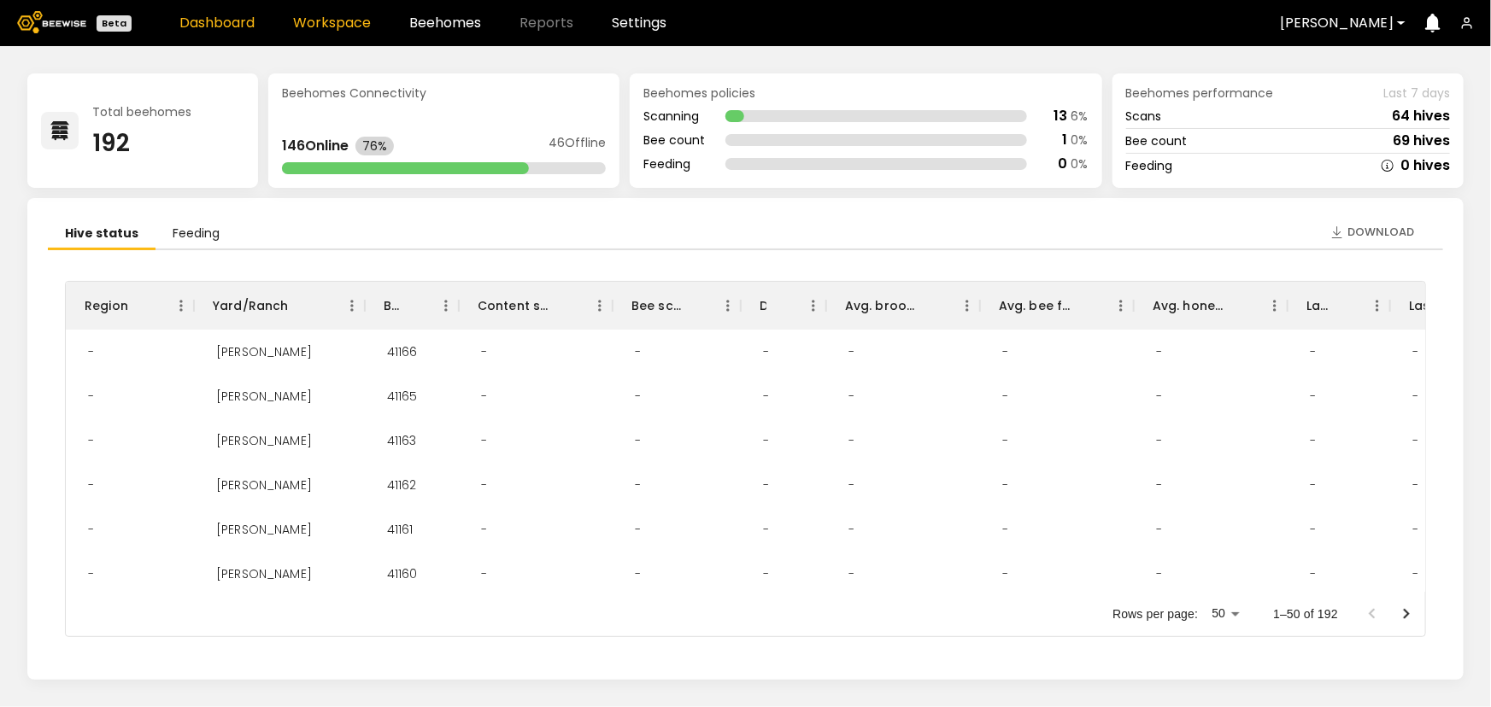
click at [317, 25] on link "Workspace" at bounding box center [332, 23] width 78 height 14
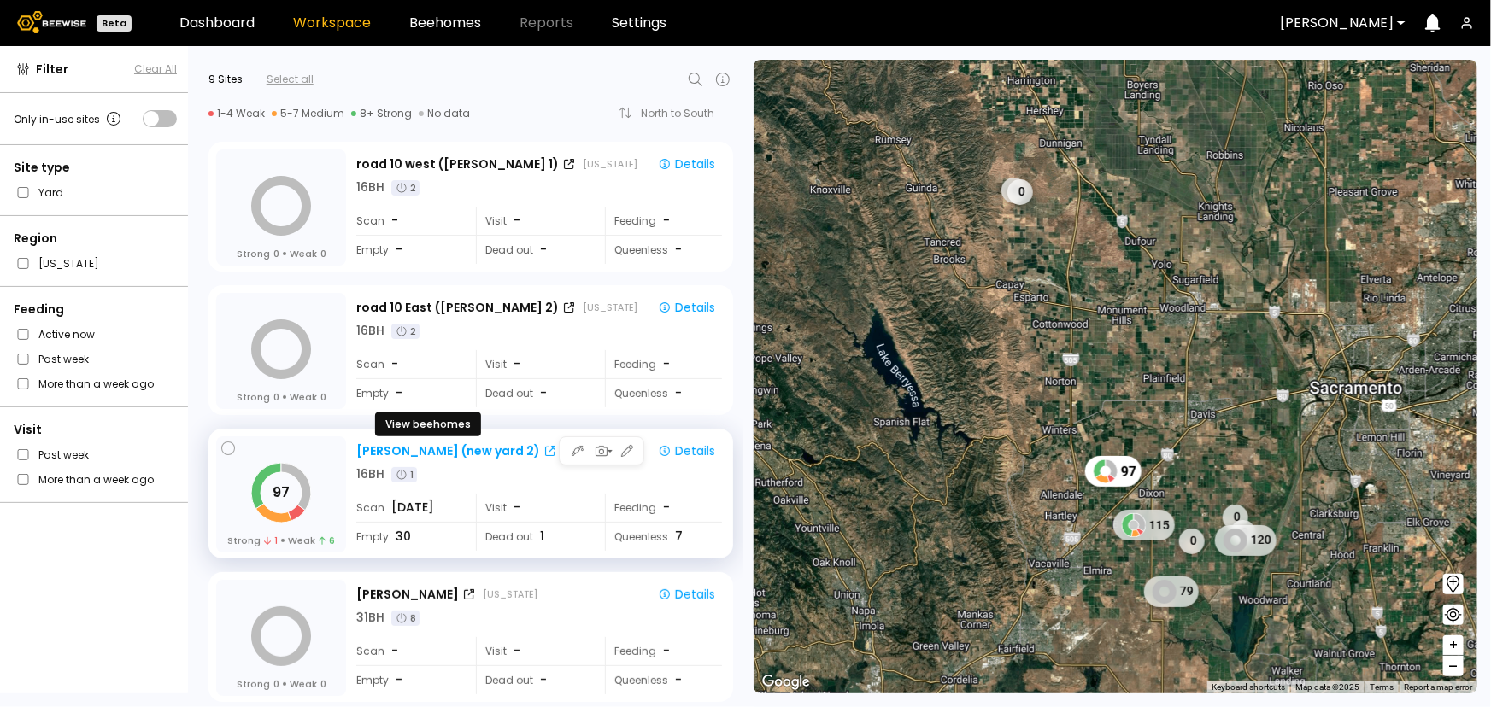
click at [545, 450] on icon at bounding box center [550, 451] width 10 height 10
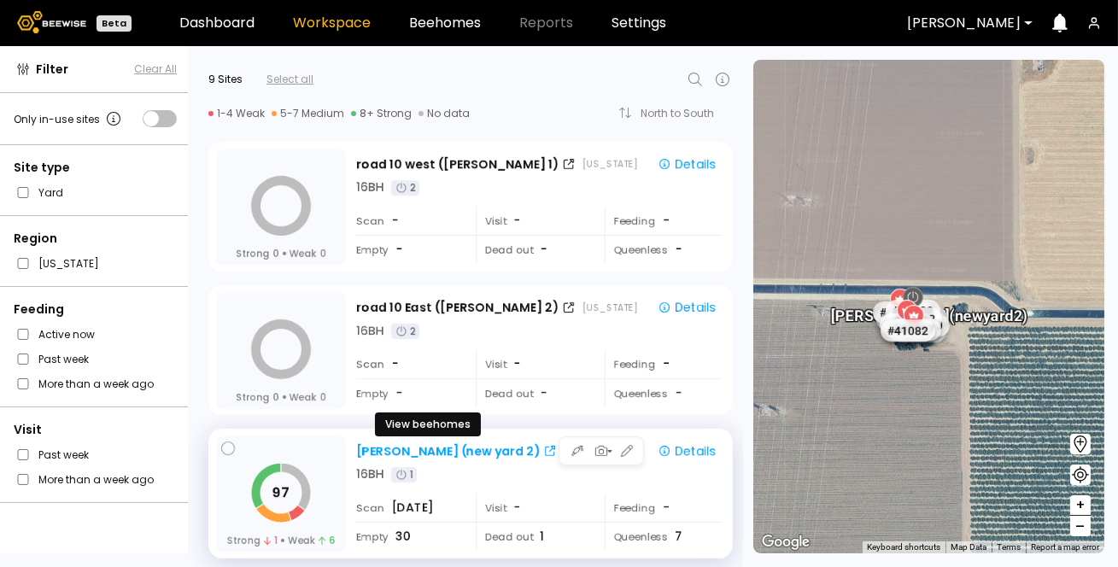
click at [543, 452] on div at bounding box center [550, 451] width 14 height 11
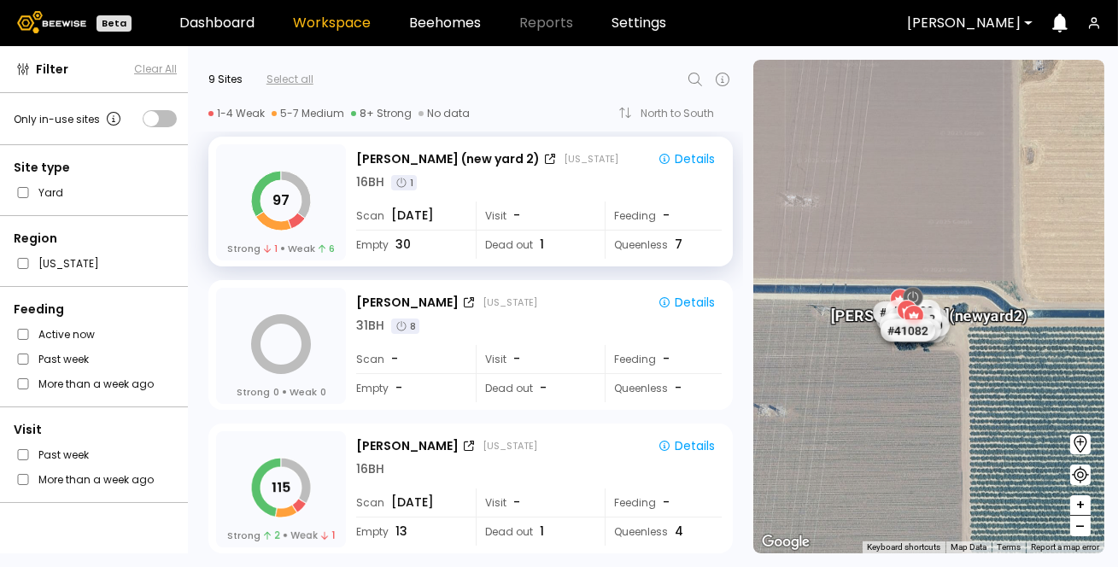
scroll to position [310, 0]
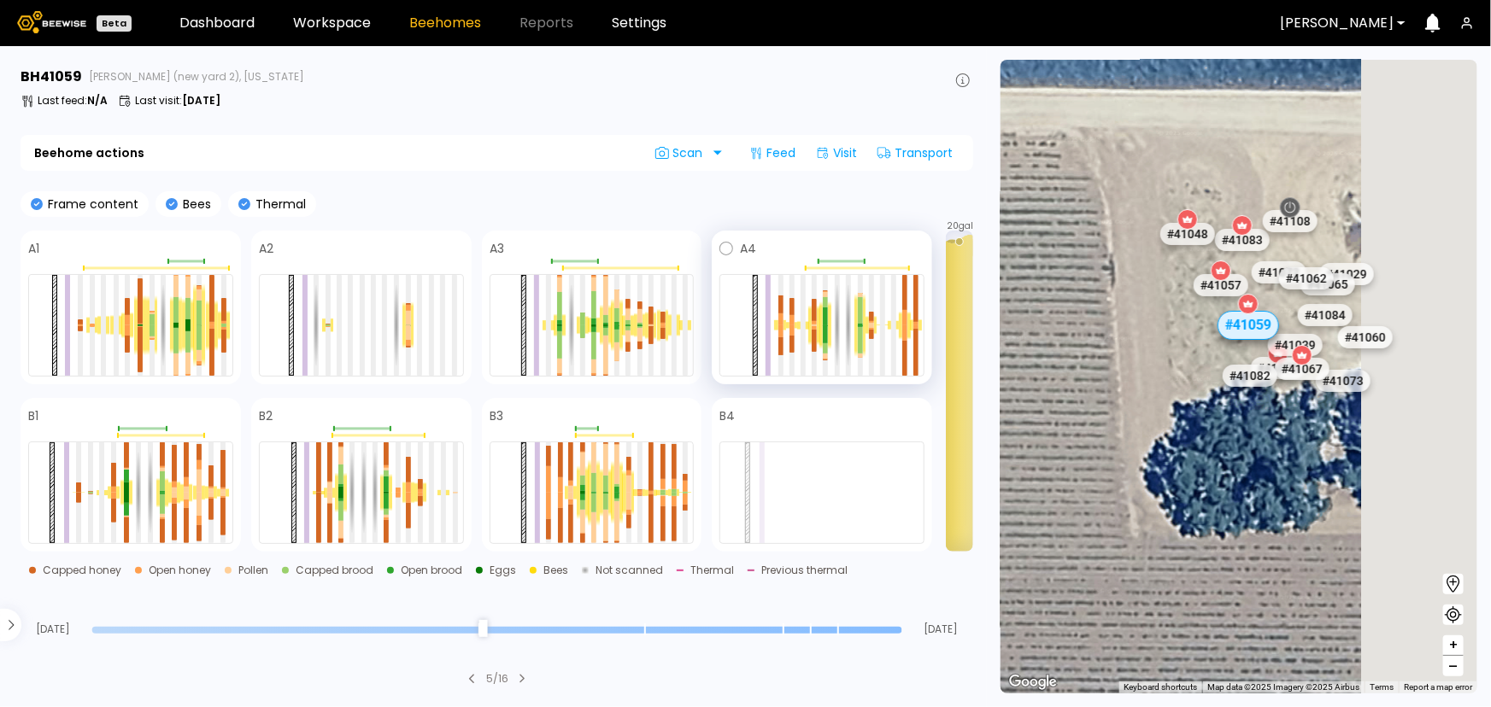
drag, startPoint x: 1247, startPoint y: 364, endPoint x: 886, endPoint y: 314, distance: 364.8
click at [886, 314] on main "BH 41059 Sievers (new yard 2), California Last feed : N/A Last visit : Aug 05 B…" at bounding box center [745, 376] width 1491 height 661
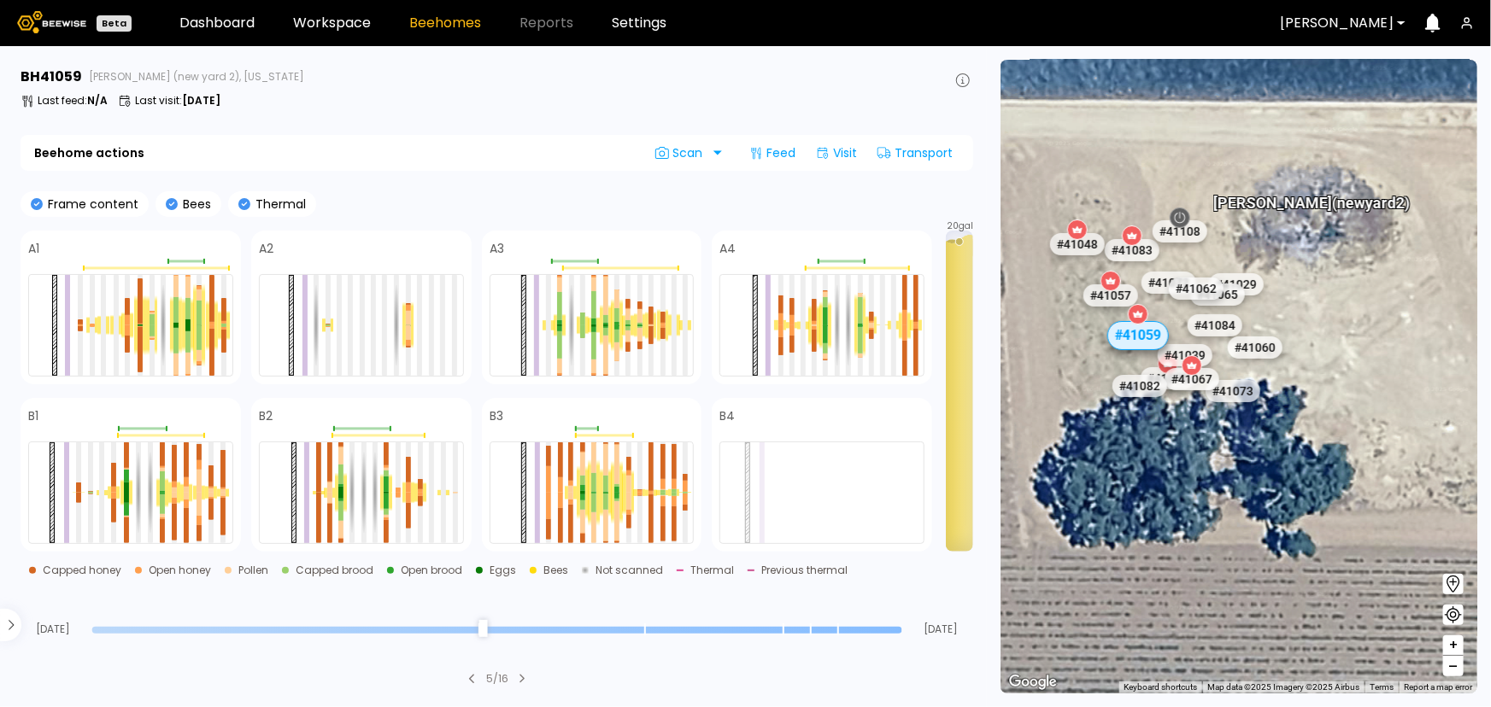
drag, startPoint x: 1282, startPoint y: 215, endPoint x: 1325, endPoint y: 228, distance: 45.4
click at [1325, 228] on div "# 40353 # 40069 # 40306 # 40113 # 40702 # 41140 # 40190 # 40200 # 40736 # 40345…" at bounding box center [1238, 377] width 477 height 634
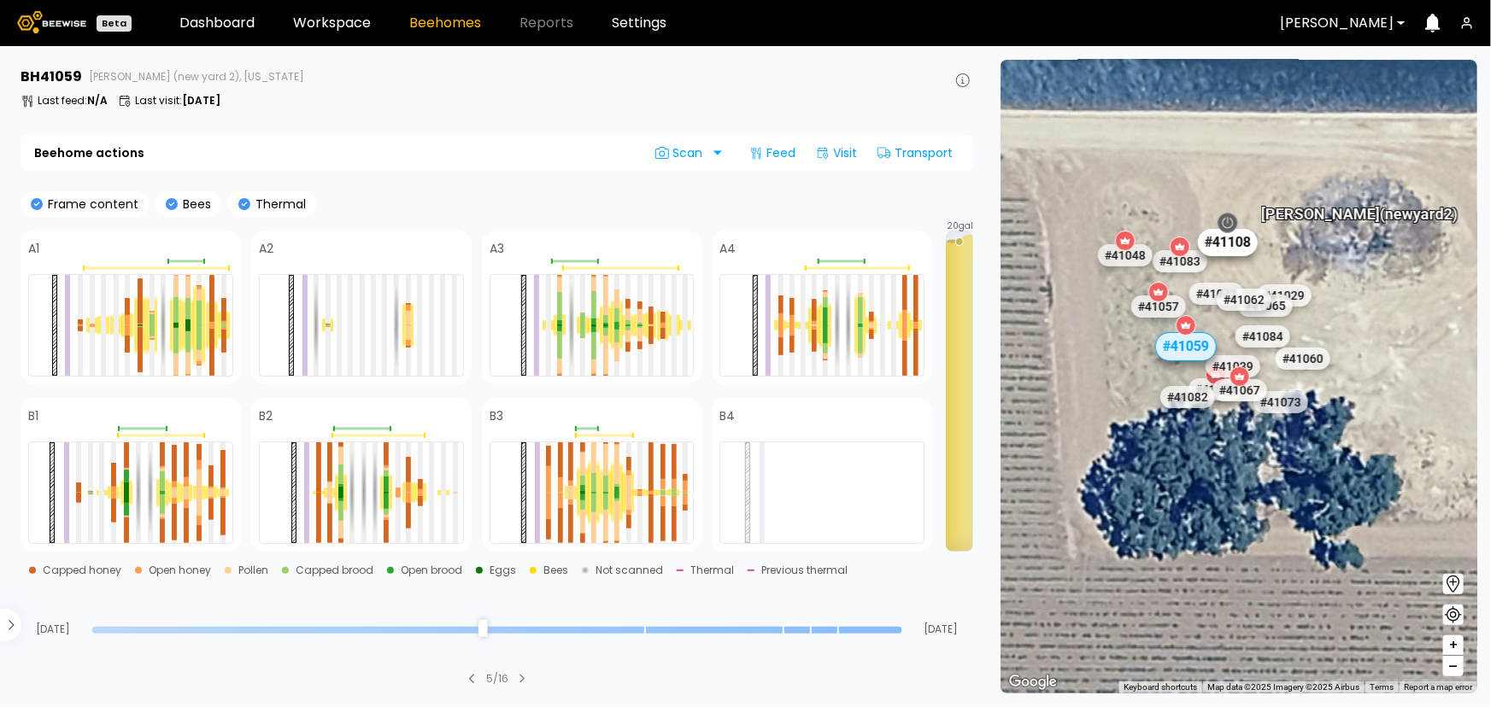
click at [1228, 253] on div "# 41108" at bounding box center [1228, 242] width 60 height 27
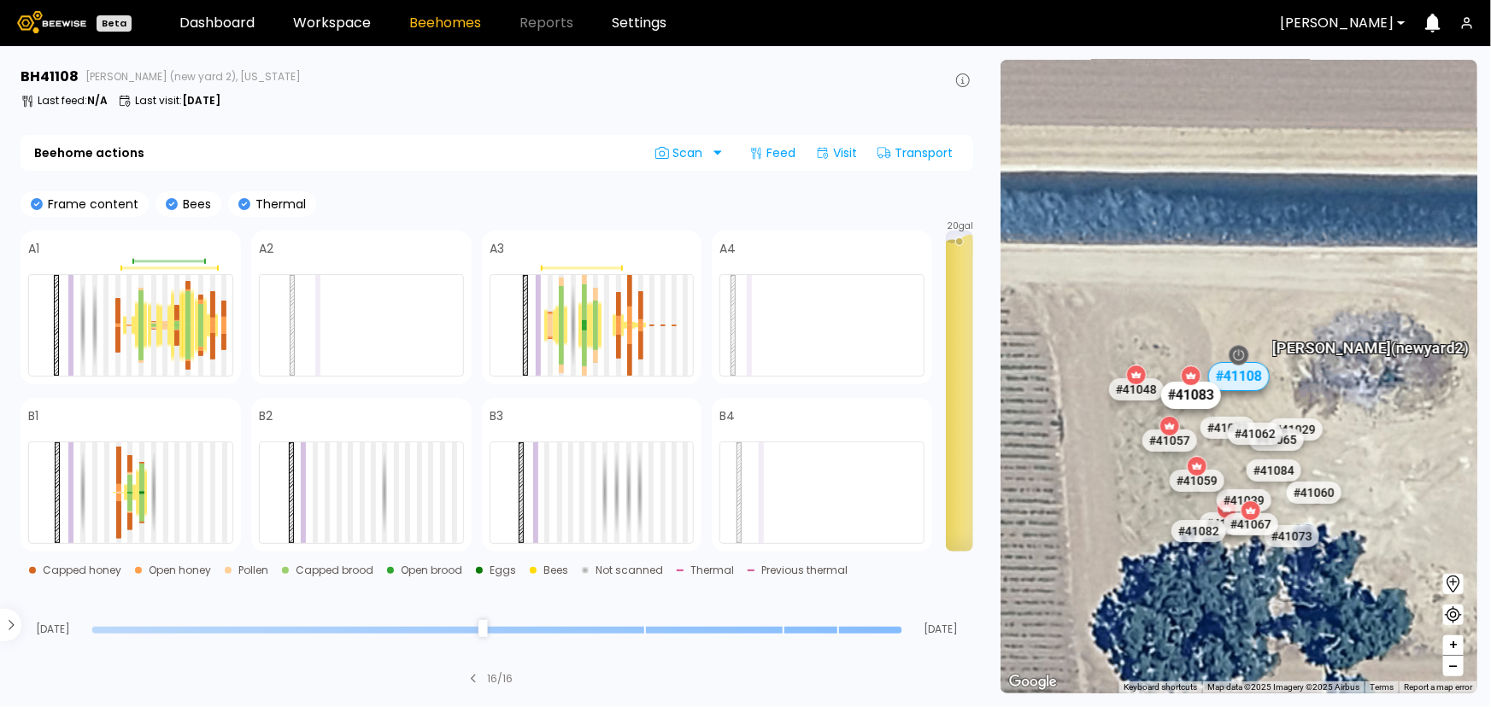
click at [1206, 395] on div "# 41083" at bounding box center [1191, 395] width 60 height 27
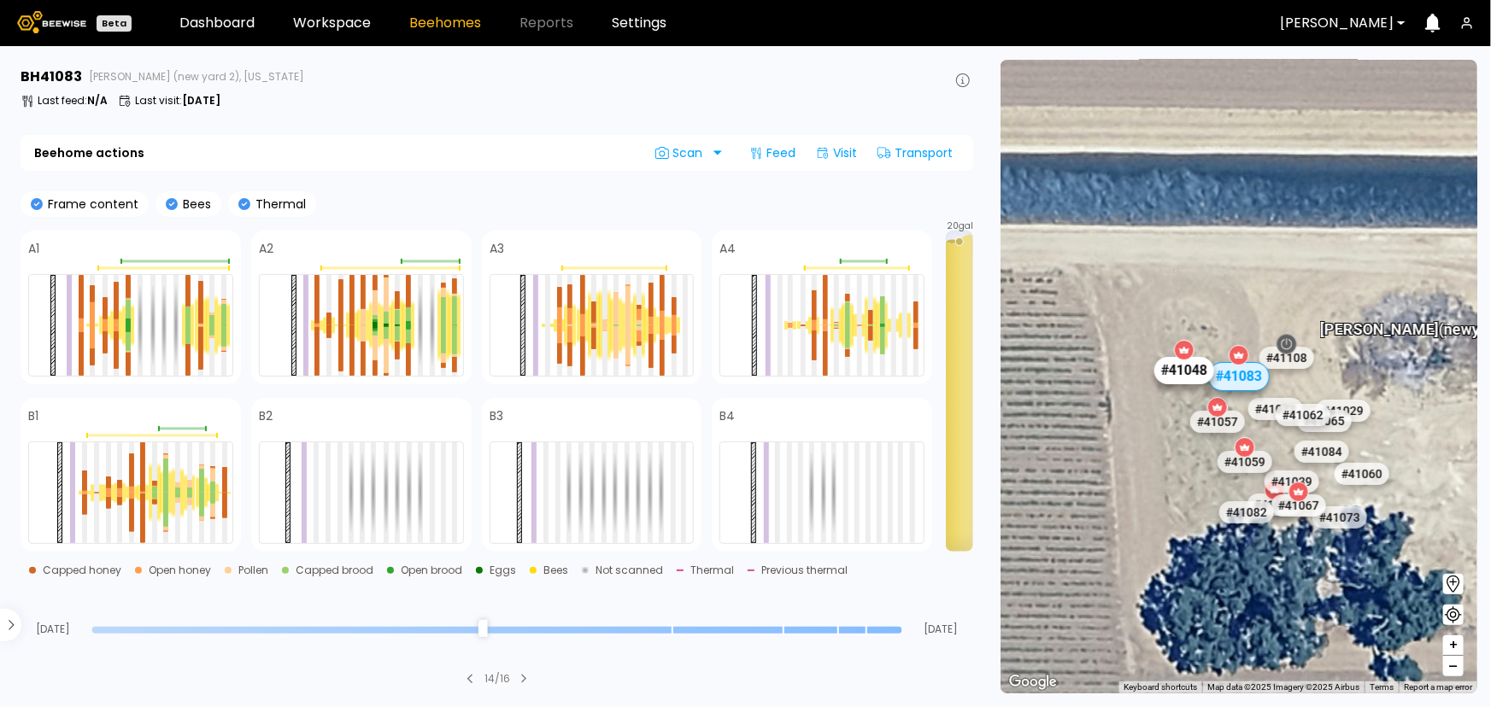
click at [1173, 379] on div "# 41048" at bounding box center [1184, 370] width 60 height 27
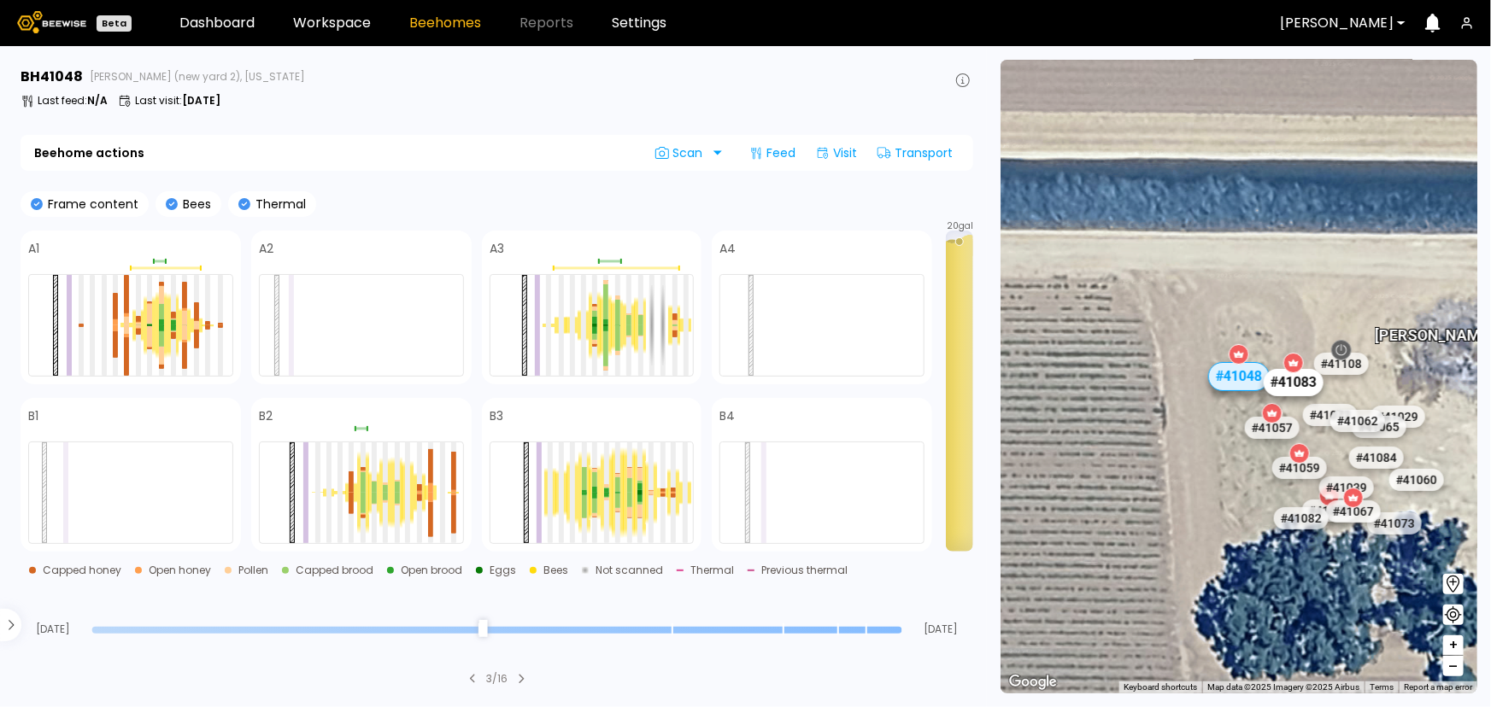
click at [1310, 391] on div "# 41083" at bounding box center [1294, 382] width 60 height 27
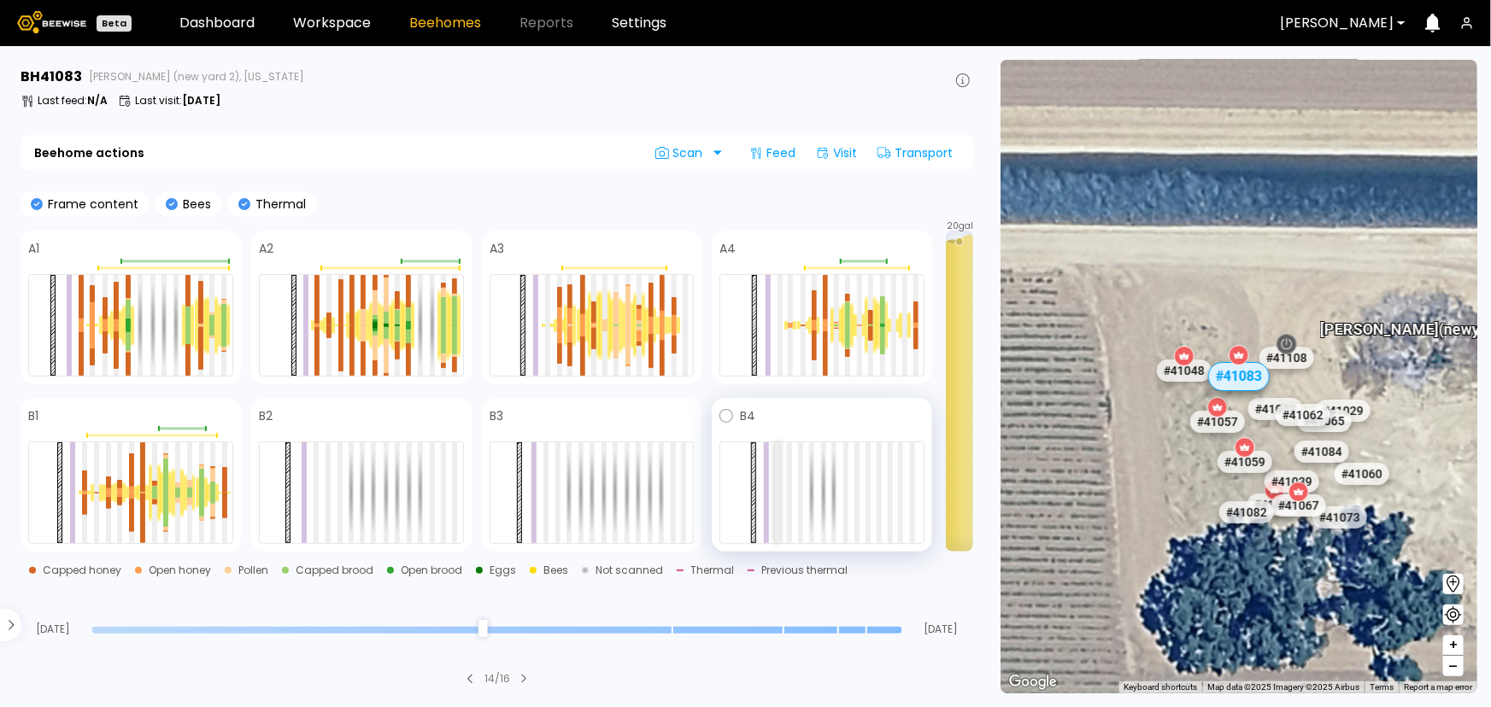
click at [777, 474] on div at bounding box center [777, 493] width 5 height 101
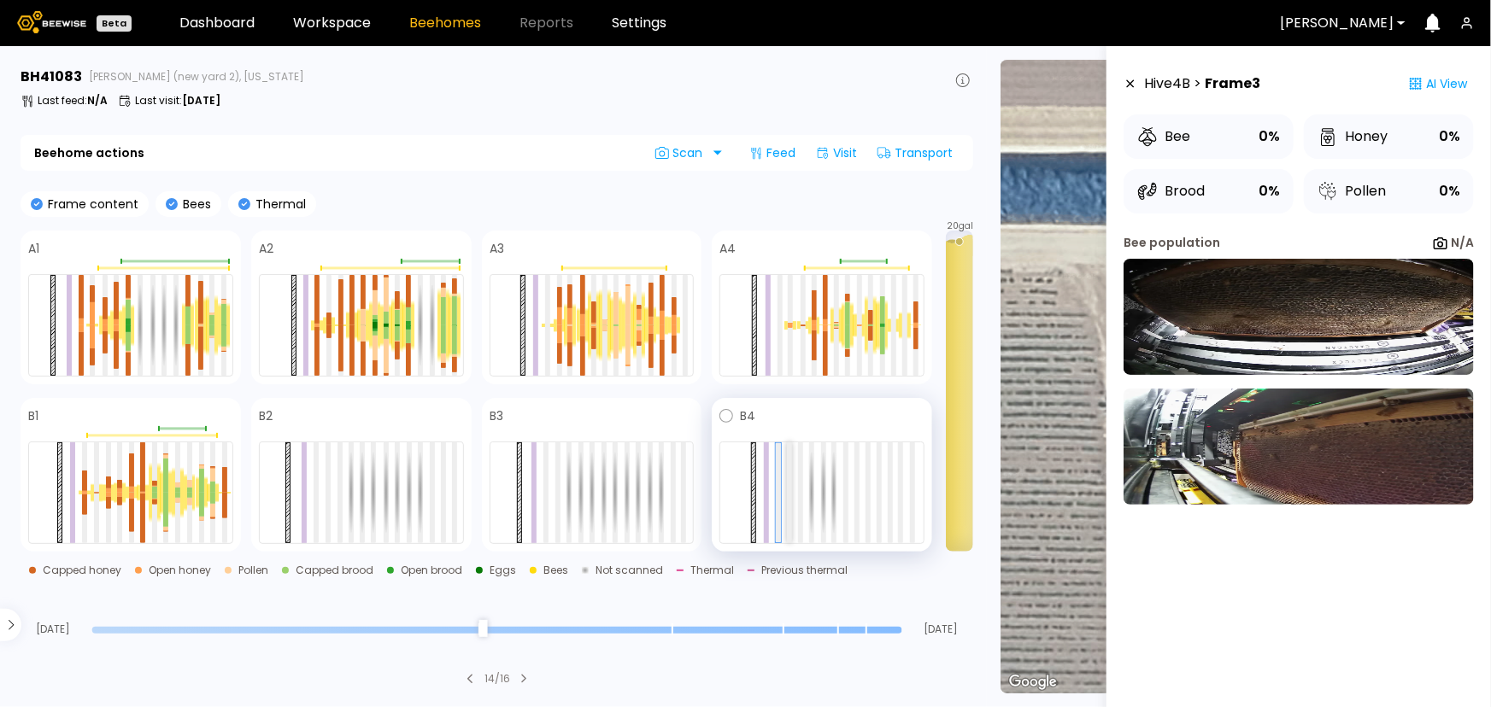
click at [792, 484] on div at bounding box center [789, 493] width 5 height 101
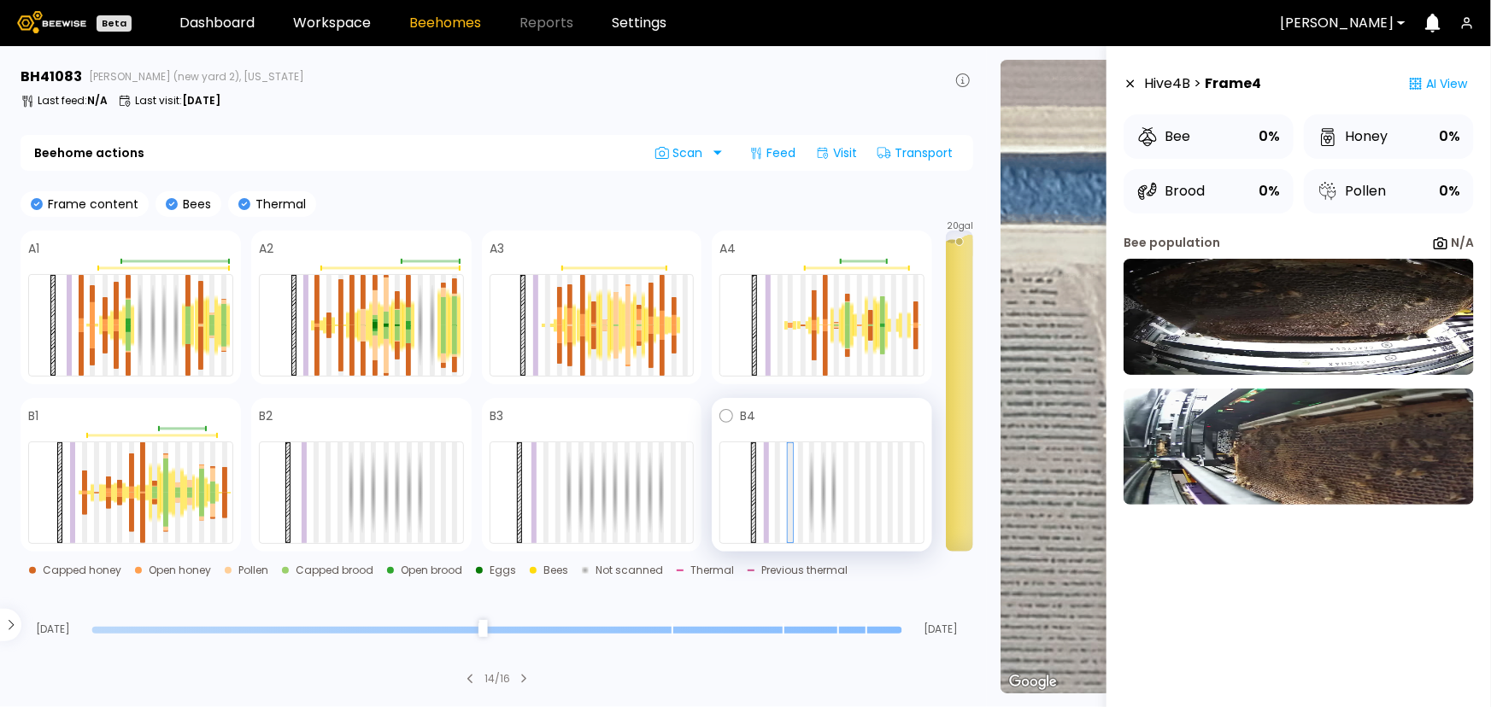
click at [805, 479] on div at bounding box center [821, 493] width 205 height 103
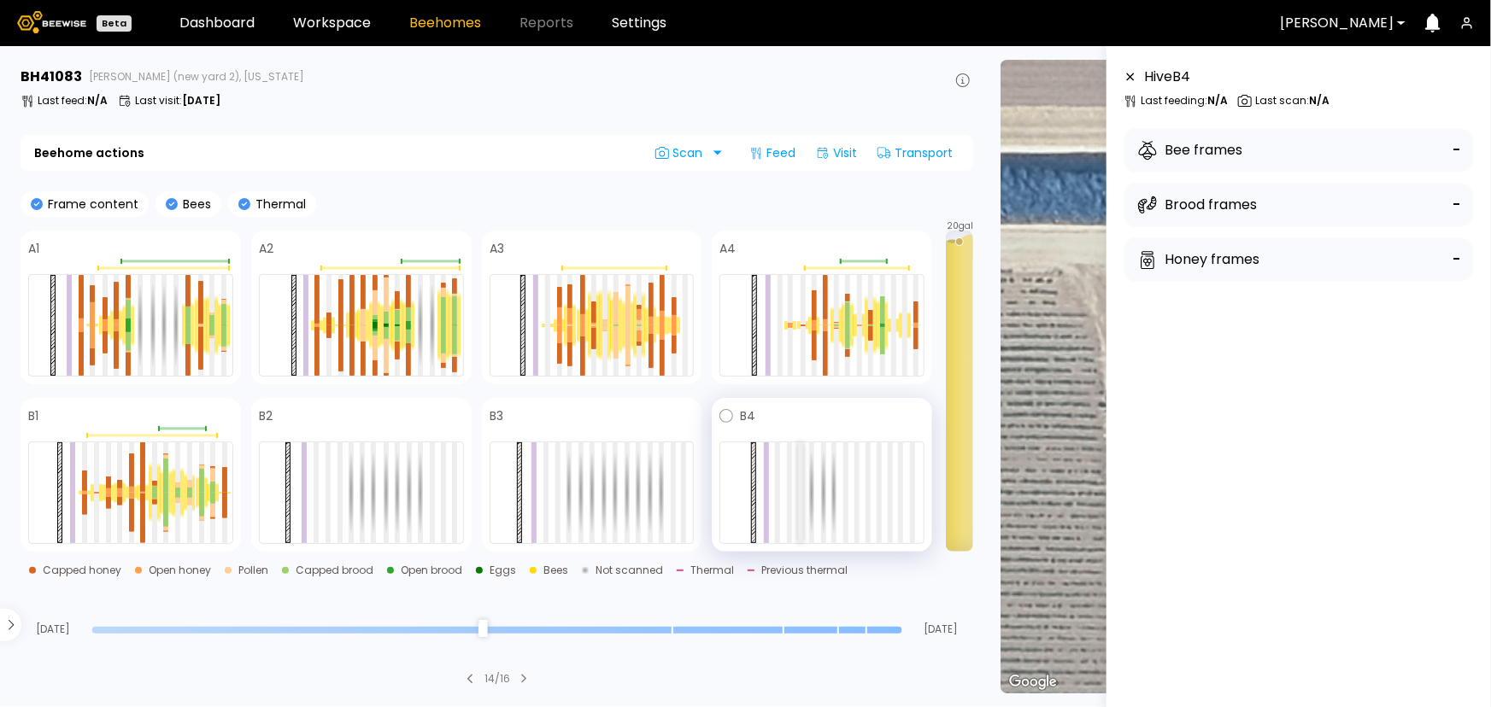
click at [802, 480] on div at bounding box center [800, 493] width 5 height 101
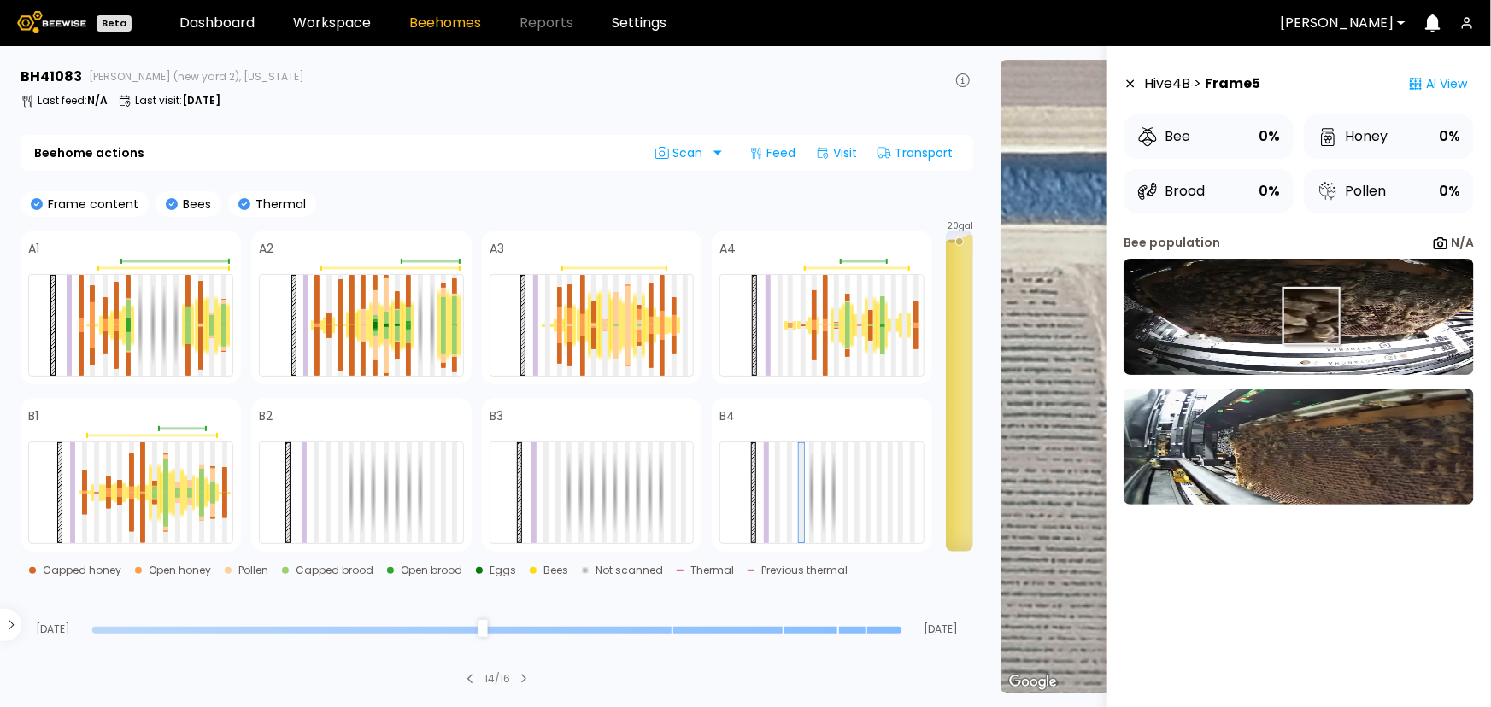
click at [1310, 316] on img at bounding box center [1299, 317] width 350 height 116
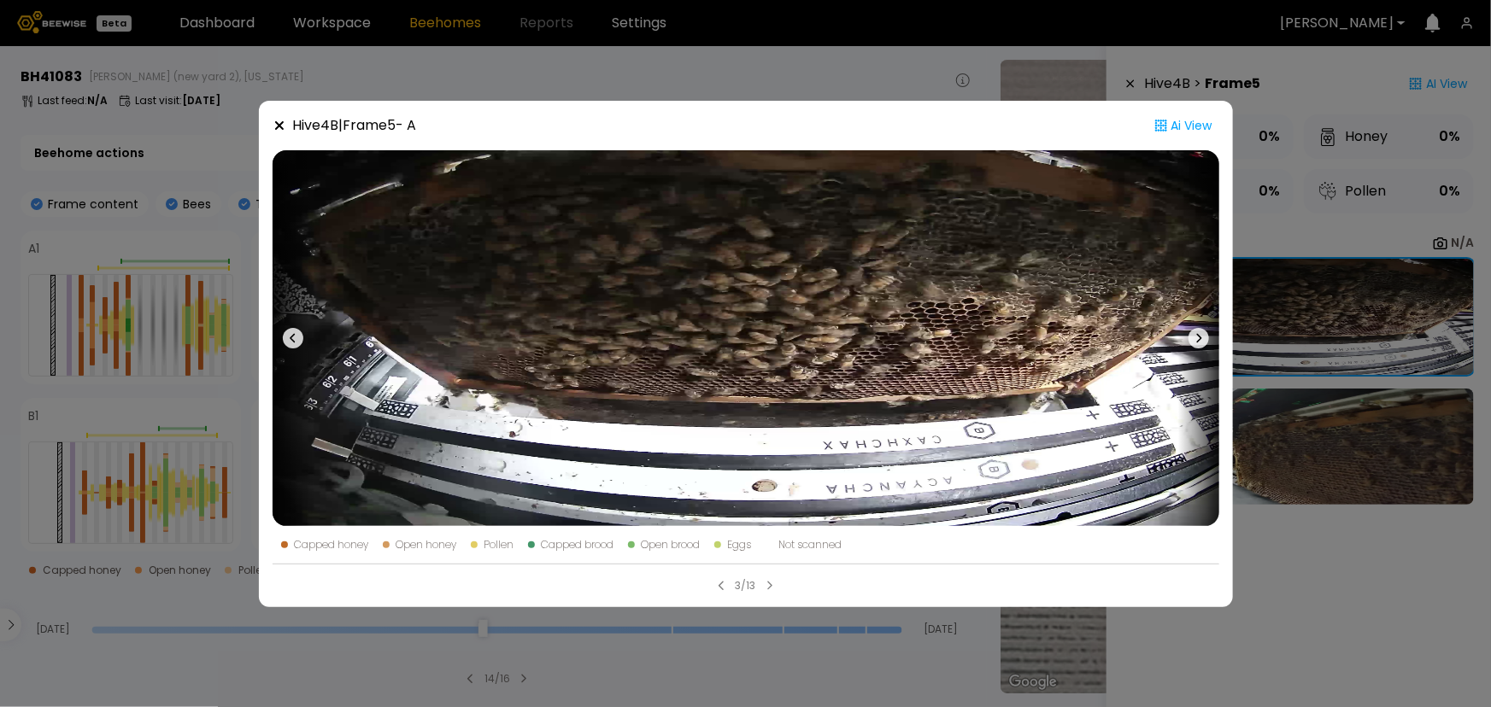
click at [1277, 373] on div "Hive 4 B | Frame 5 - A Ai View Capped honey Open honey Pollen Capped brood Open…" at bounding box center [745, 353] width 1491 height 707
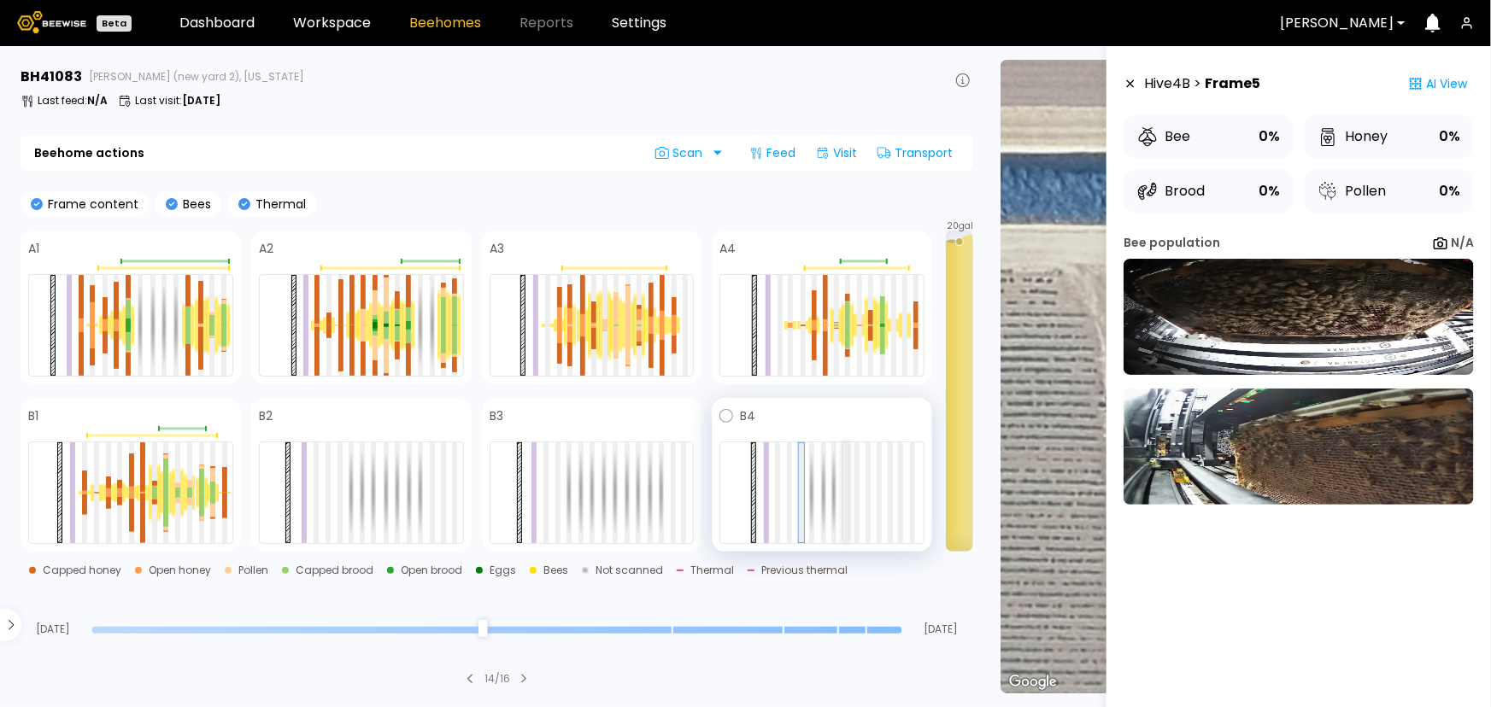
click at [843, 485] on div at bounding box center [845, 493] width 5 height 101
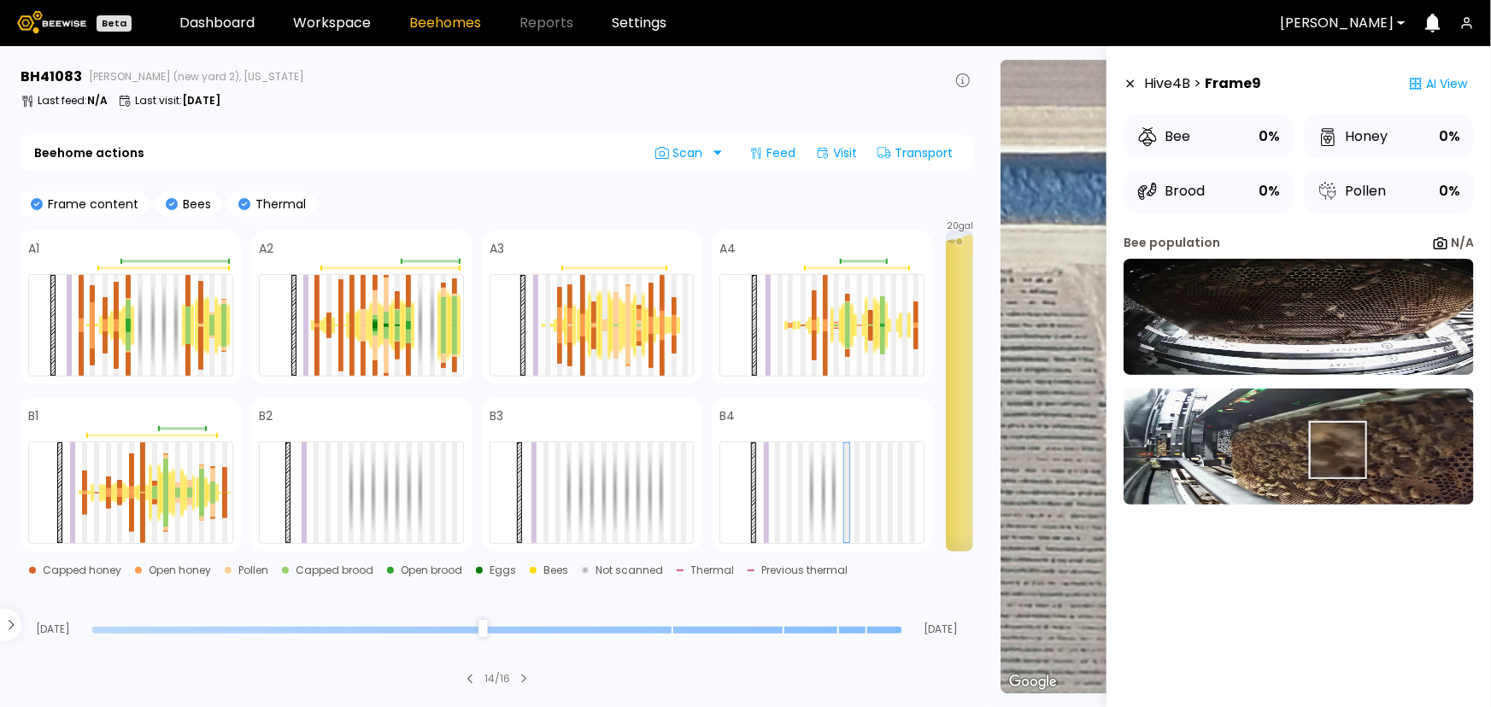
click at [1339, 445] on img at bounding box center [1299, 447] width 350 height 116
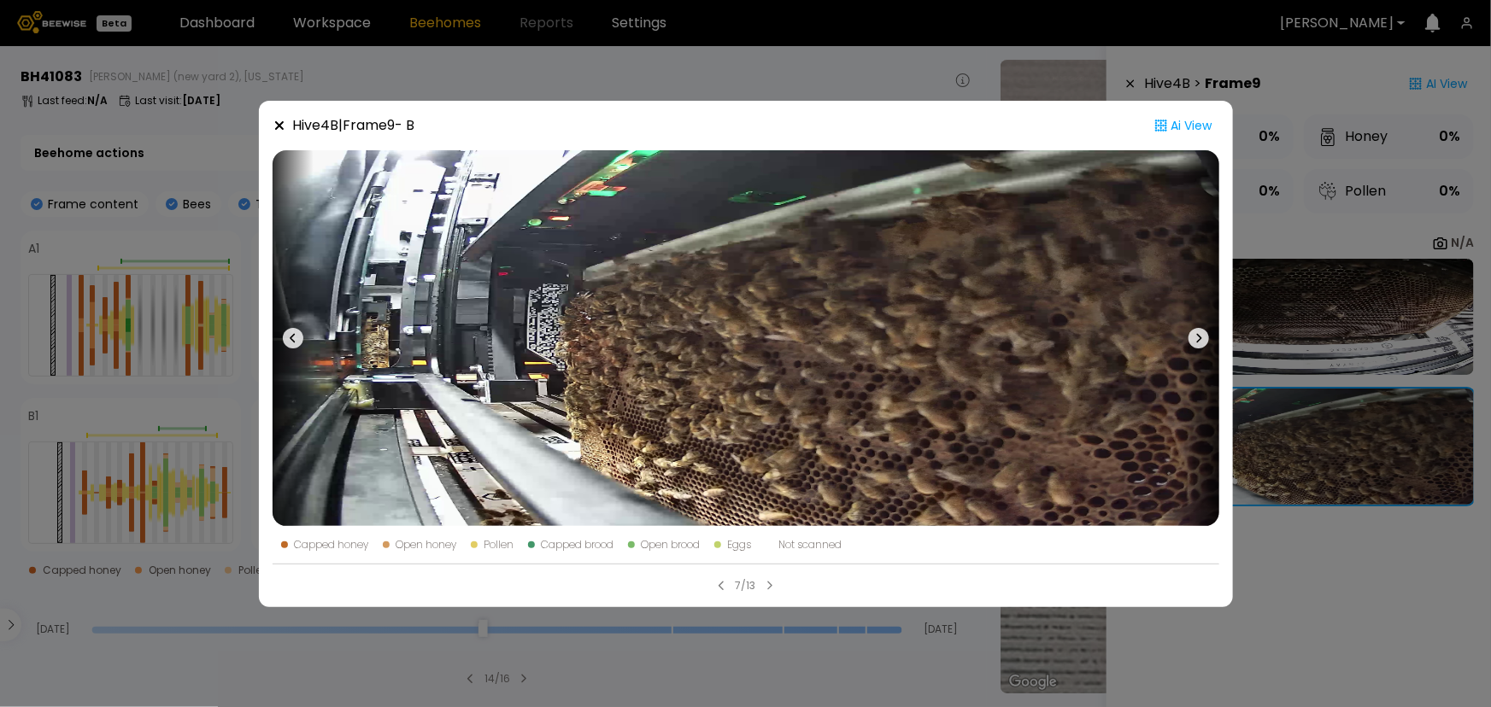
click at [1294, 627] on div "Hive 4 B | Frame 9 - B Ai View Capped honey Open honey Pollen Capped brood Open…" at bounding box center [745, 353] width 1491 height 707
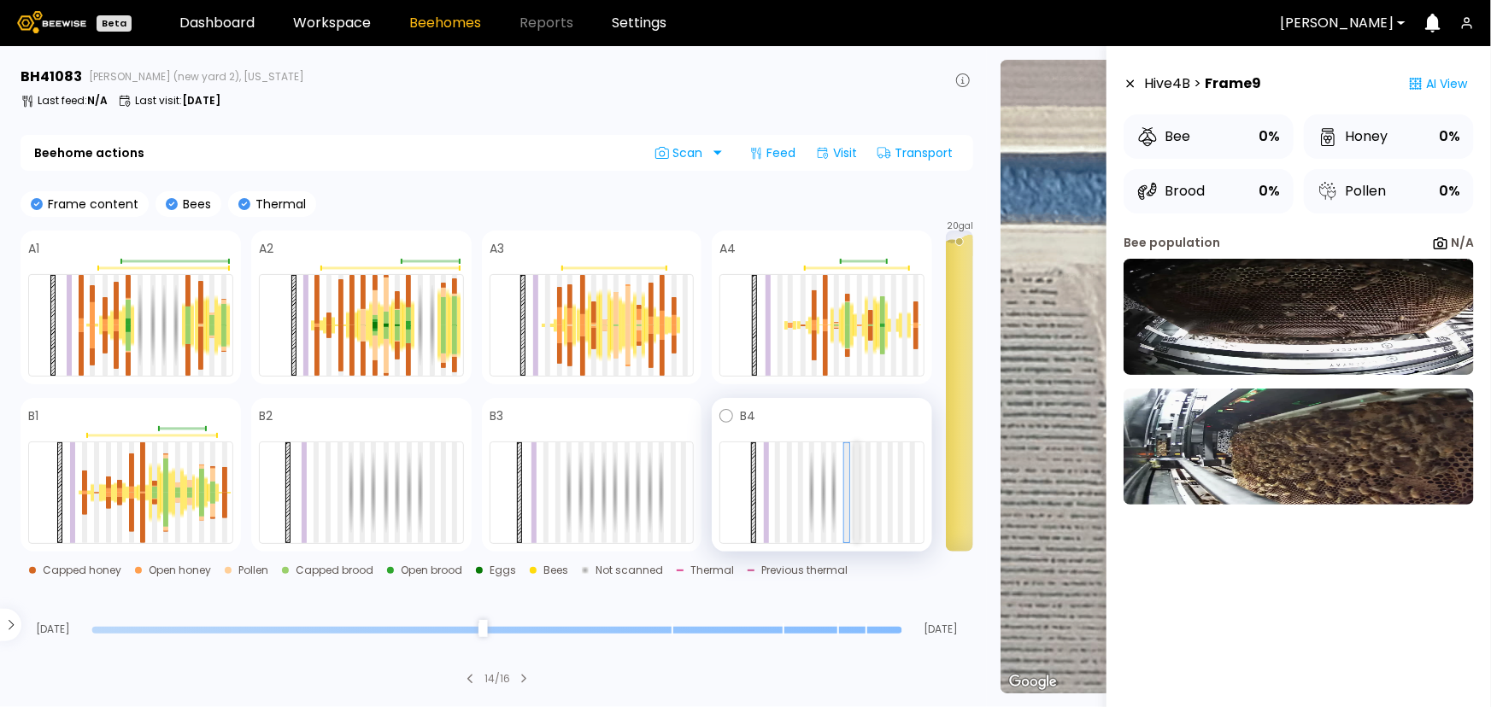
click at [856, 476] on div at bounding box center [856, 493] width 5 height 101
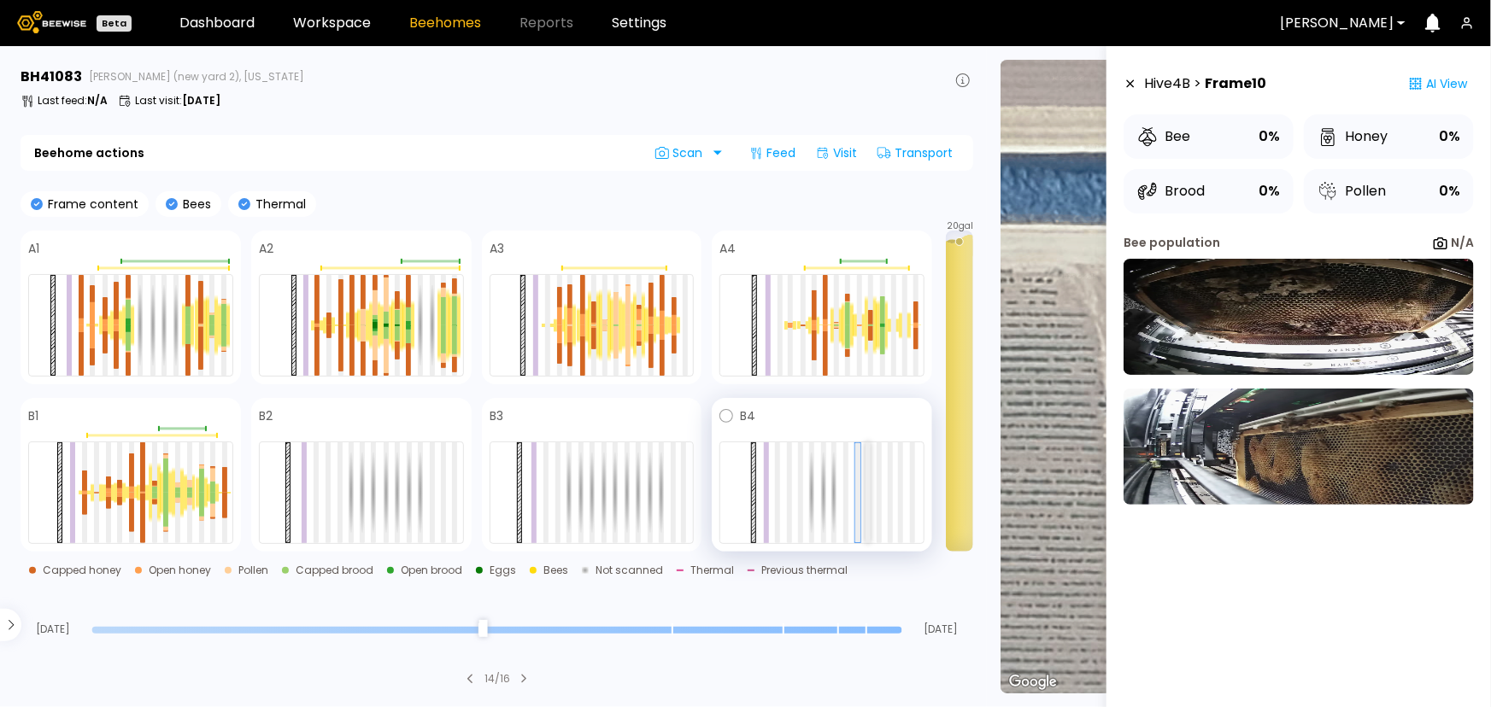
click at [868, 488] on div at bounding box center [867, 493] width 5 height 101
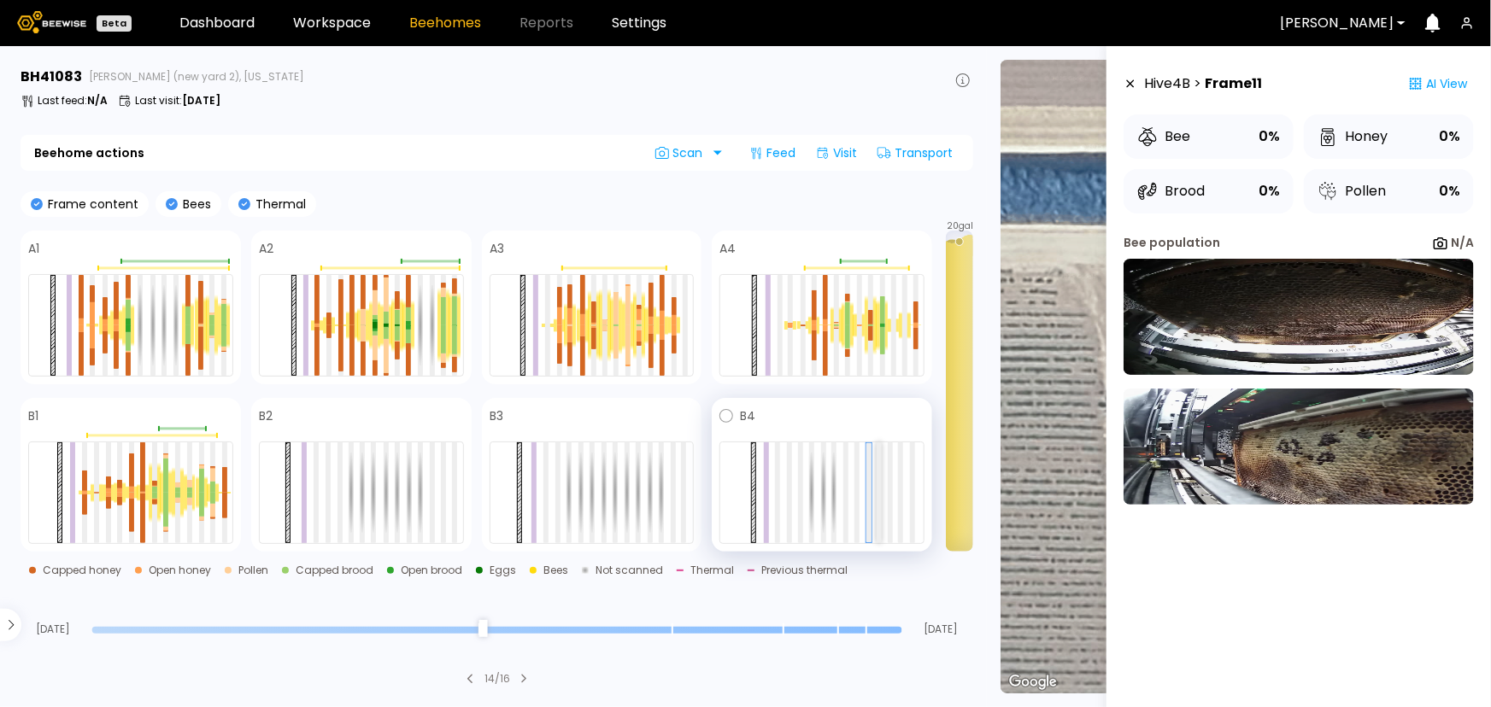
click at [881, 488] on div at bounding box center [879, 493] width 5 height 101
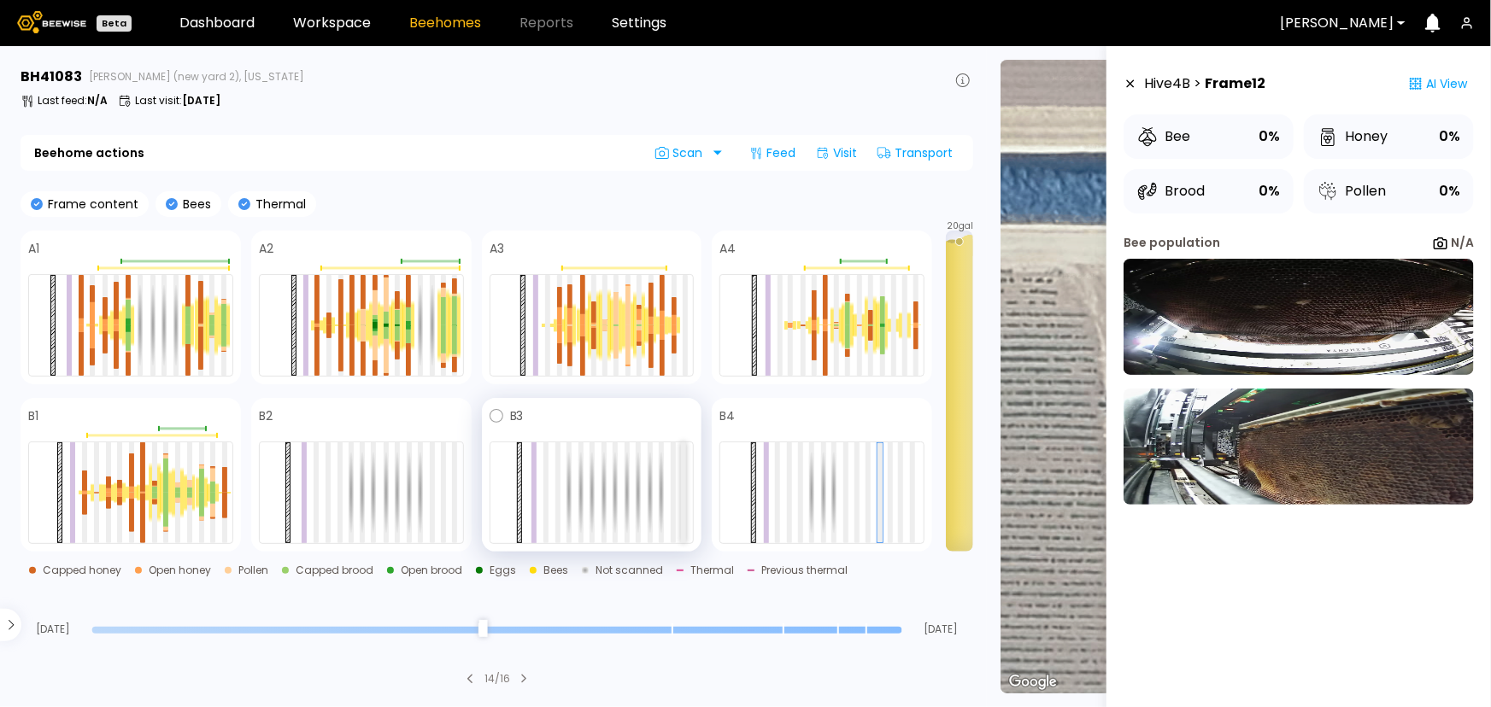
click at [685, 474] on div at bounding box center [683, 493] width 5 height 101
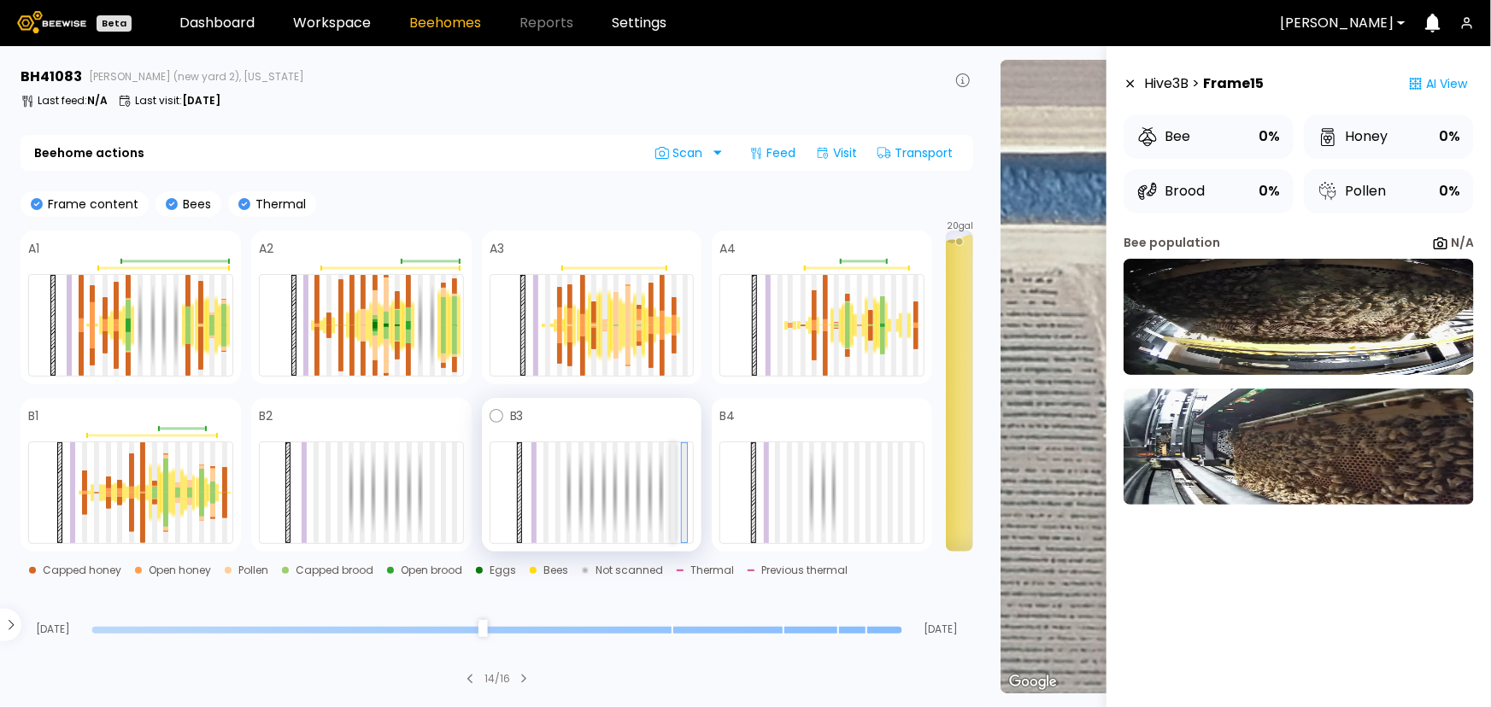
click at [675, 476] on div at bounding box center [673, 493] width 5 height 101
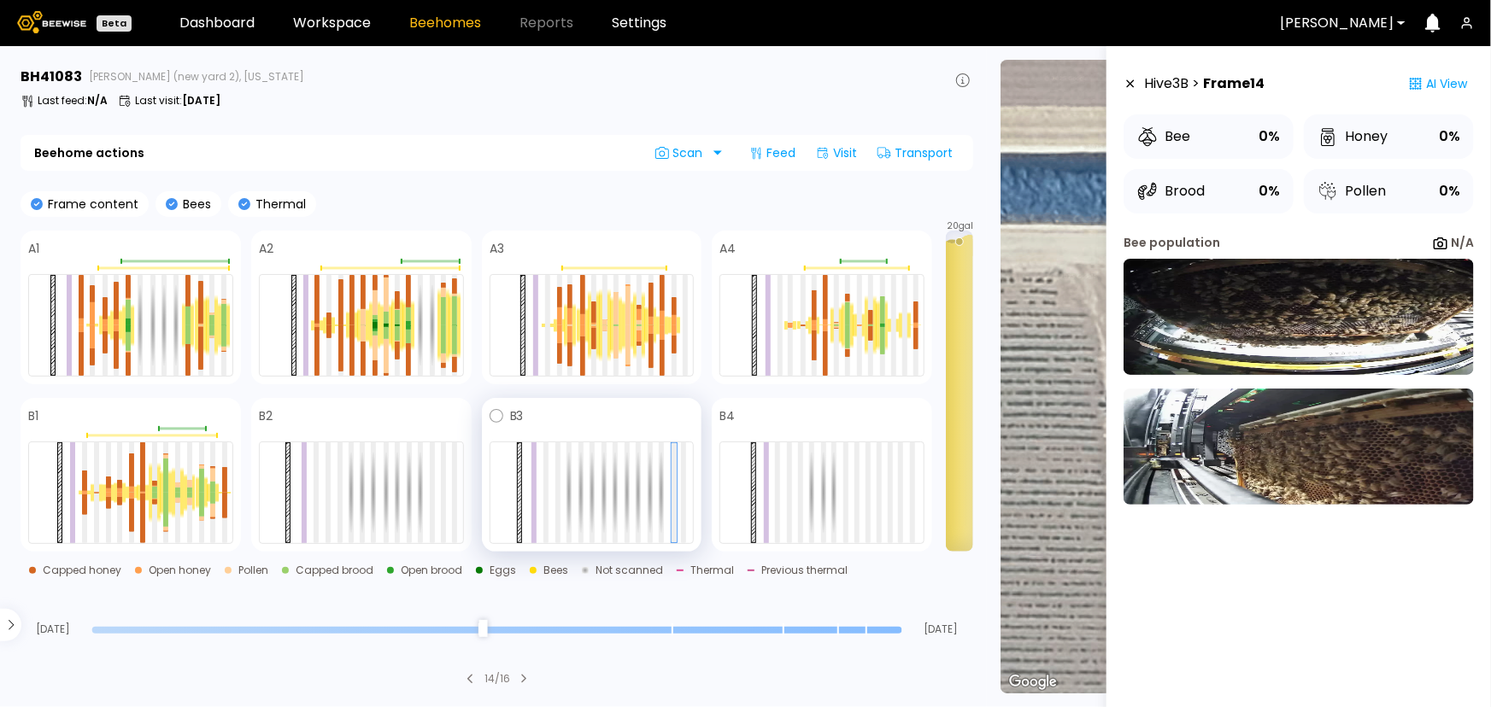
click at [553, 482] on div at bounding box center [592, 493] width 205 height 103
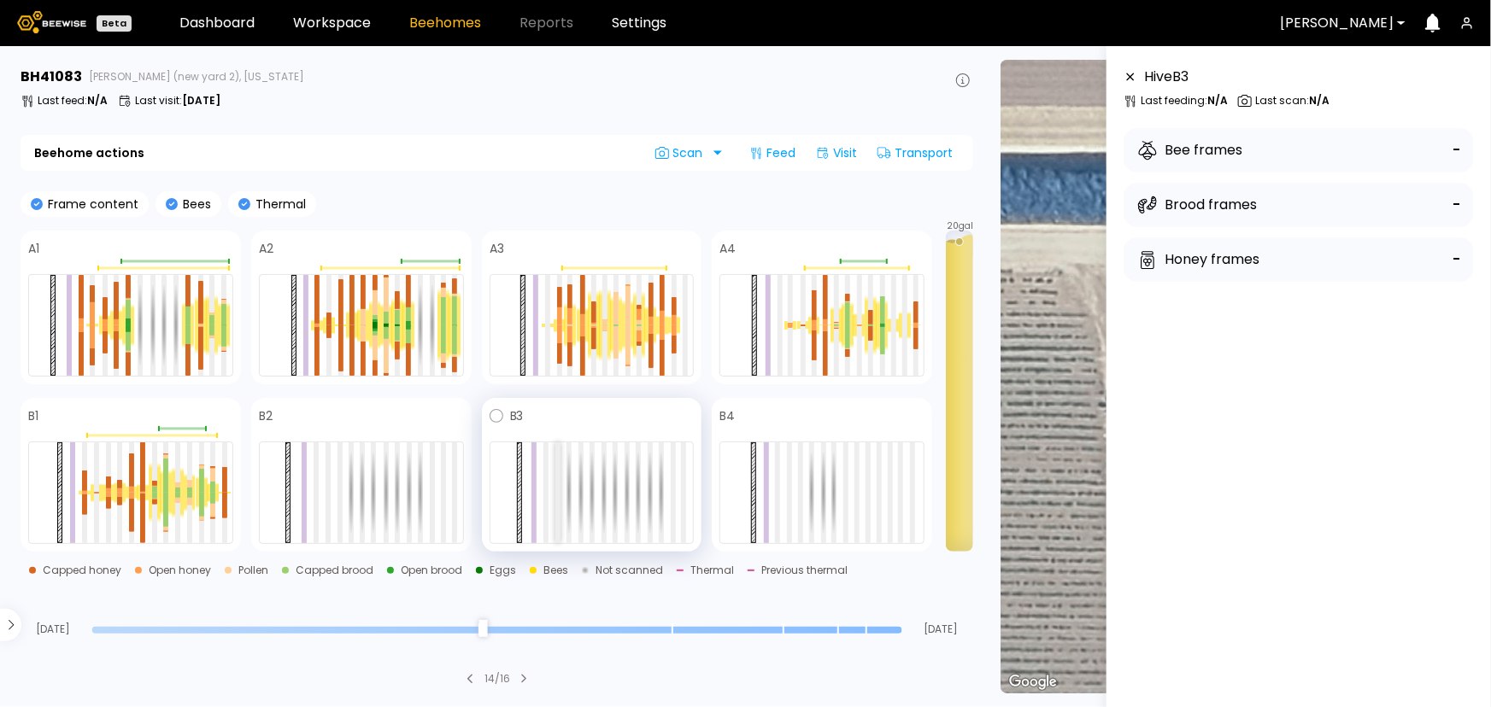
click at [558, 484] on div at bounding box center [557, 493] width 5 height 101
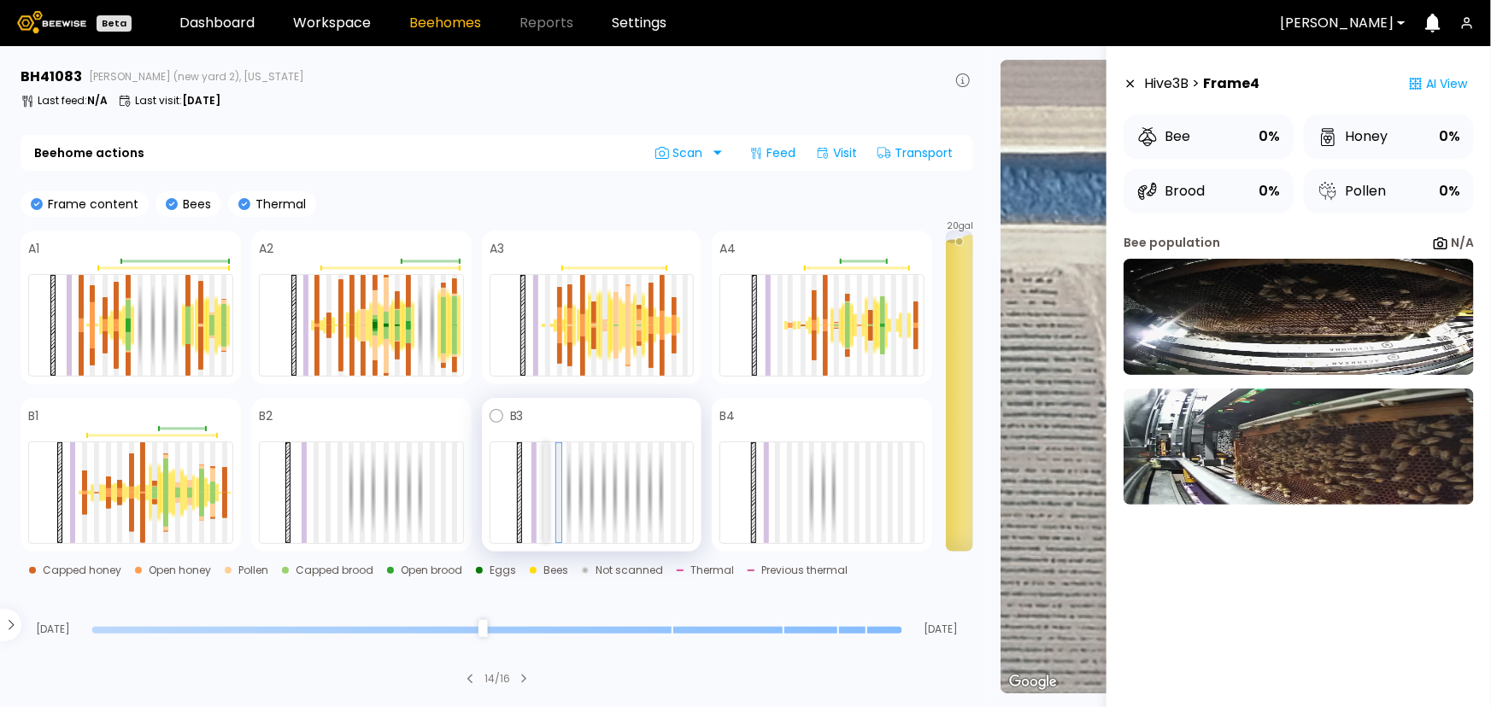
click at [545, 480] on div at bounding box center [545, 493] width 5 height 101
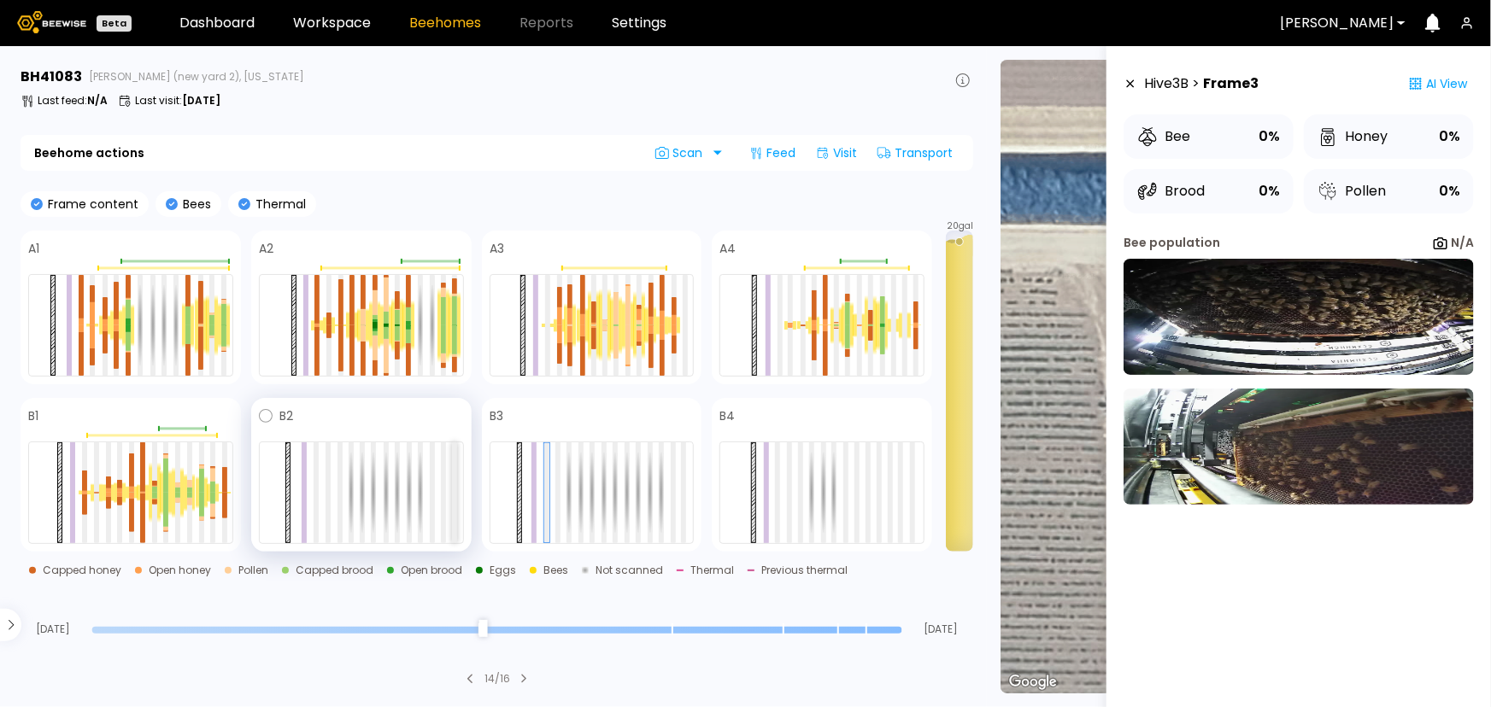
click at [453, 503] on div at bounding box center [454, 493] width 5 height 101
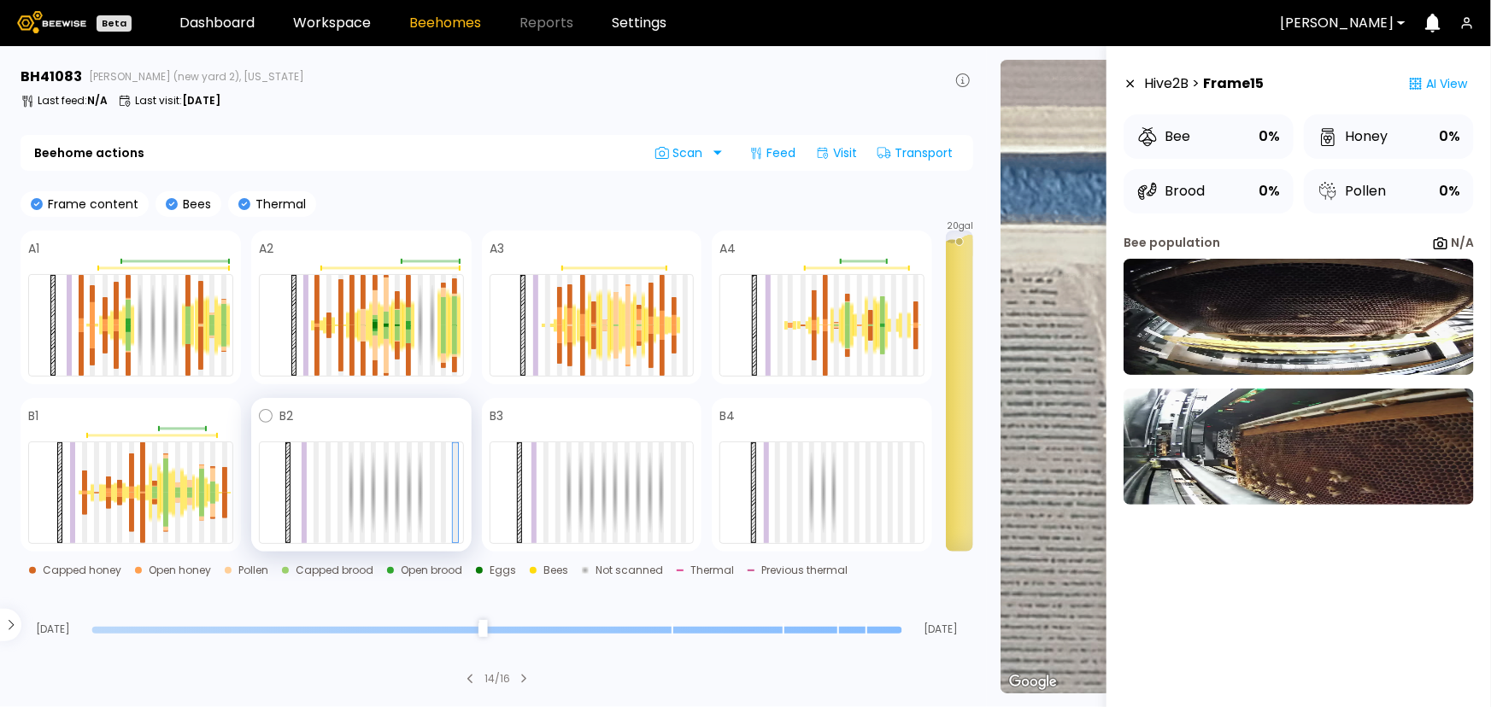
click at [437, 496] on div at bounding box center [361, 493] width 205 height 103
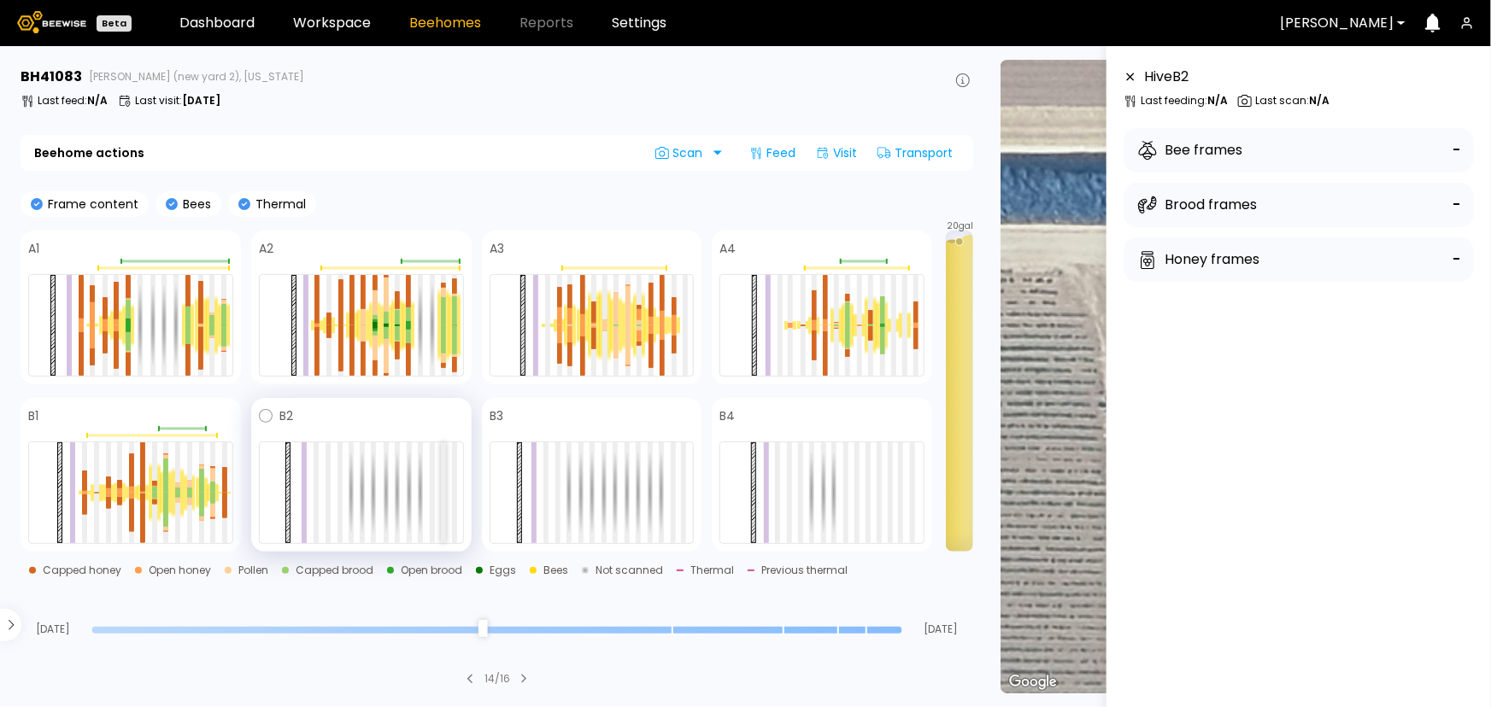
click at [445, 500] on div at bounding box center [443, 493] width 5 height 101
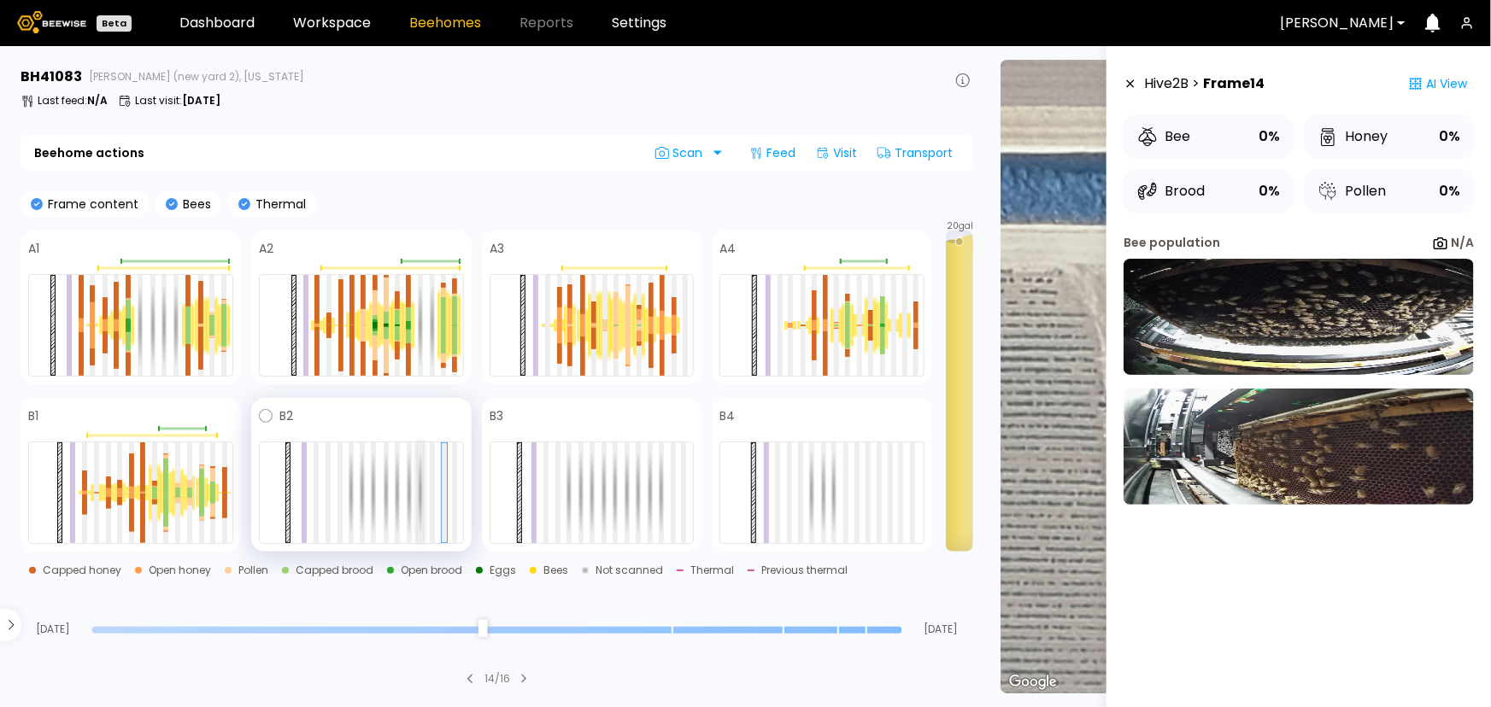
click at [419, 495] on div at bounding box center [420, 493] width 5 height 101
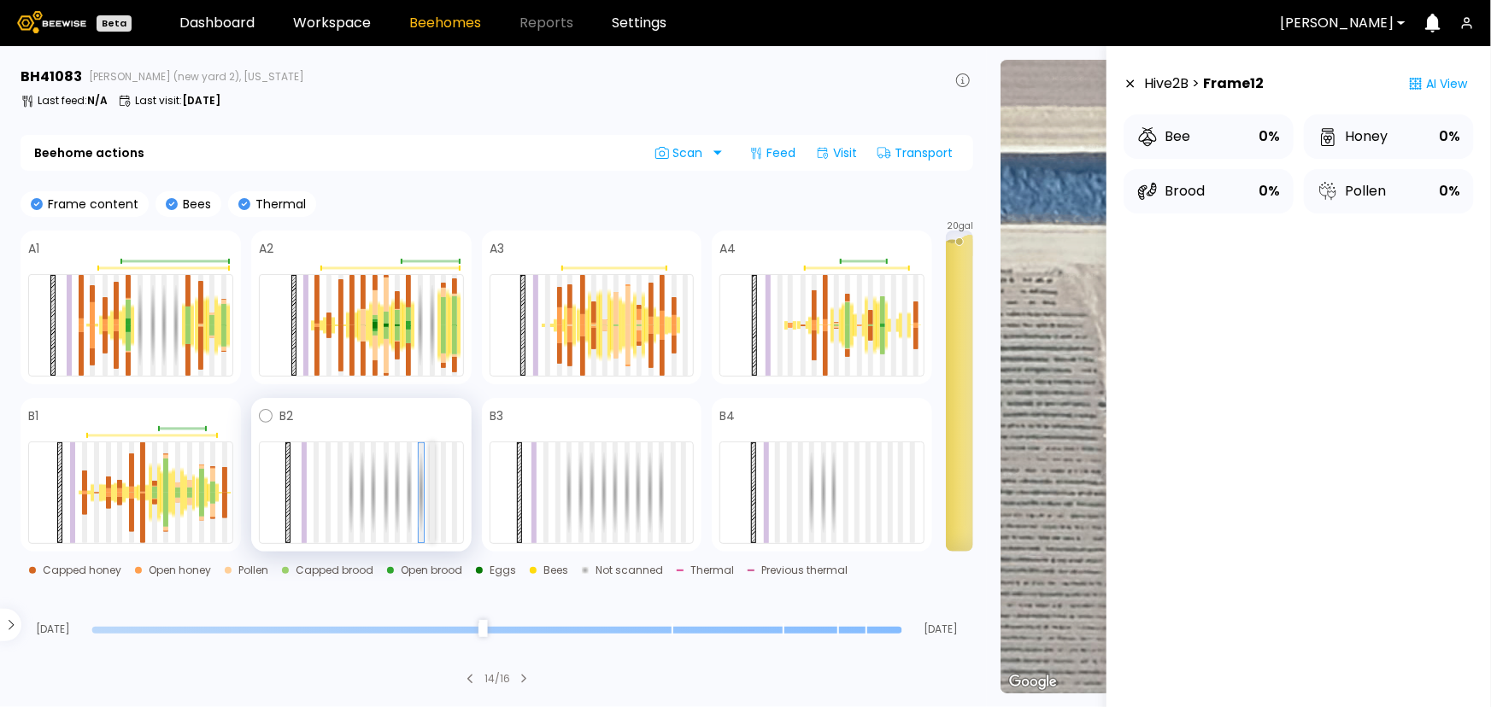
click at [431, 493] on div at bounding box center [432, 493] width 5 height 101
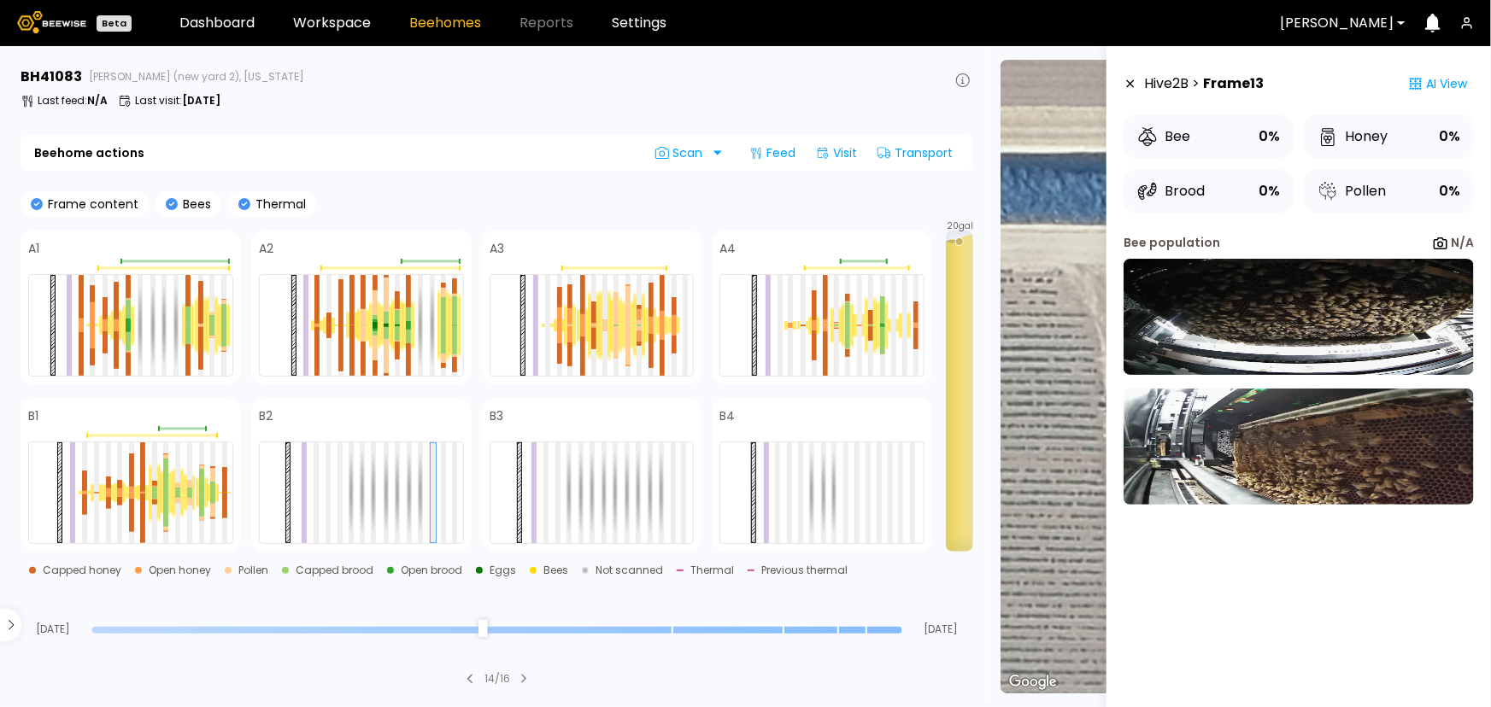
click at [486, 114] on div "BH 41083 Sievers (new yard 2), California Last feed : N/A Last visit : Aug 05" at bounding box center [497, 91] width 953 height 48
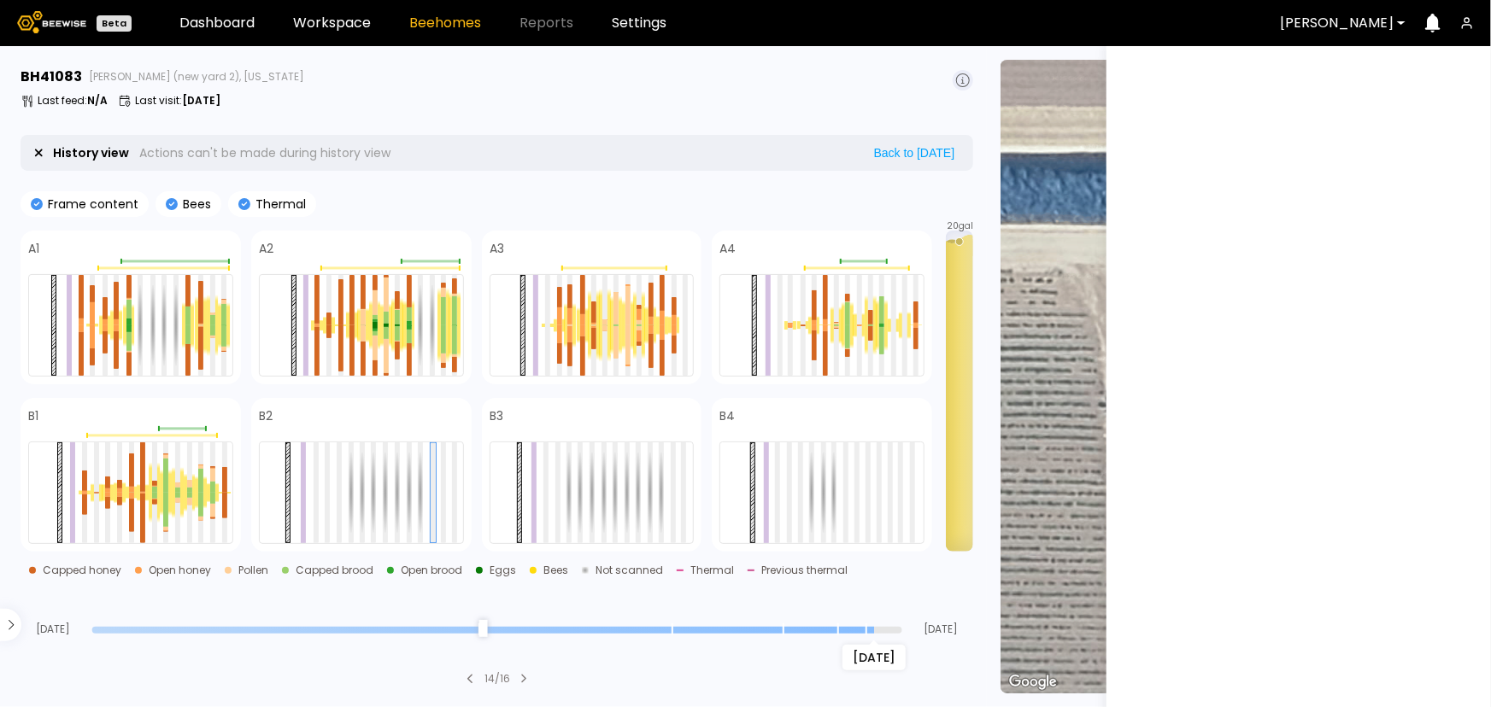
type input "*"
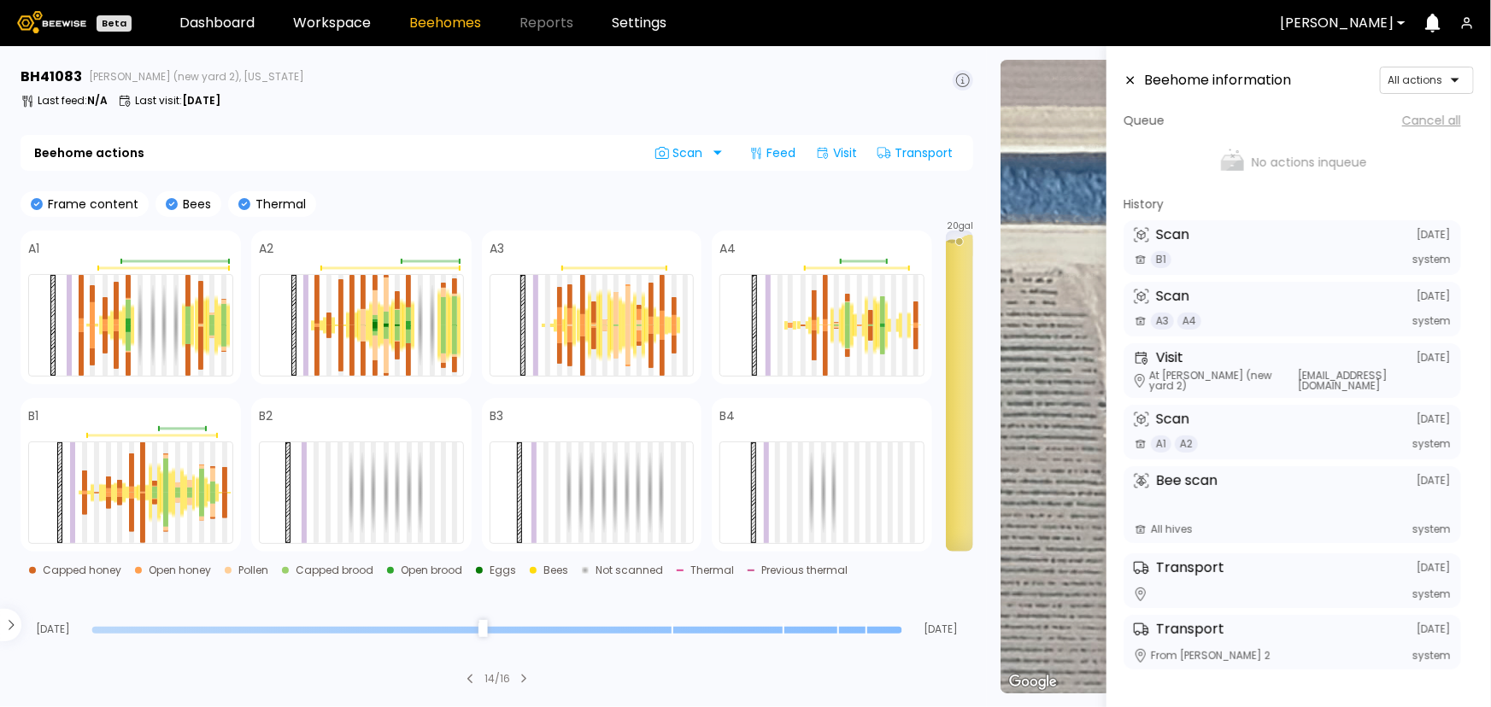
drag, startPoint x: 899, startPoint y: 631, endPoint x: 990, endPoint y: 646, distance: 92.6
click at [902, 634] on input "range" at bounding box center [497, 630] width 810 height 7
click at [1136, 84] on icon at bounding box center [1131, 80] width 14 height 12
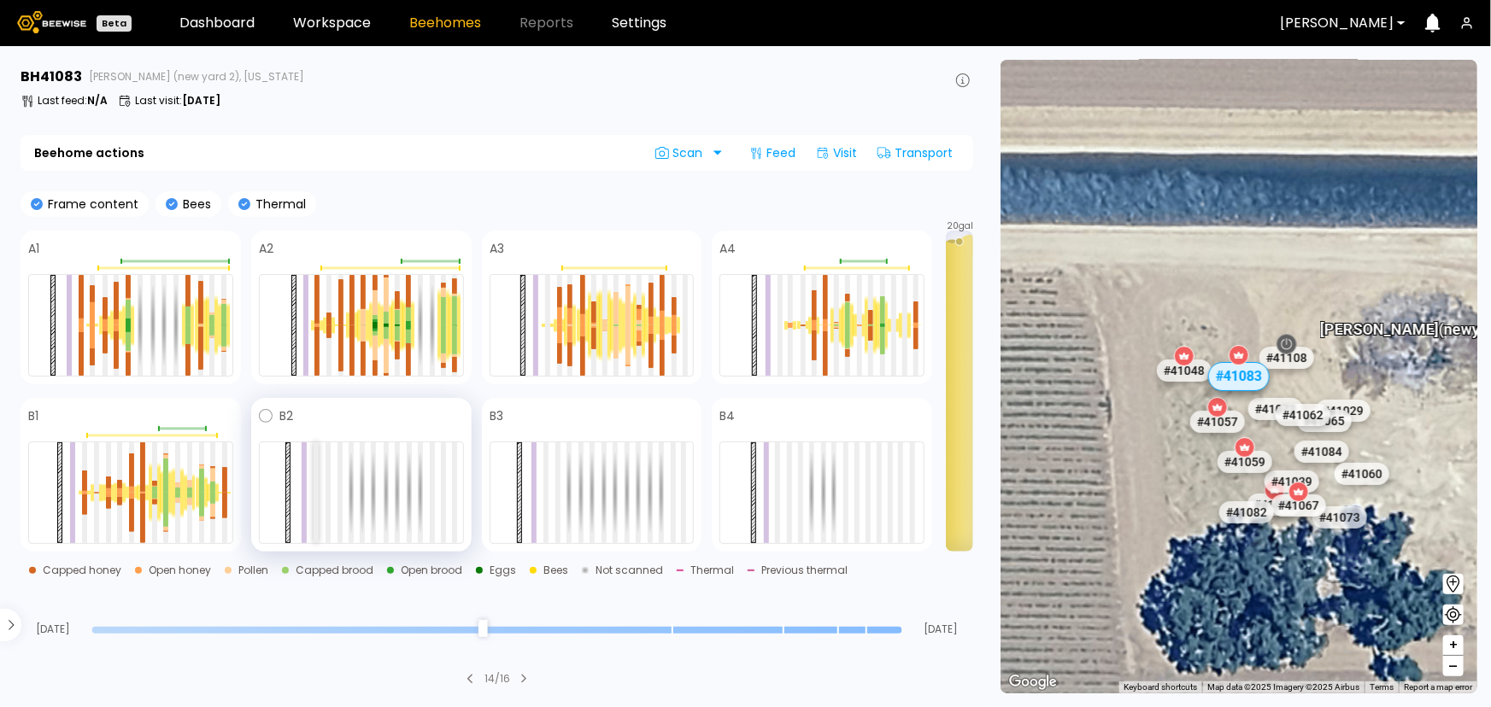
click at [316, 457] on div at bounding box center [316, 493] width 5 height 101
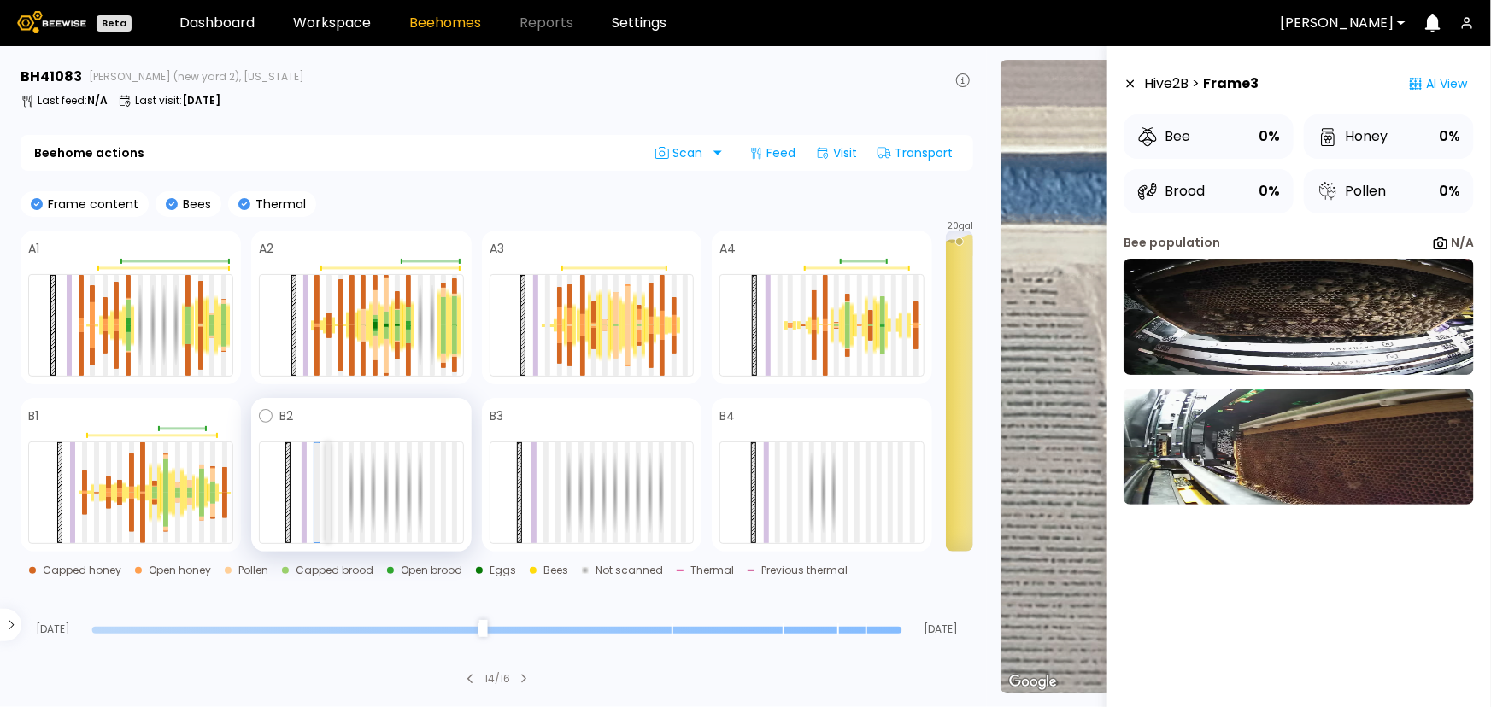
click at [326, 455] on div at bounding box center [328, 493] width 5 height 101
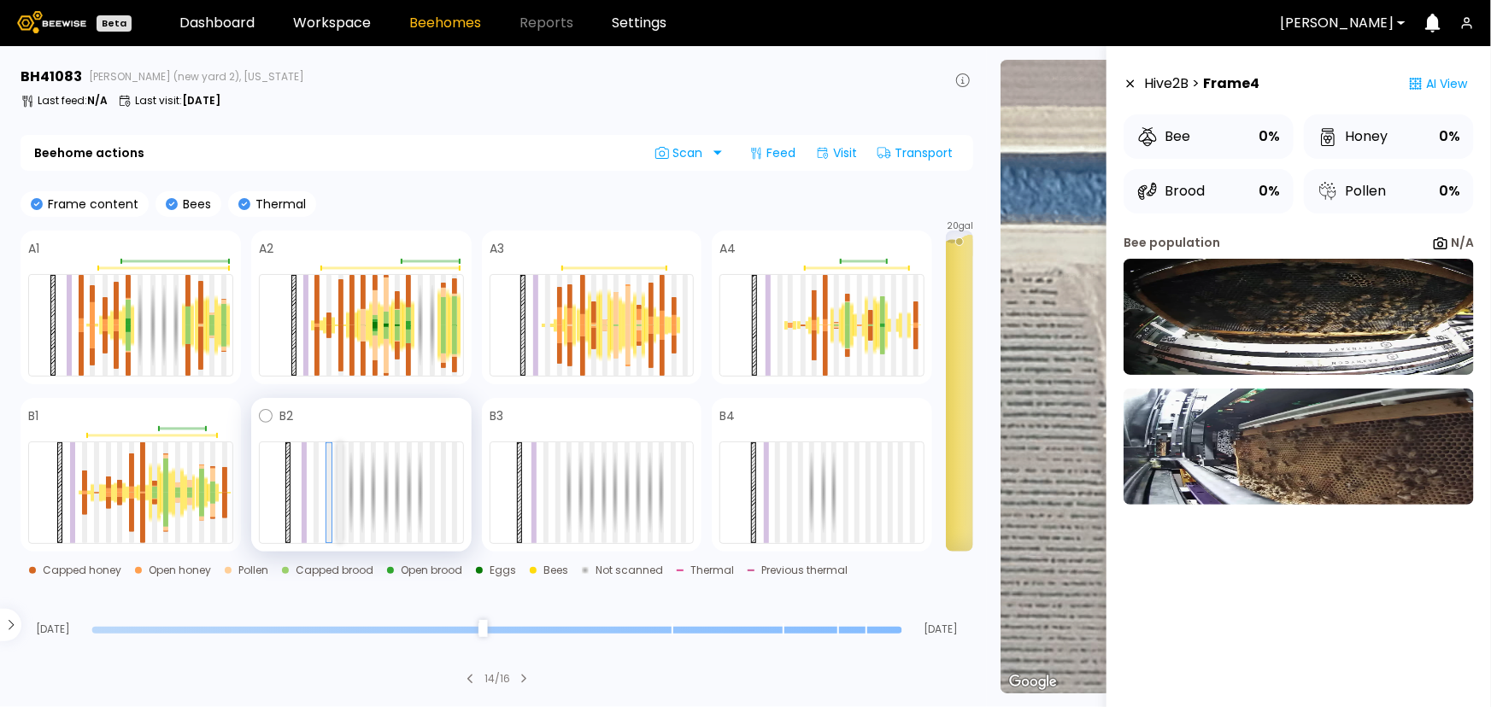
click at [341, 459] on div at bounding box center [339, 493] width 5 height 101
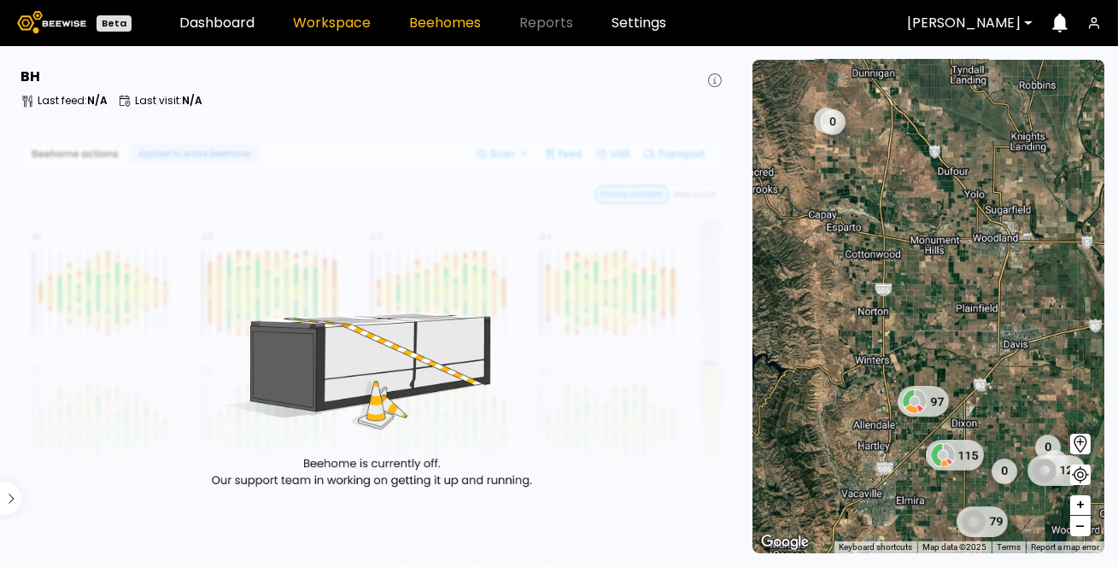
click at [333, 18] on link "Workspace" at bounding box center [332, 23] width 78 height 14
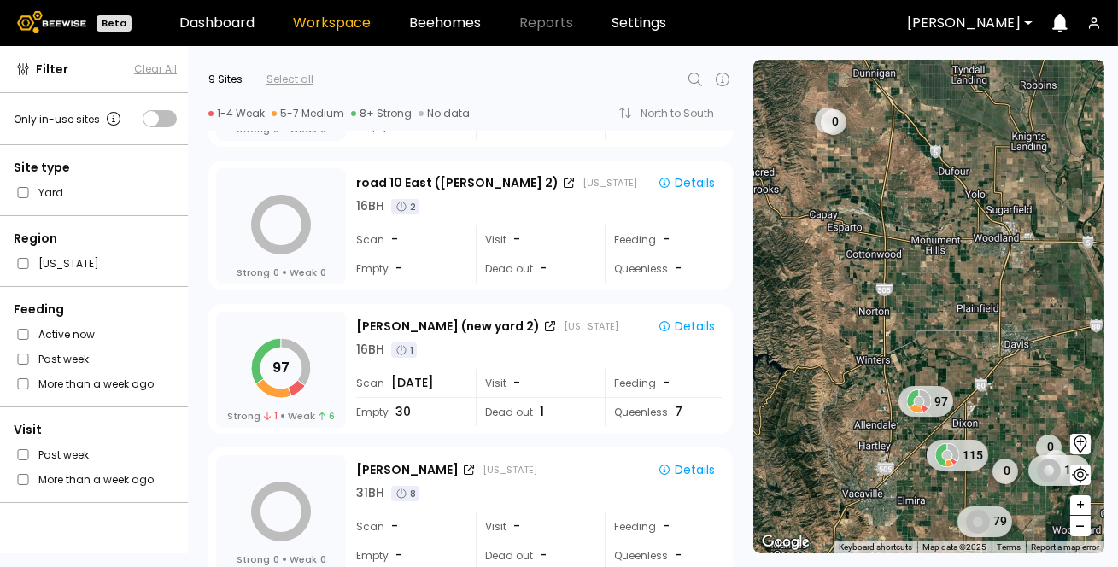
scroll to position [155, 0]
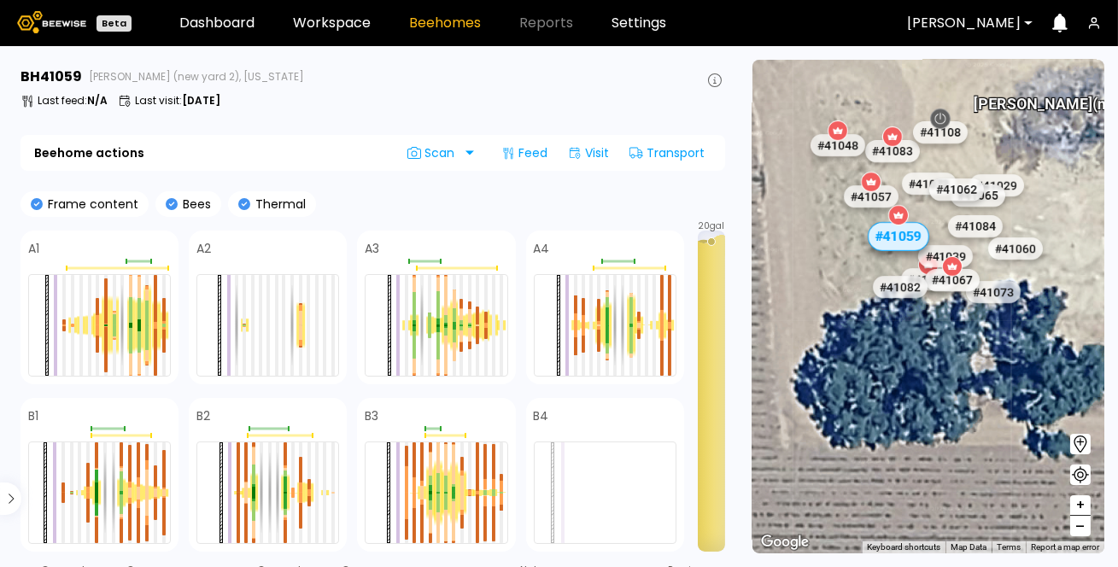
drag, startPoint x: 849, startPoint y: 197, endPoint x: 922, endPoint y: 215, distance: 74.8
click at [922, 215] on div "# 41057" at bounding box center [898, 208] width 55 height 22
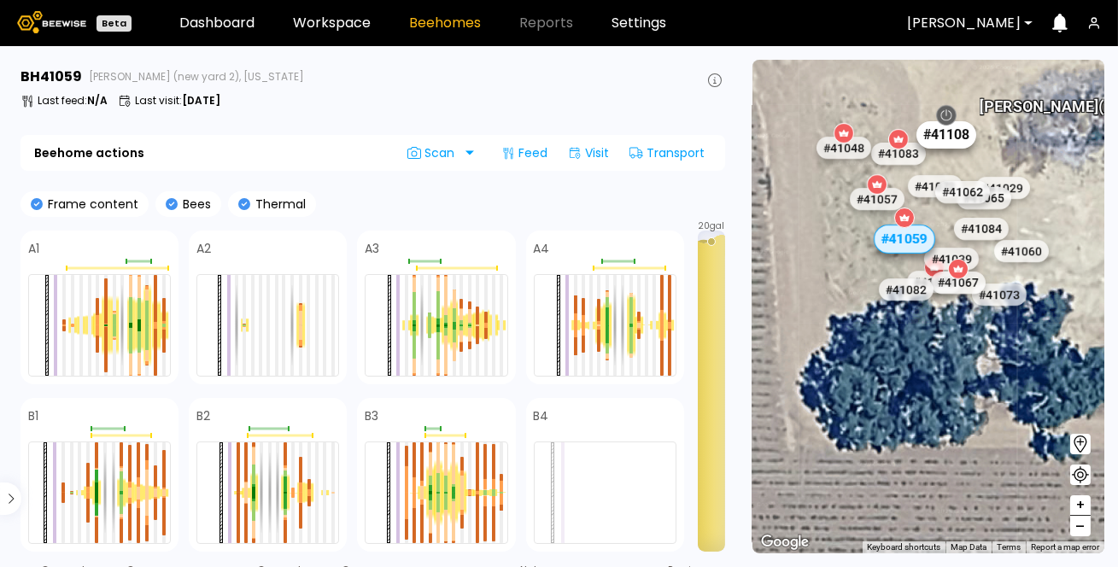
click at [953, 135] on div "# 41108" at bounding box center [947, 134] width 60 height 27
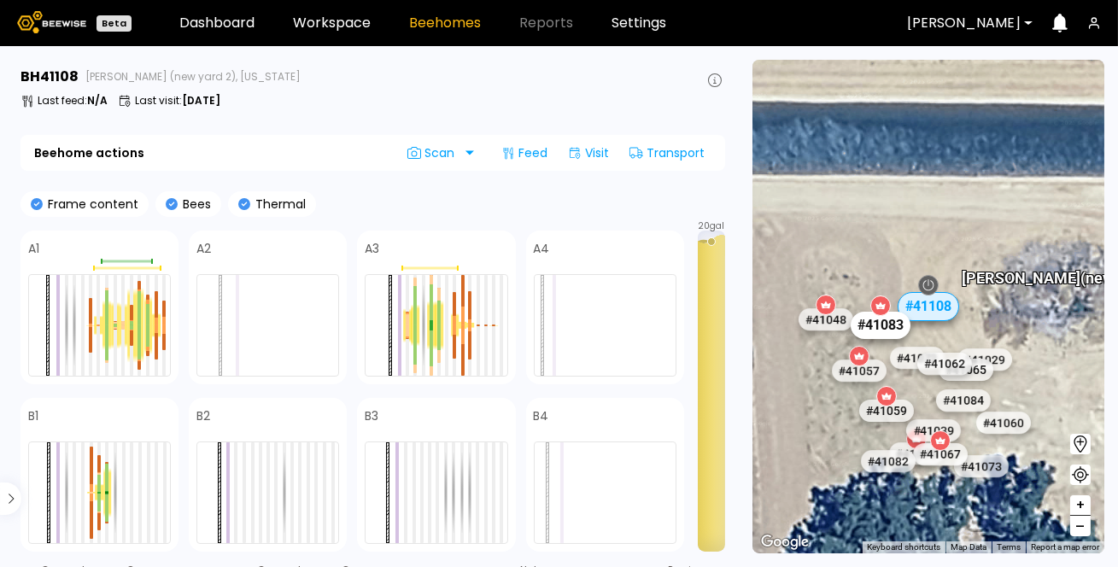
click at [868, 325] on div "# 41083" at bounding box center [880, 325] width 60 height 27
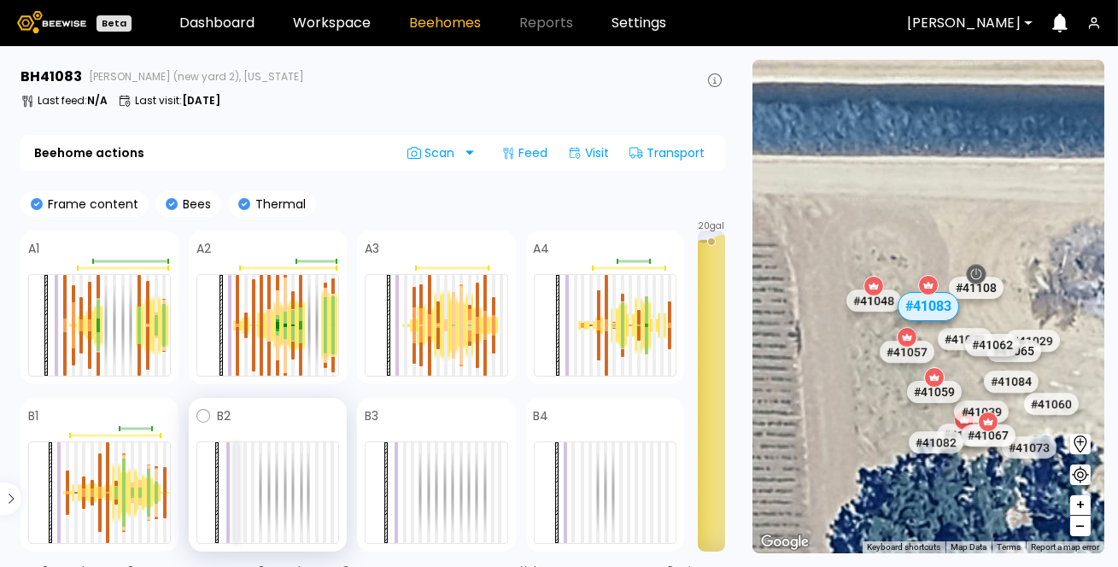
click at [237, 458] on div at bounding box center [236, 493] width 3 height 101
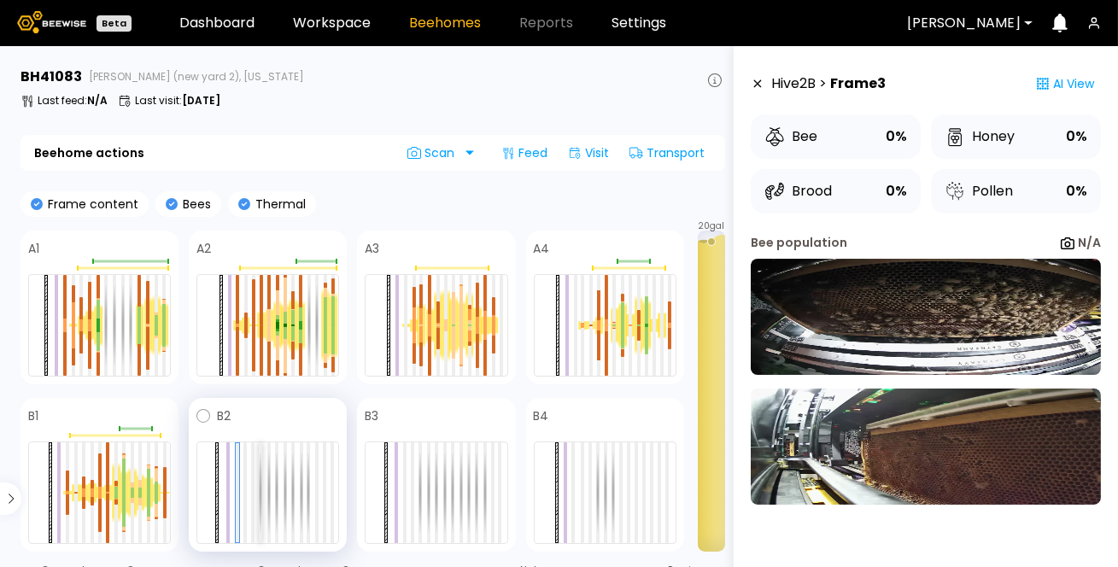
click at [261, 461] on div at bounding box center [260, 493] width 3 height 101
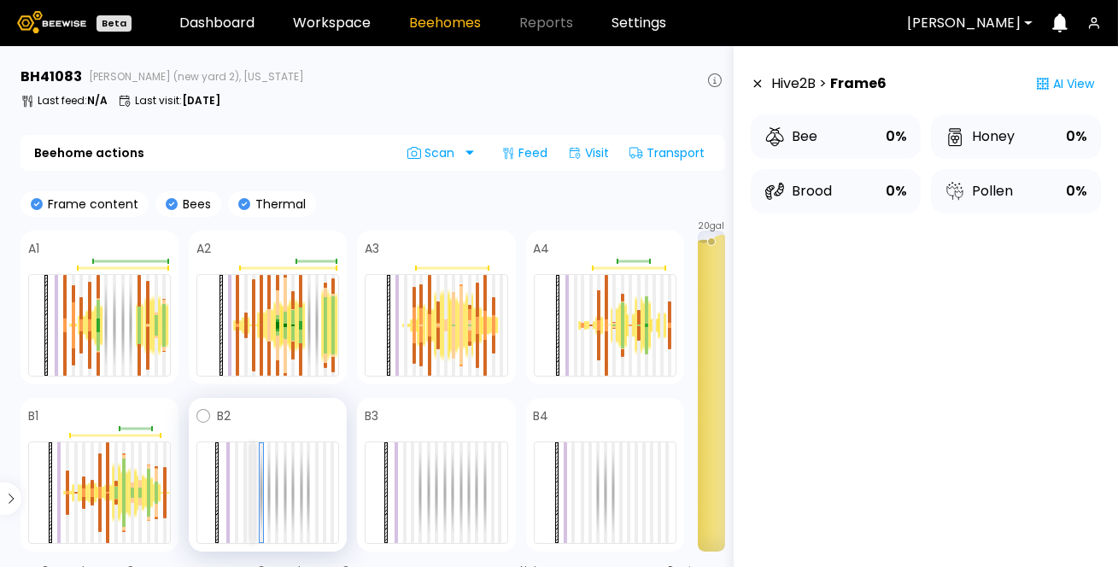
click at [252, 468] on div at bounding box center [252, 493] width 3 height 101
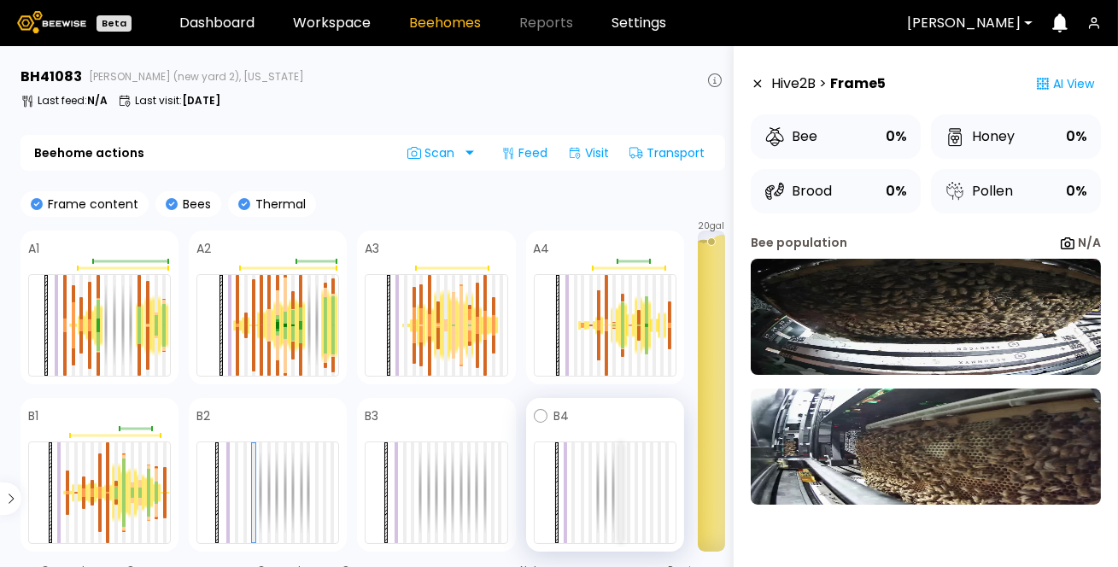
click at [621, 475] on div at bounding box center [620, 493] width 3 height 101
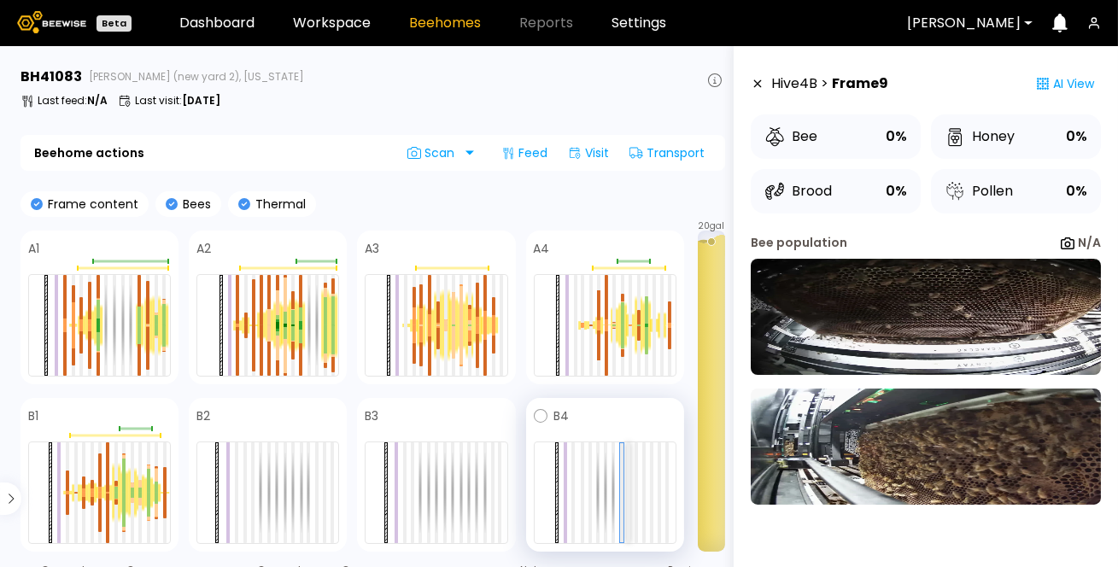
click at [628, 461] on div at bounding box center [628, 493] width 3 height 101
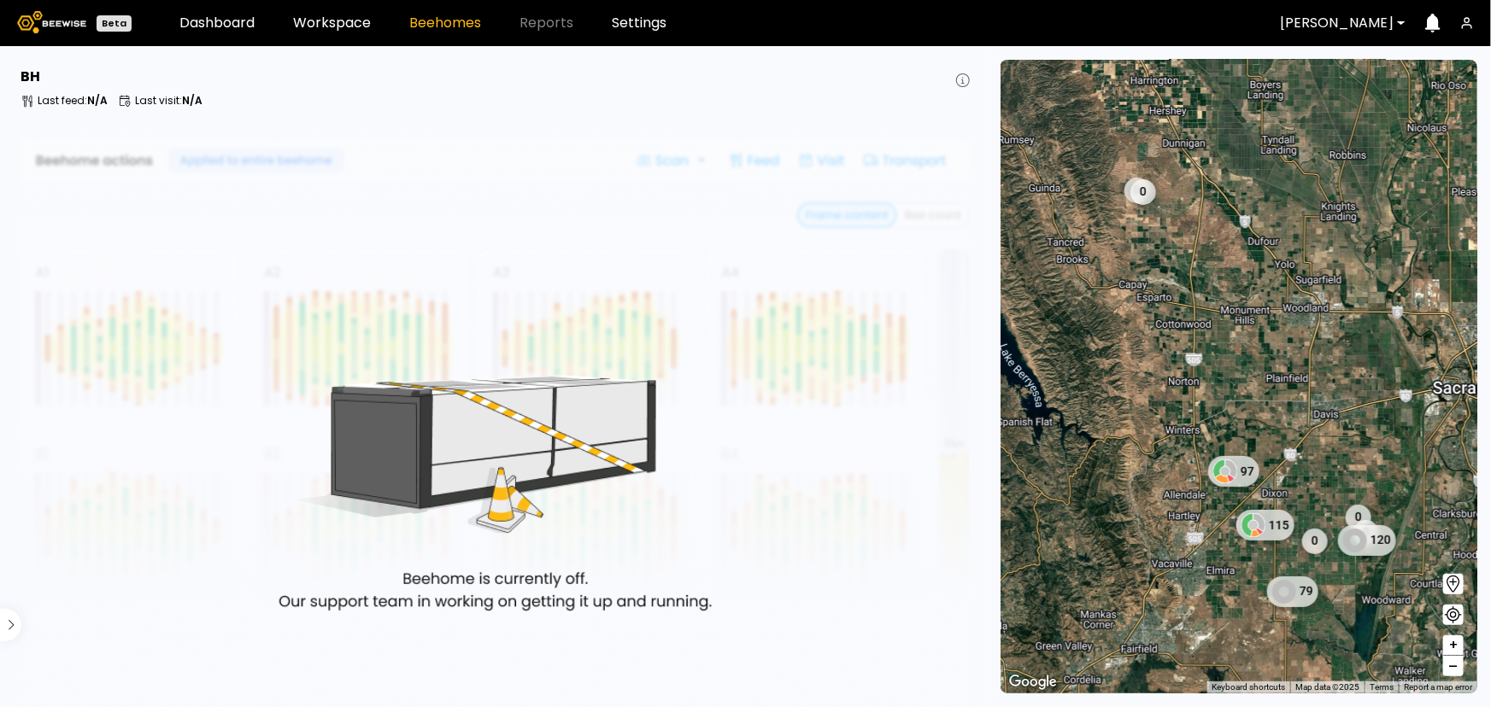
click at [409, 24] on link "Beehomes" at bounding box center [445, 23] width 72 height 14
click at [348, 23] on link "Workspace" at bounding box center [332, 23] width 78 height 14
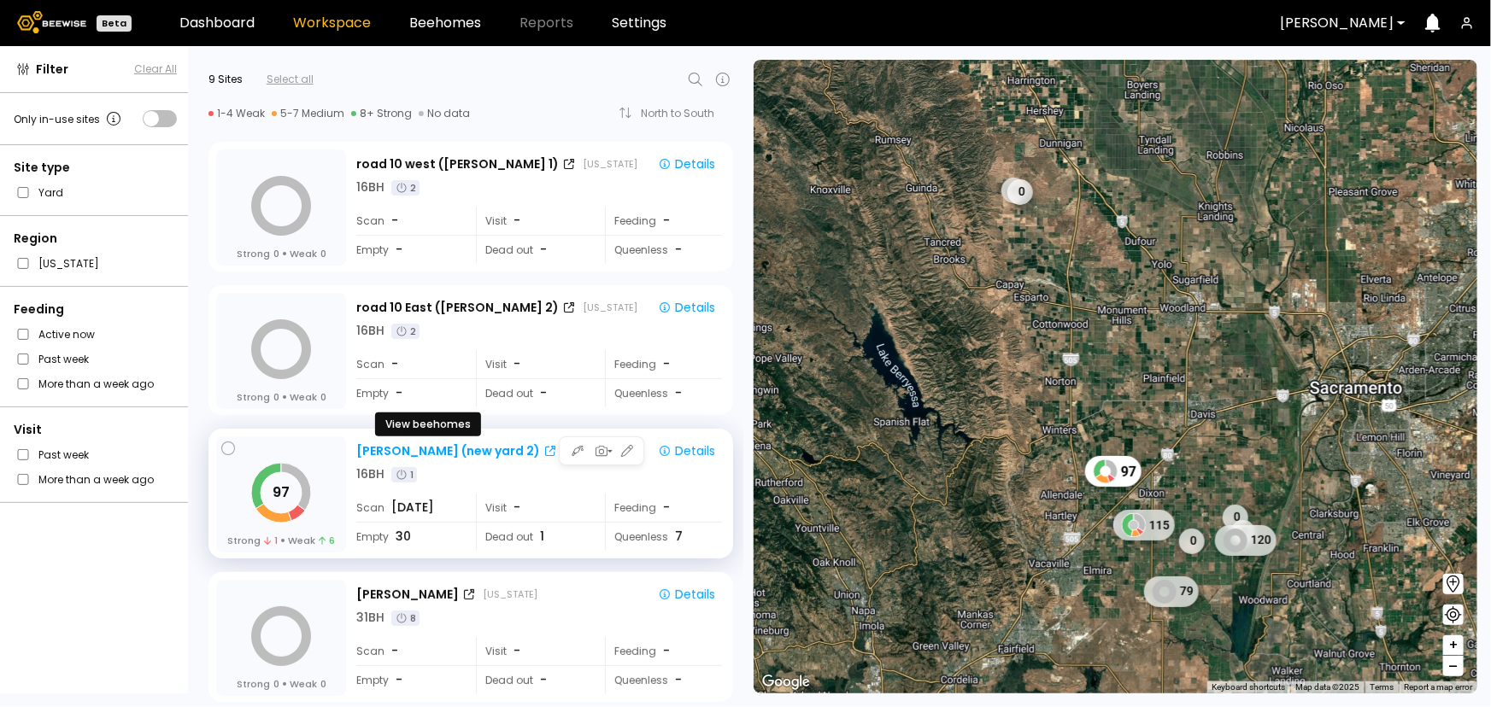
click at [545, 450] on icon at bounding box center [550, 451] width 10 height 10
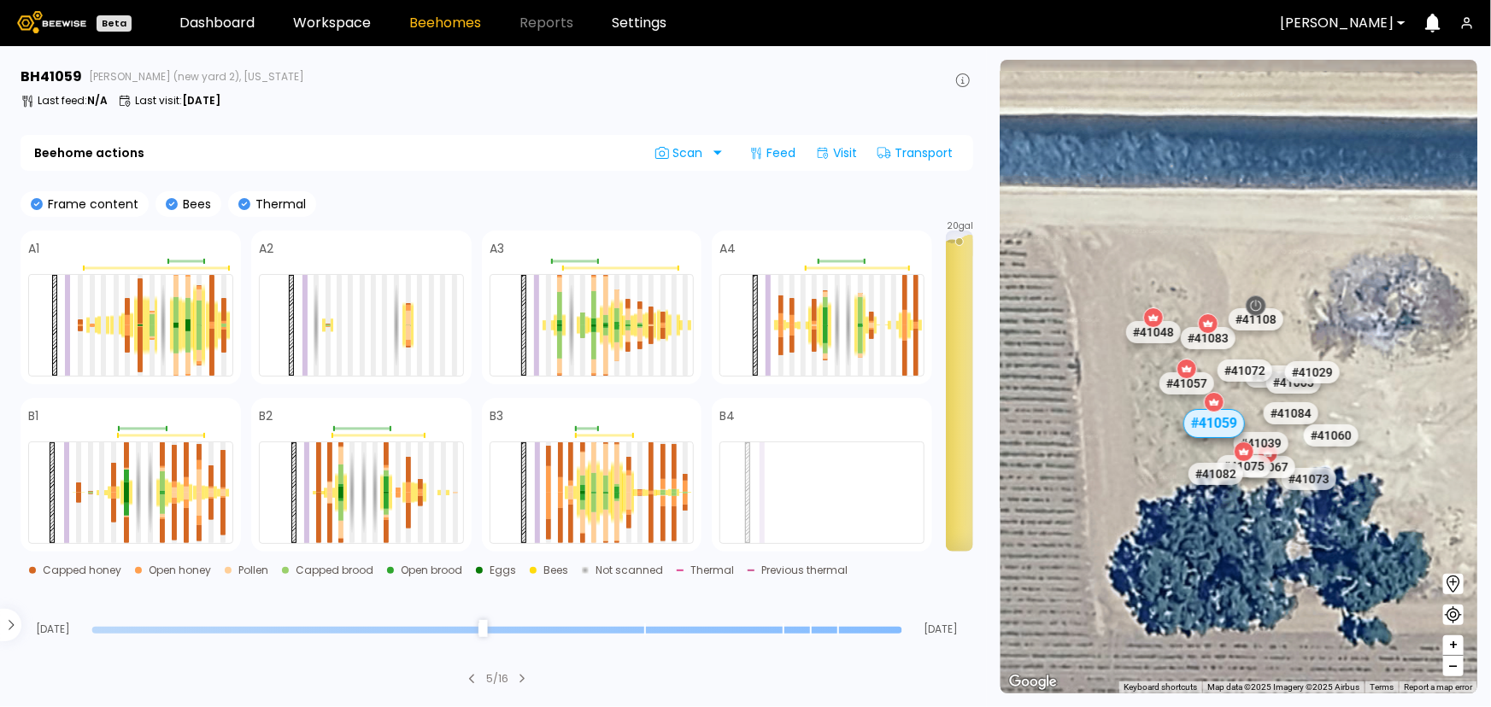
drag, startPoint x: 1282, startPoint y: 234, endPoint x: 1171, endPoint y: 637, distance: 417.2
click at [1171, 637] on div "# 40353 # 40069 # 40702 # 40113 # 40203 # 40071 # 40273 # 40701 # 40190 # 40277…" at bounding box center [1238, 377] width 477 height 634
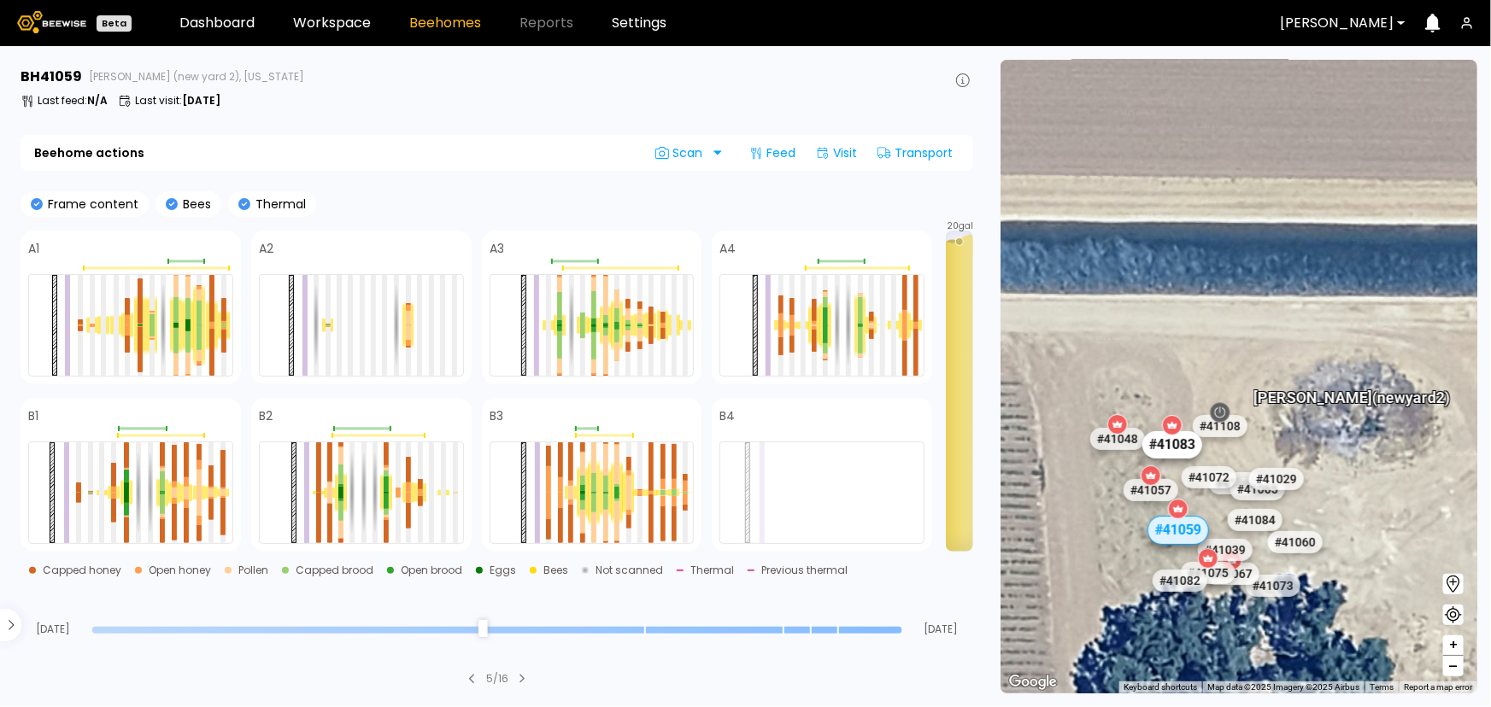
click at [1192, 455] on div "# 41083" at bounding box center [1172, 444] width 60 height 27
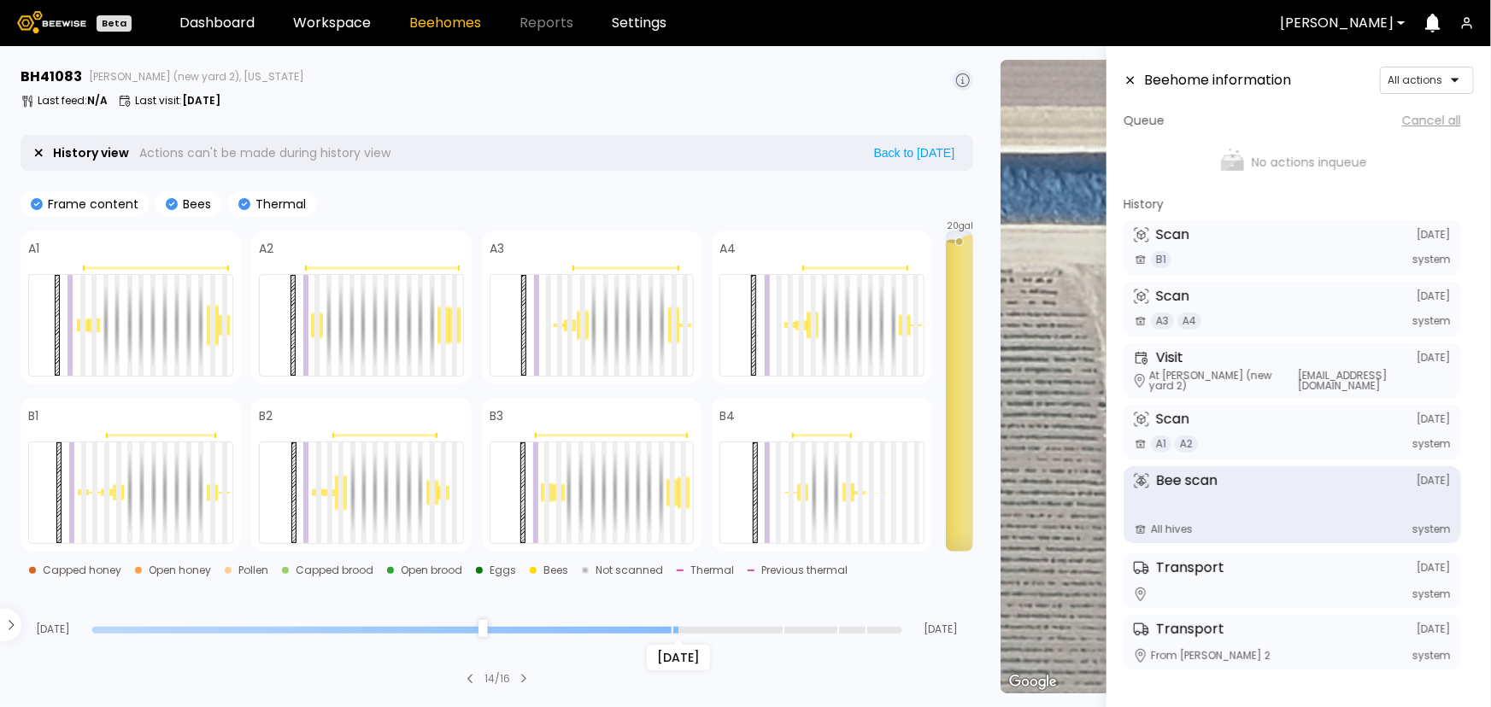
drag, startPoint x: 895, startPoint y: 626, endPoint x: 685, endPoint y: 631, distance: 209.4
click at [685, 631] on input "range" at bounding box center [497, 630] width 810 height 7
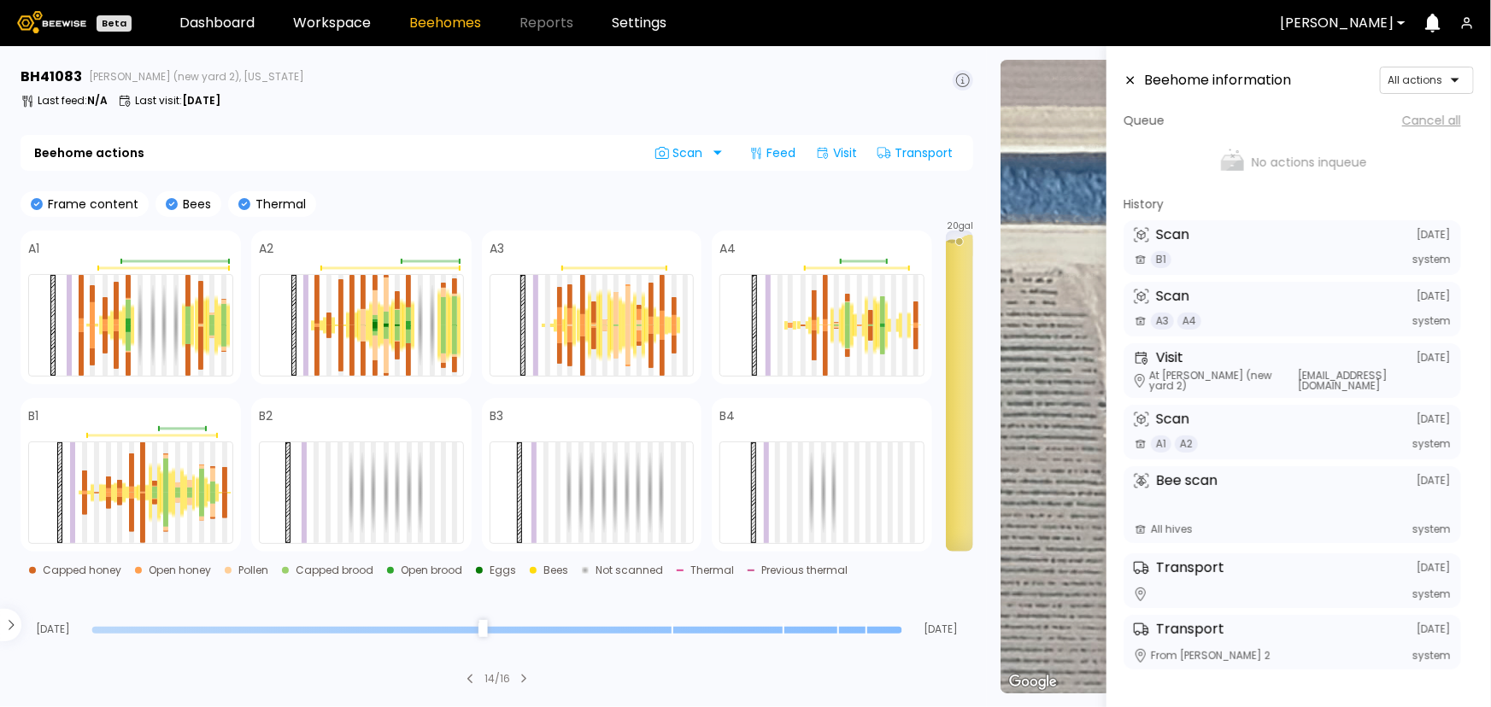
drag, startPoint x: 672, startPoint y: 631, endPoint x: 932, endPoint y: 647, distance: 260.2
type input "*"
click at [902, 634] on input "range" at bounding box center [497, 630] width 810 height 7
click at [1125, 81] on icon at bounding box center [1131, 80] width 14 height 12
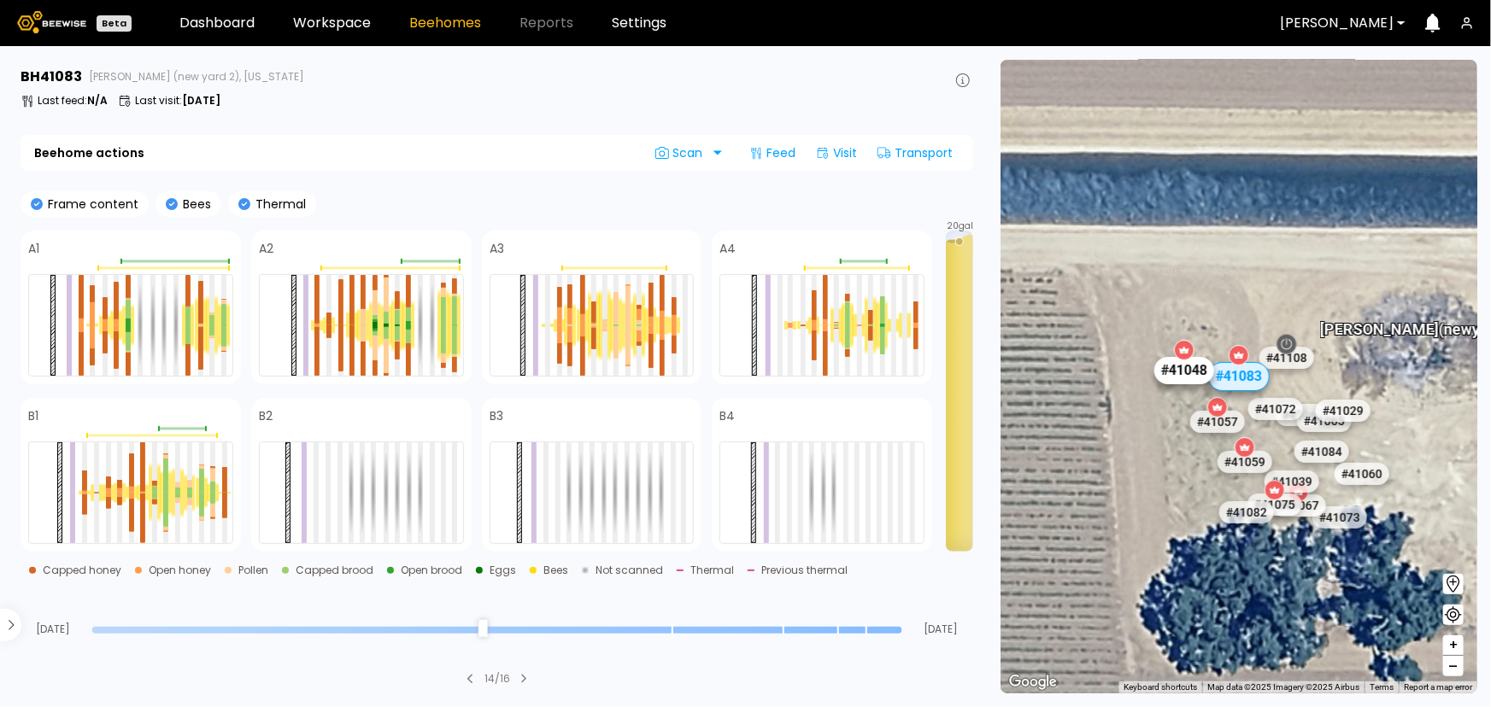
click at [1203, 371] on div "# 41048" at bounding box center [1184, 370] width 60 height 27
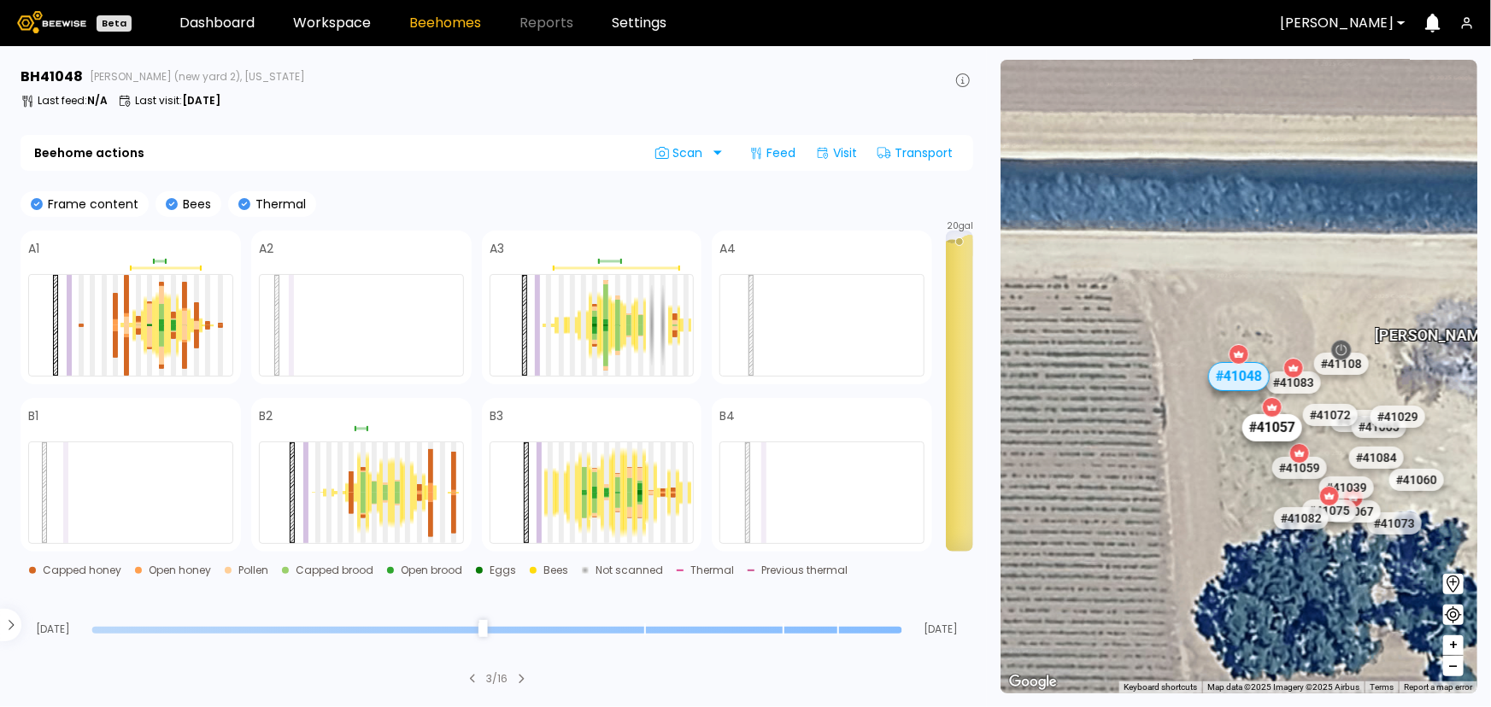
click at [1290, 431] on div "# 41057" at bounding box center [1272, 427] width 60 height 27
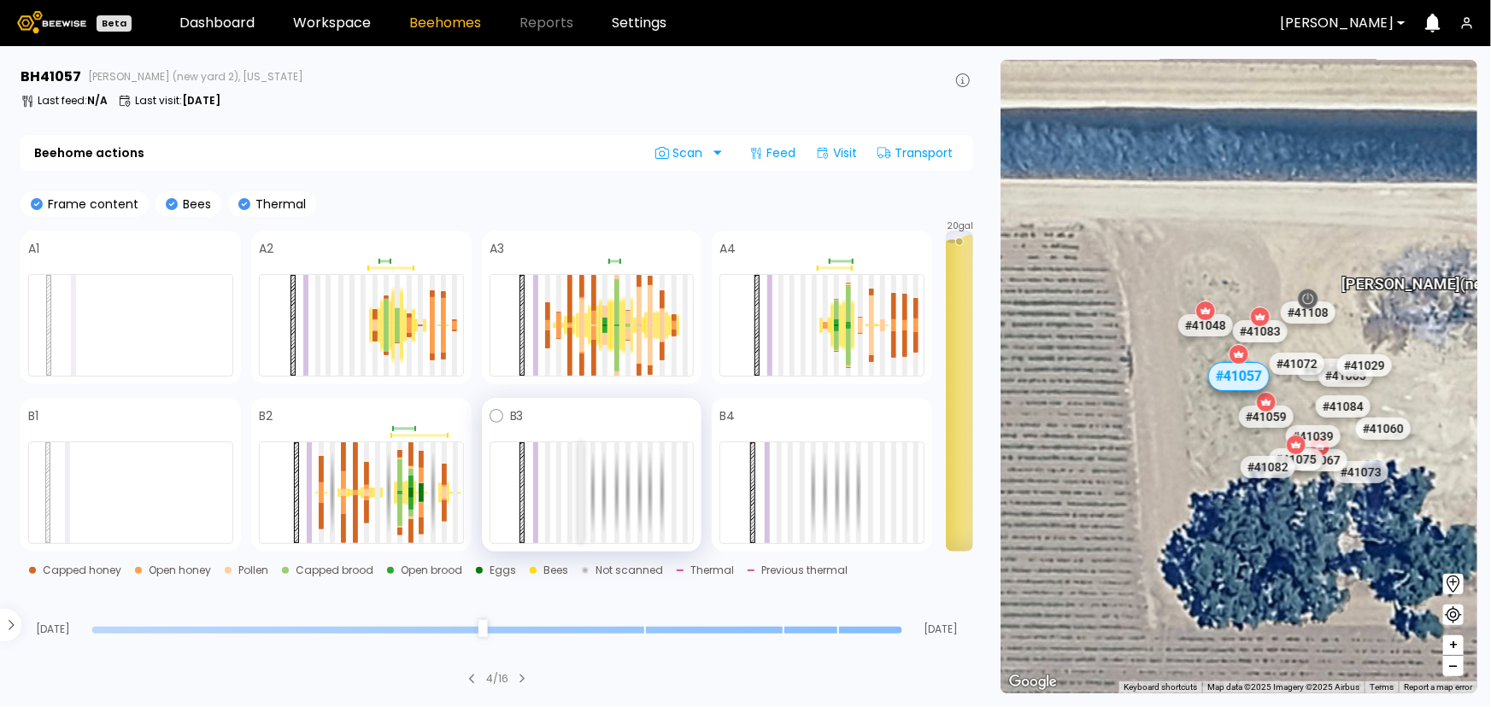
click at [581, 470] on div at bounding box center [580, 493] width 5 height 101
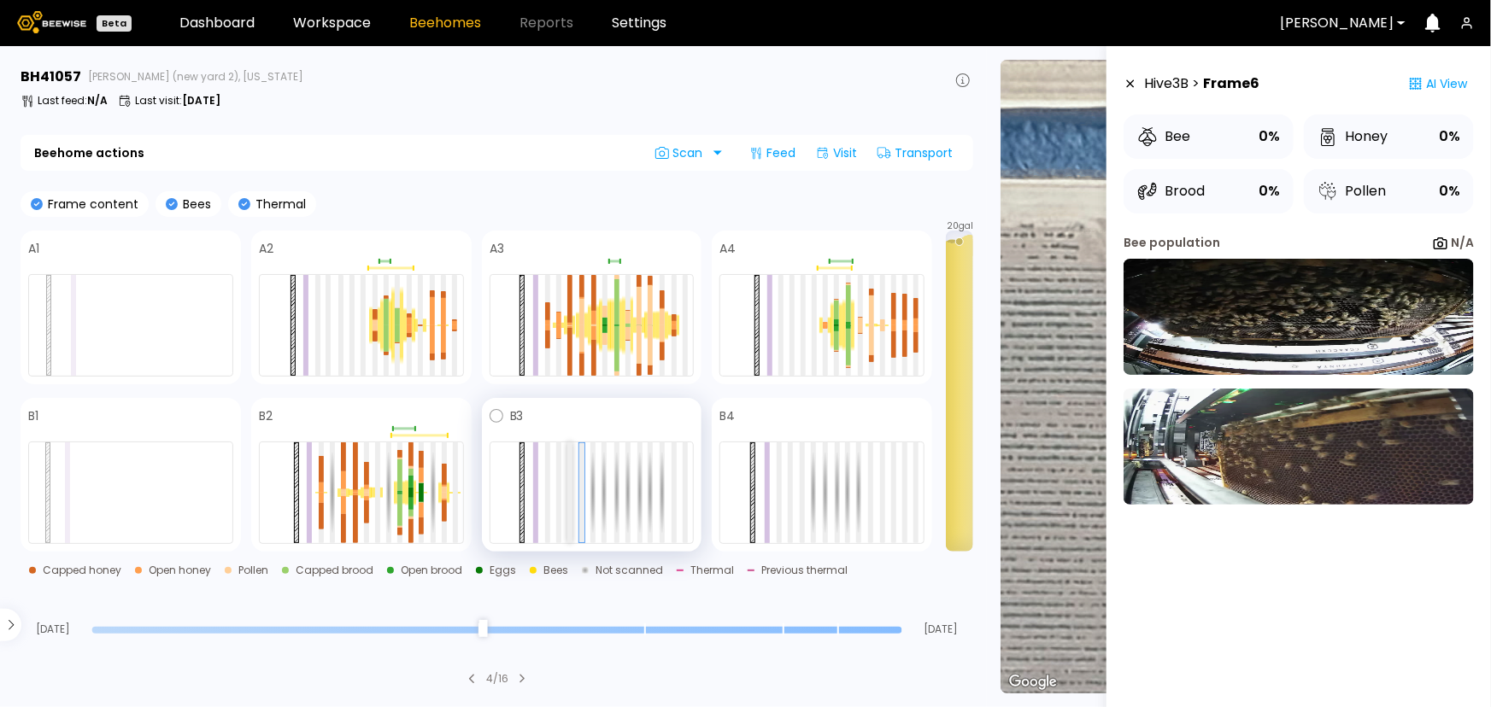
click at [571, 471] on div at bounding box center [569, 493] width 5 height 101
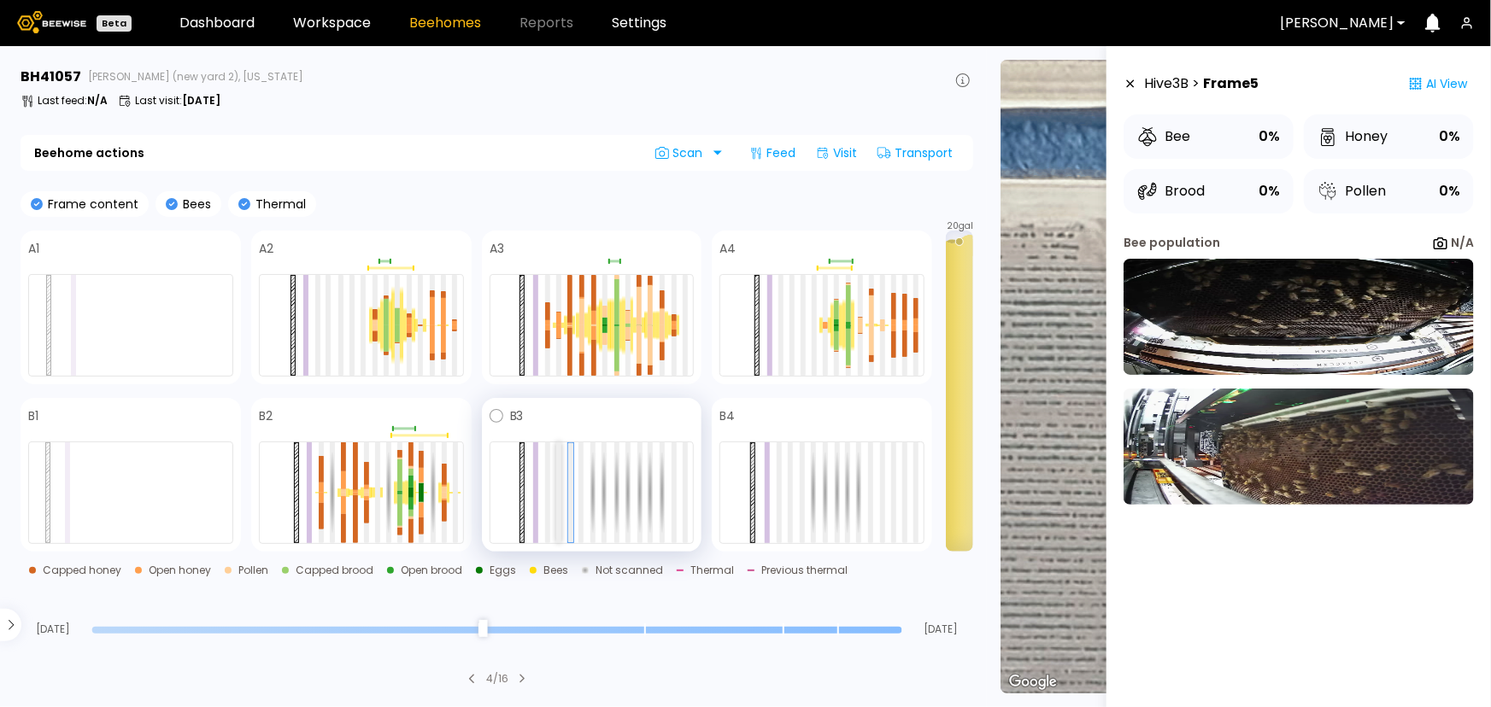
click at [556, 472] on div at bounding box center [558, 493] width 5 height 101
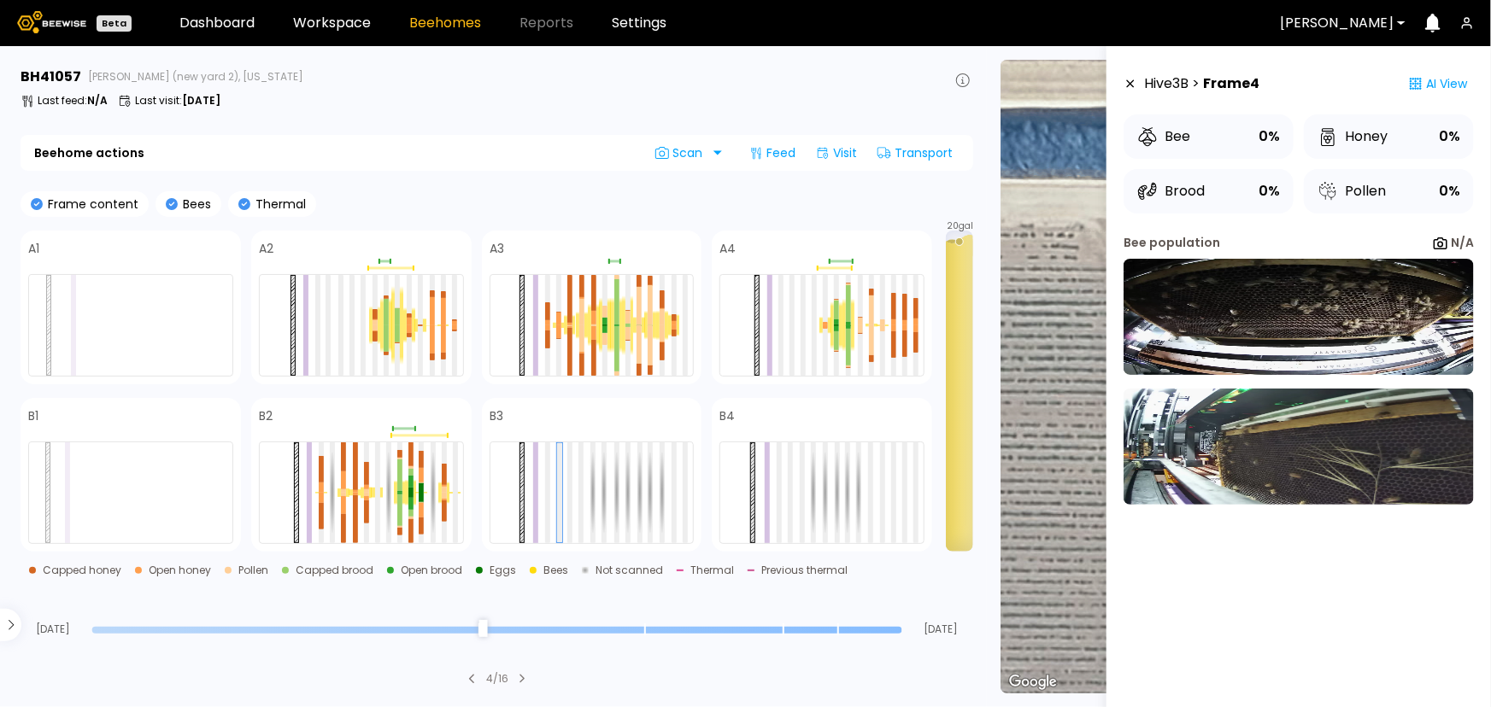
click at [1125, 82] on icon at bounding box center [1131, 84] width 14 height 12
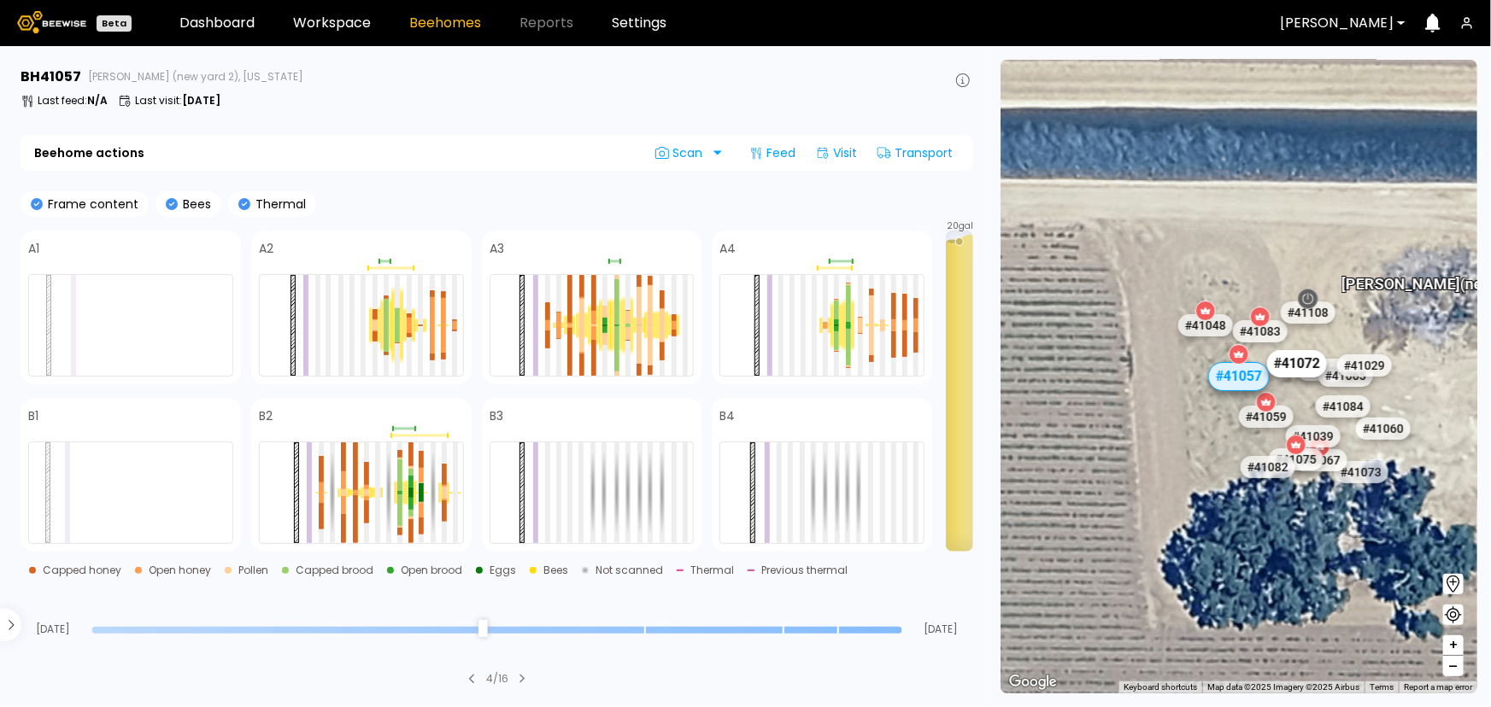
click at [1288, 364] on div "# 41072" at bounding box center [1297, 363] width 60 height 27
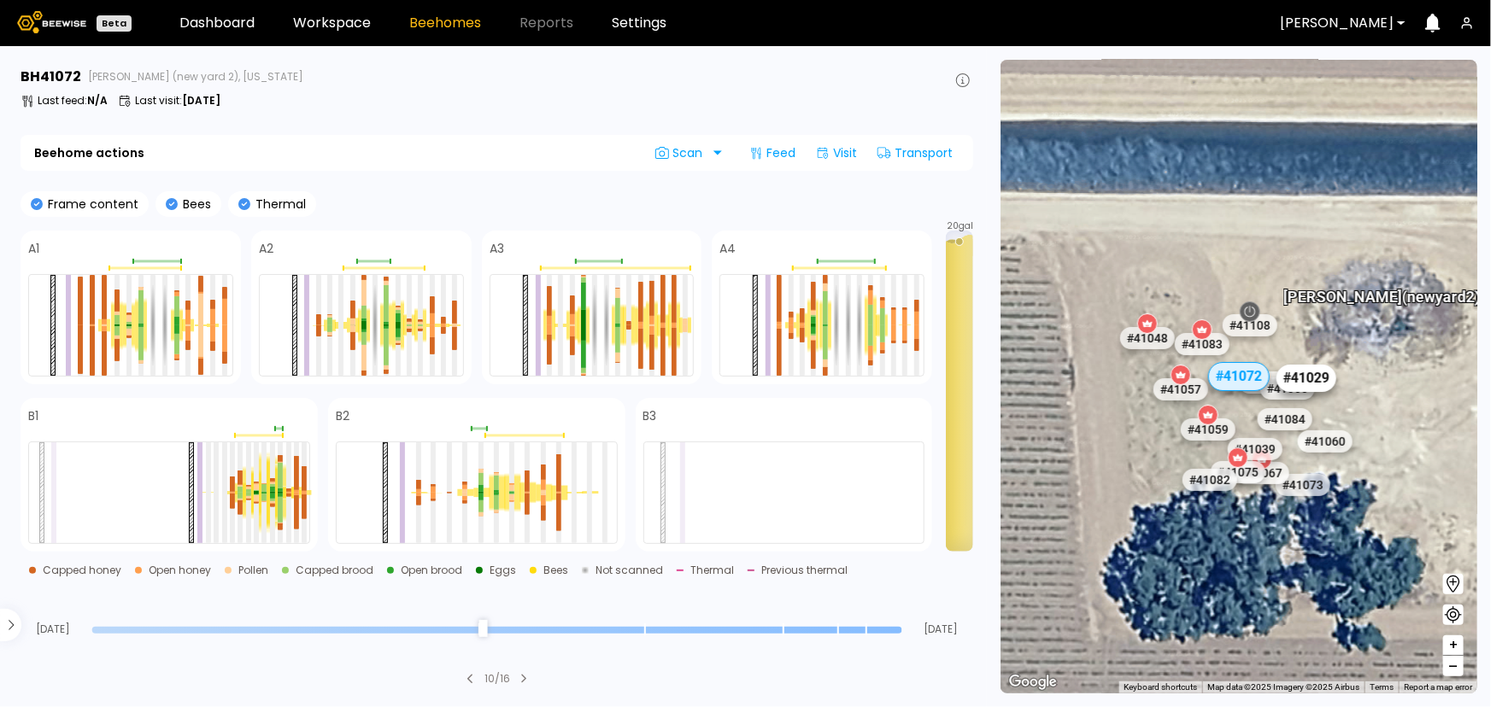
click at [1320, 374] on div "# 41029" at bounding box center [1306, 378] width 60 height 27
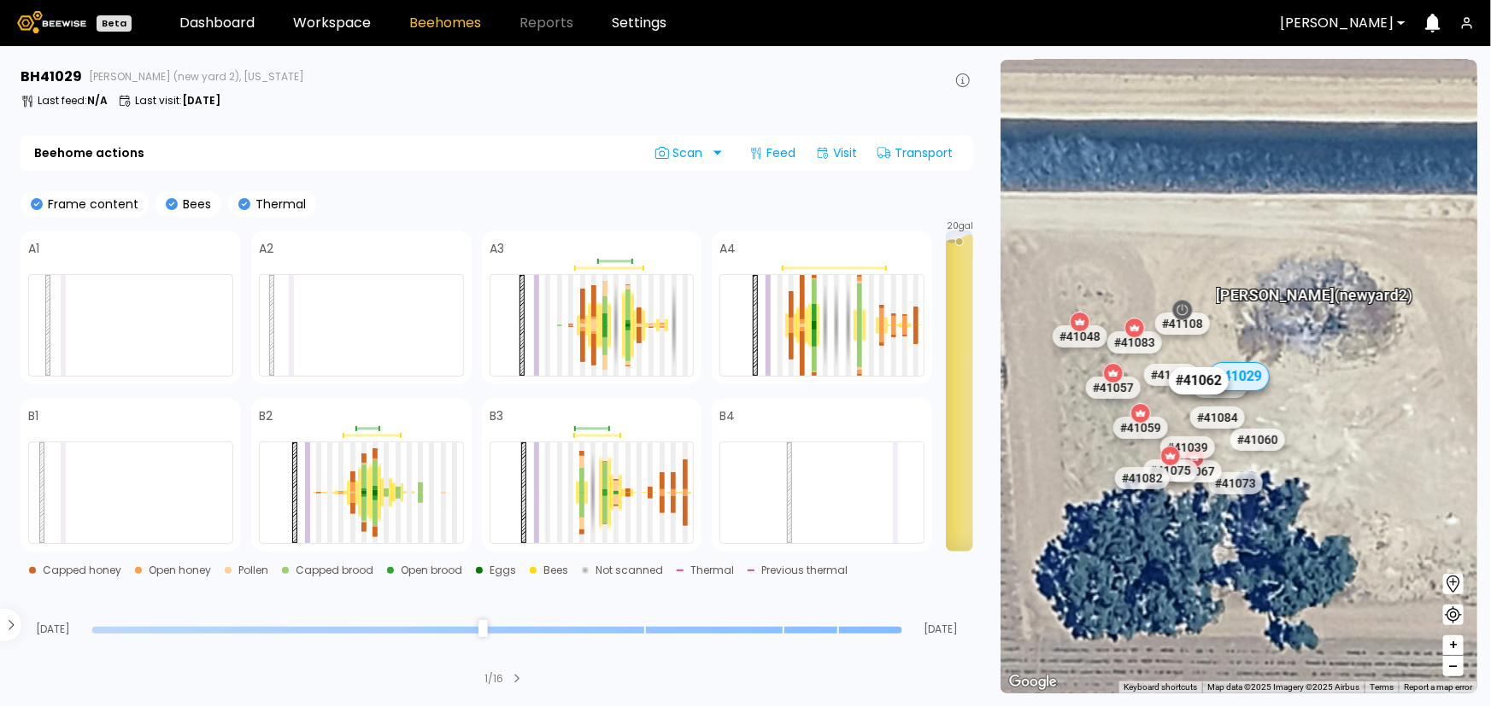
click at [1182, 390] on div "# 41062" at bounding box center [1199, 380] width 60 height 27
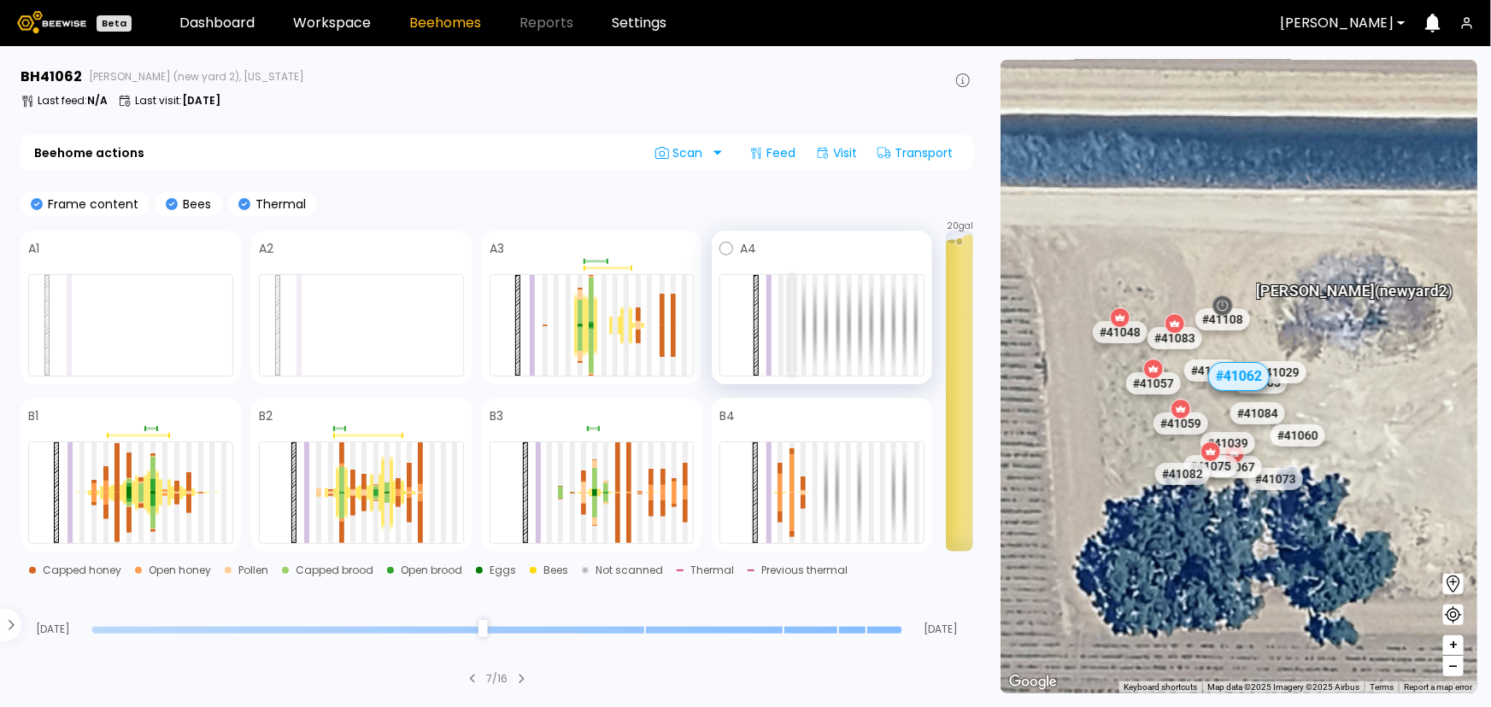
click at [793, 329] on div at bounding box center [791, 325] width 5 height 101
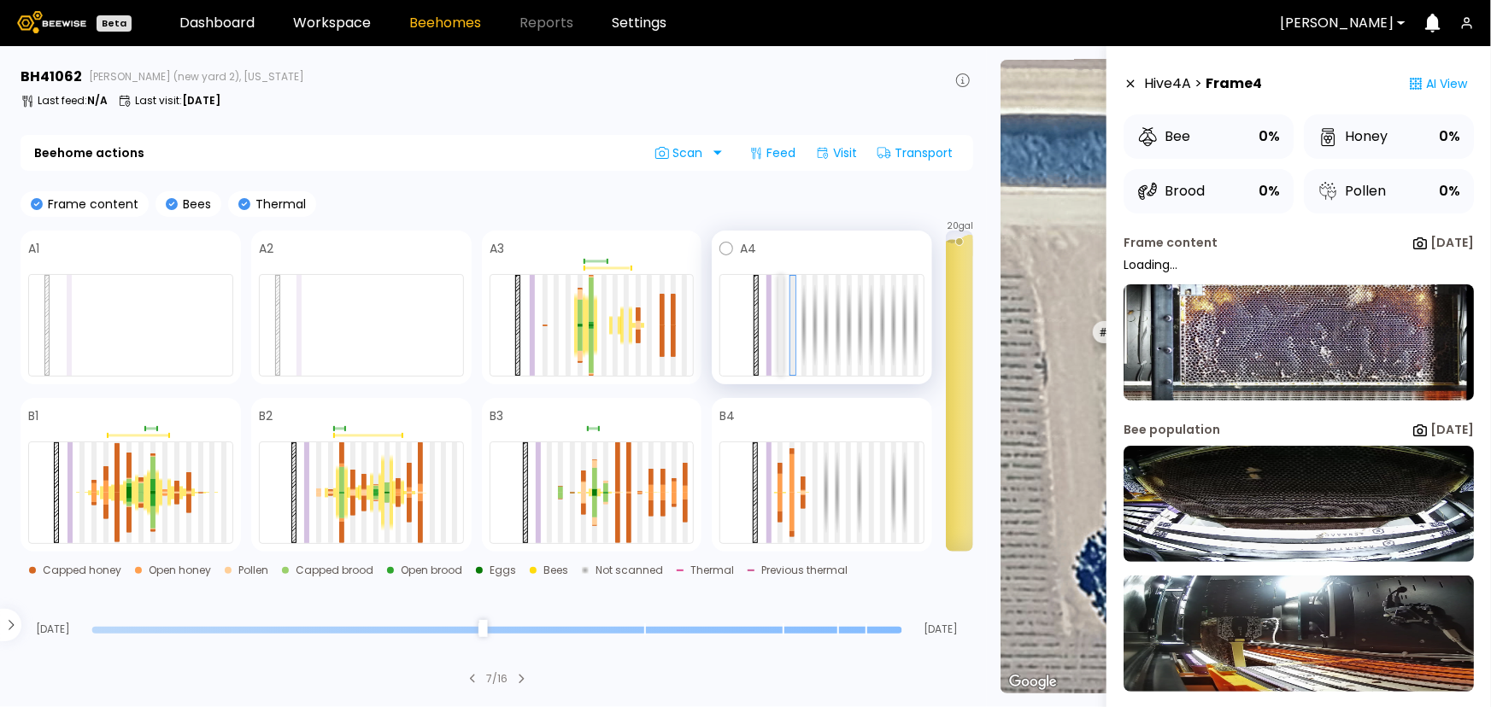
click at [780, 327] on div at bounding box center [780, 325] width 5 height 101
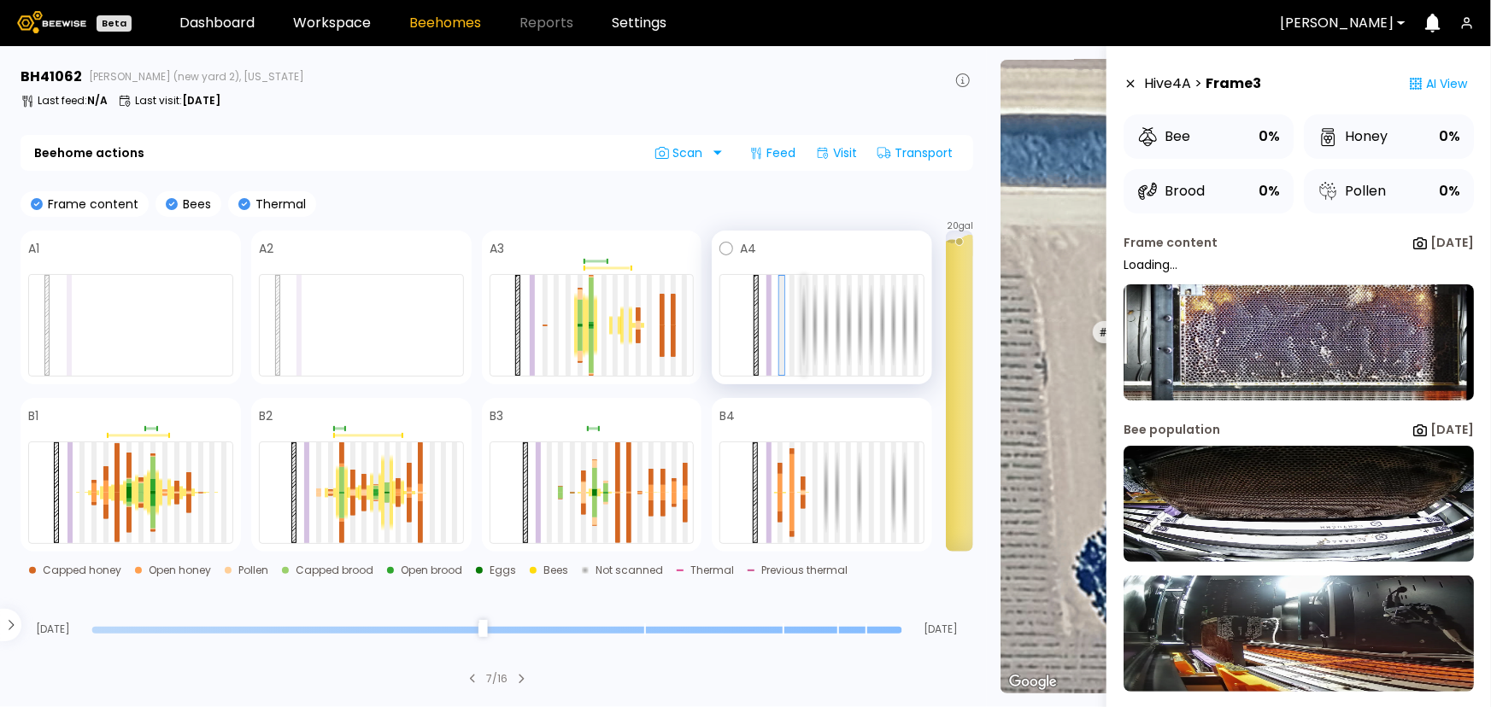
click at [803, 325] on div at bounding box center [803, 325] width 5 height 101
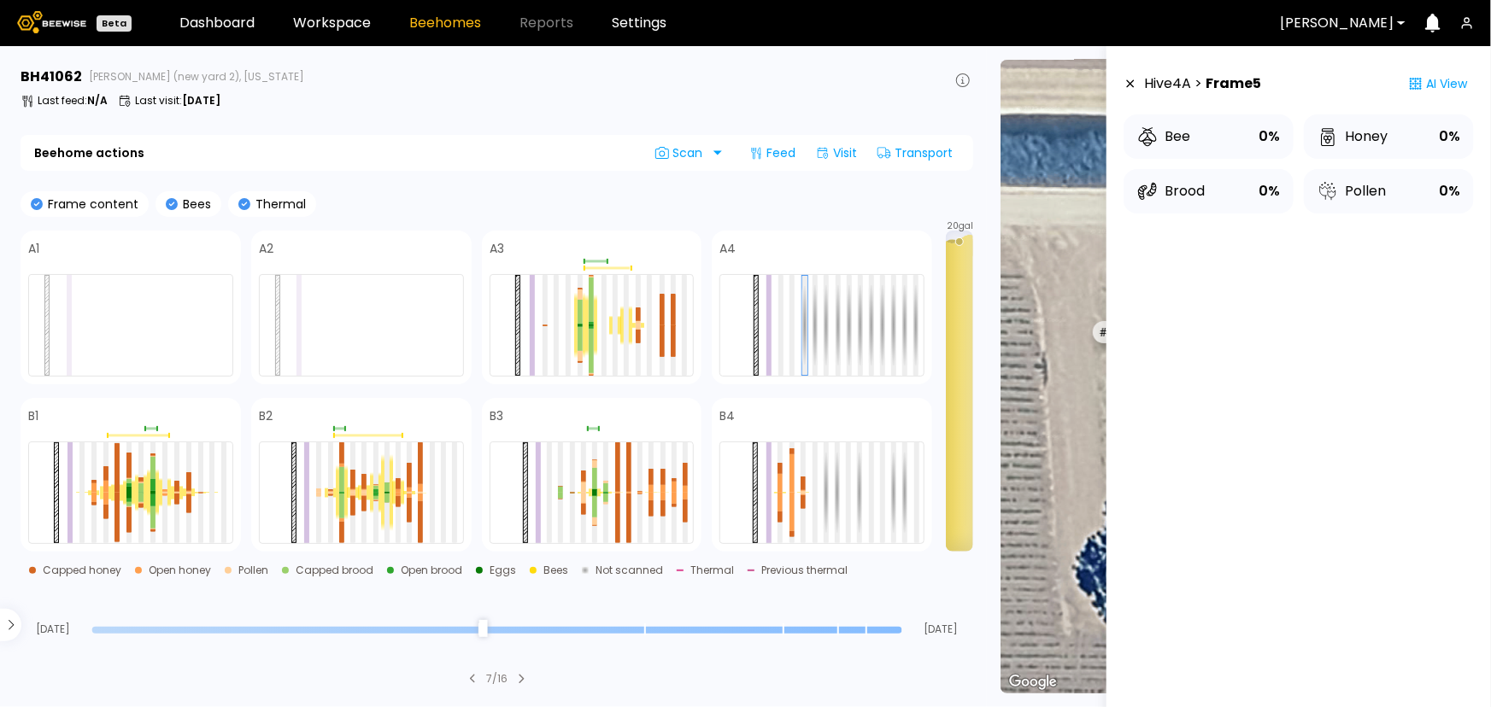
click at [1130, 88] on icon at bounding box center [1131, 84] width 14 height 12
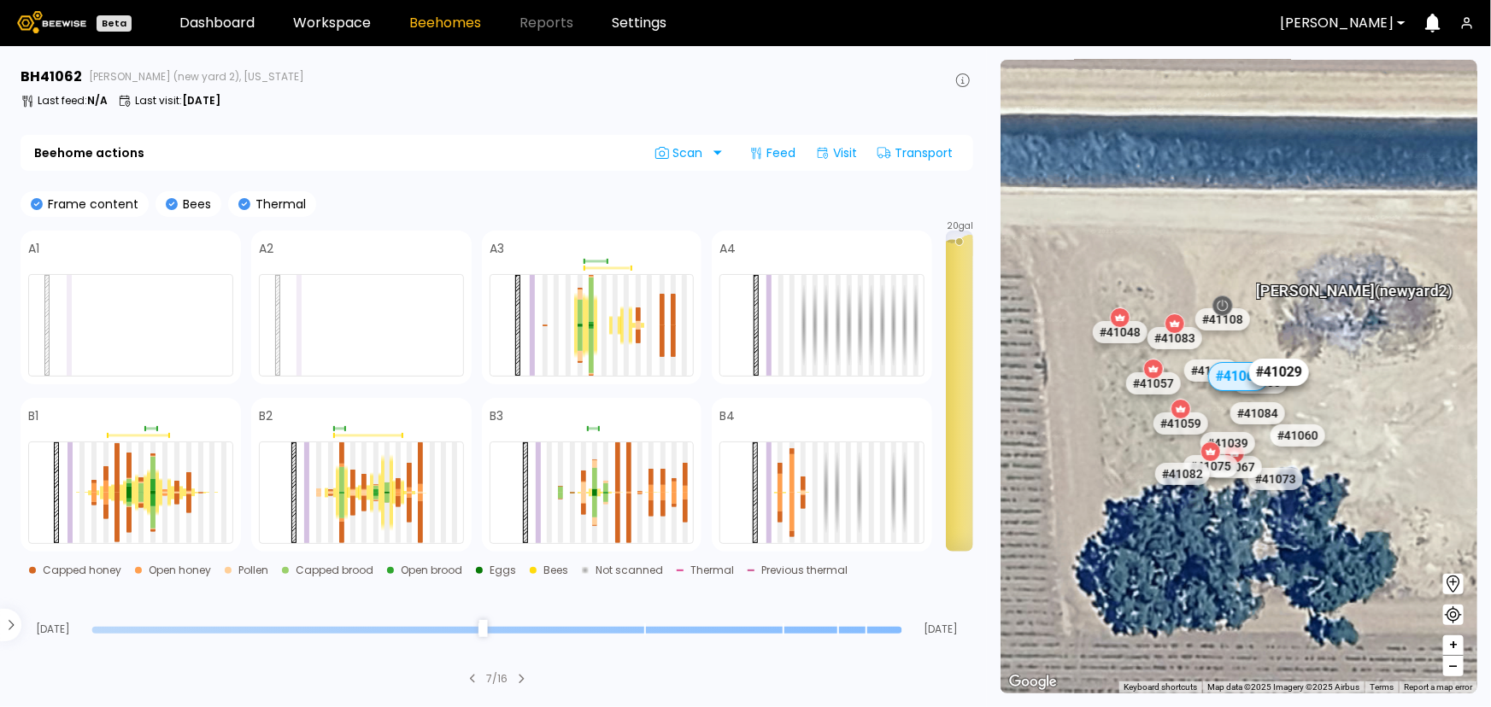
click at [1290, 376] on div "# 41029" at bounding box center [1279, 372] width 60 height 27
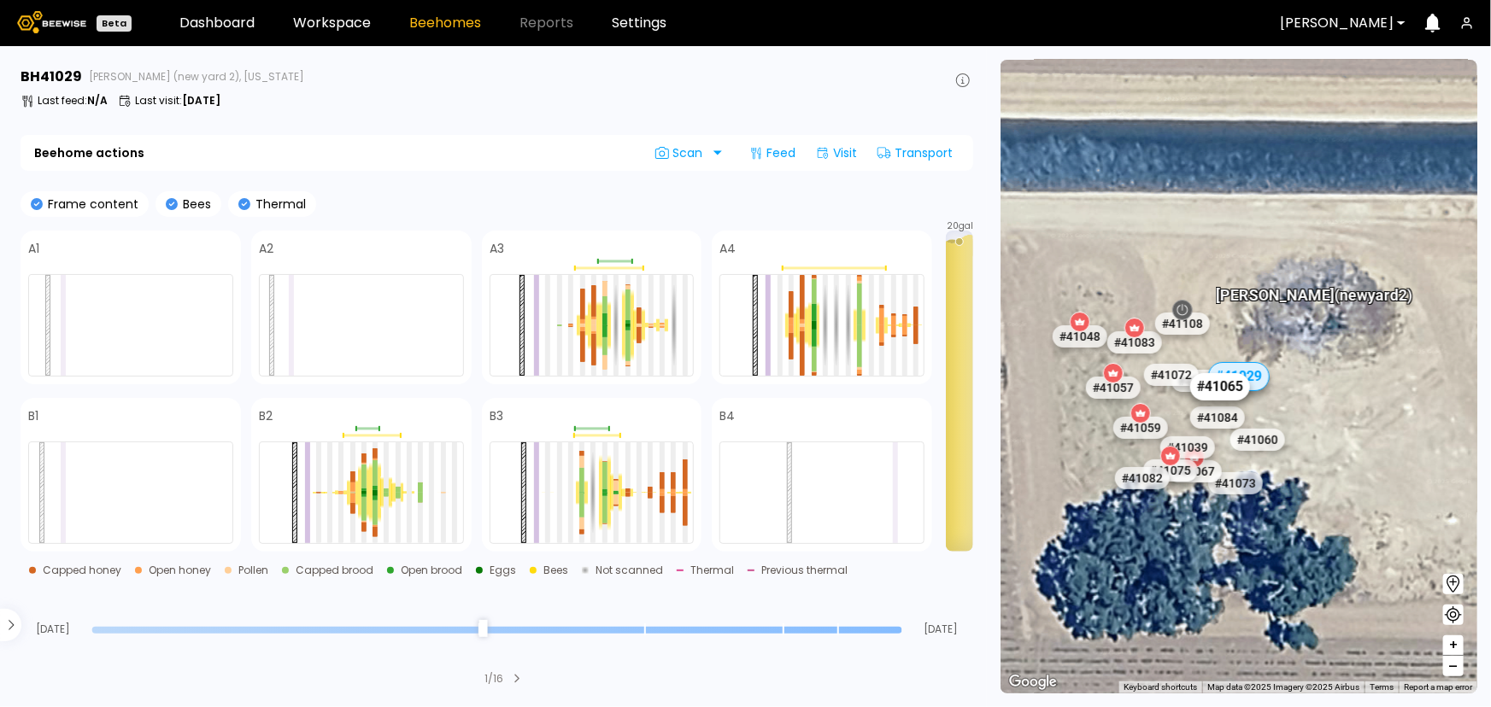
click at [1235, 395] on div "# 41065" at bounding box center [1220, 386] width 60 height 27
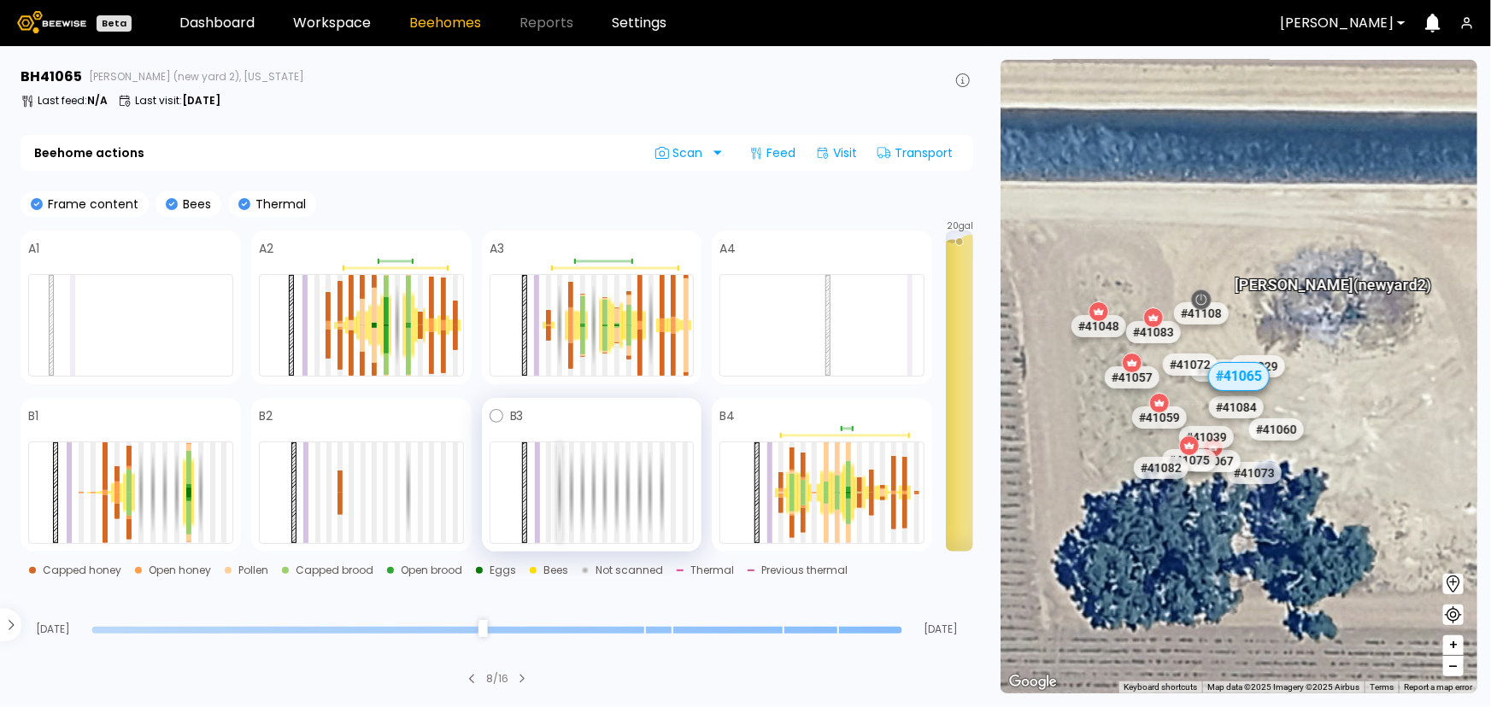
click at [562, 479] on div at bounding box center [559, 493] width 5 height 101
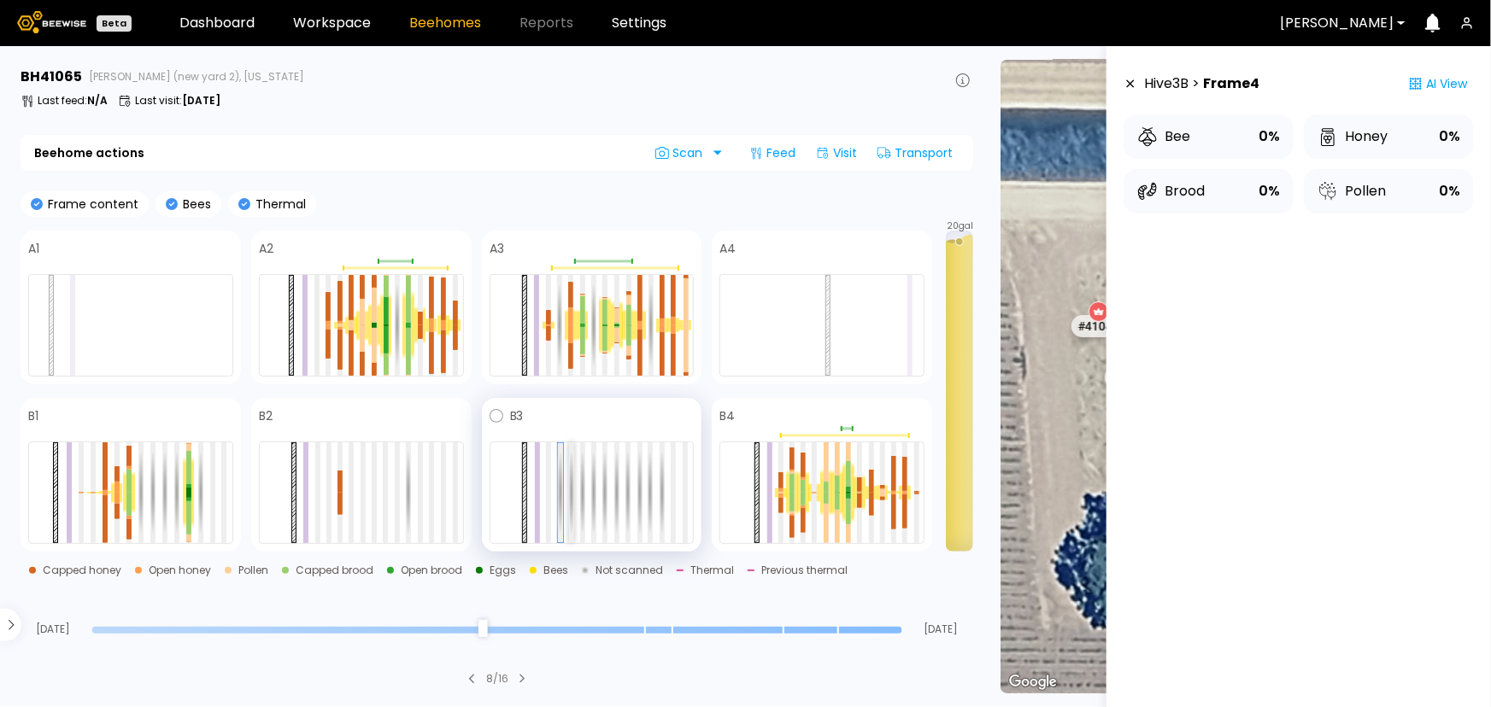
click at [571, 477] on div at bounding box center [571, 493] width 5 height 101
drag, startPoint x: 1127, startPoint y: 70, endPoint x: 1128, endPoint y: 79, distance: 9.4
click at [1127, 71] on div "Hive 3 B > Frame 5" at bounding box center [1191, 84] width 135 height 34
click at [1128, 79] on icon at bounding box center [1131, 84] width 14 height 12
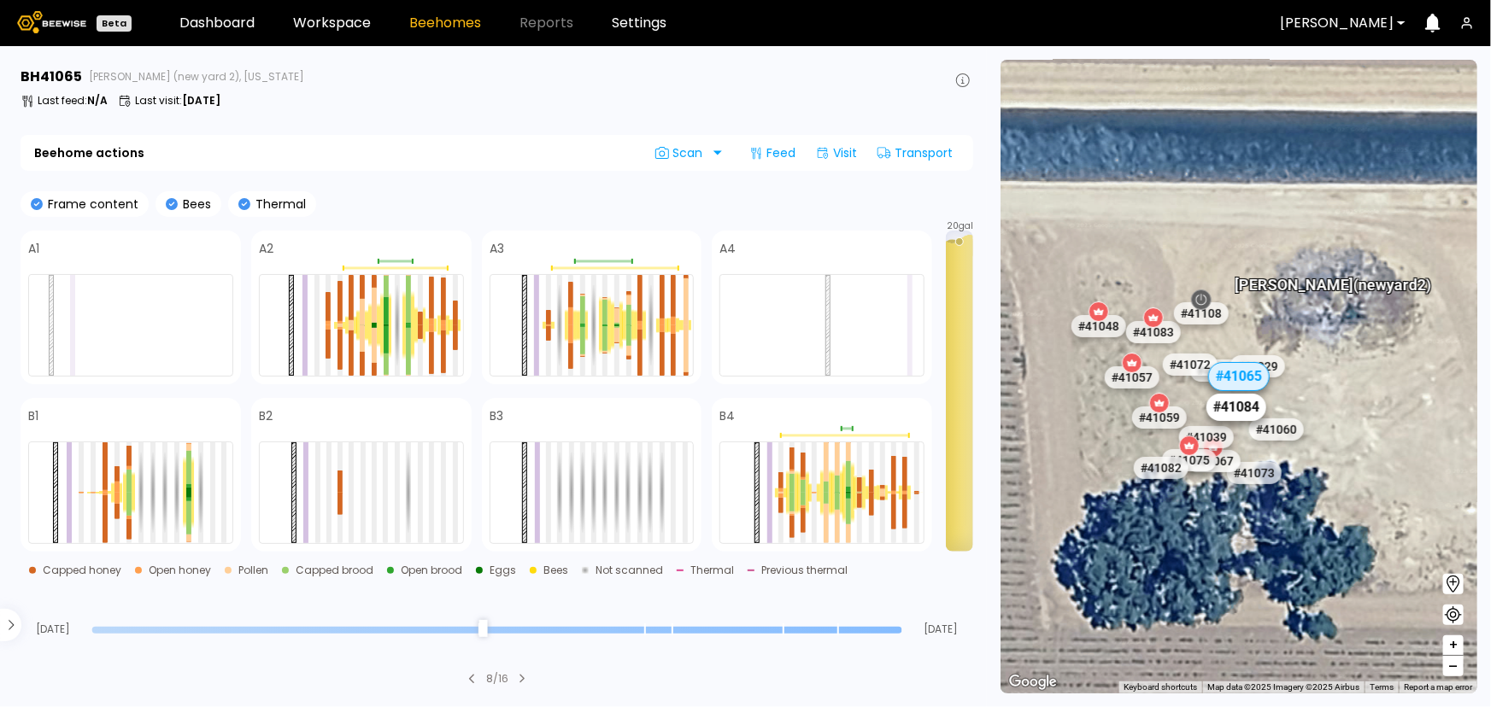
click at [1243, 412] on div "# 41084" at bounding box center [1236, 407] width 60 height 27
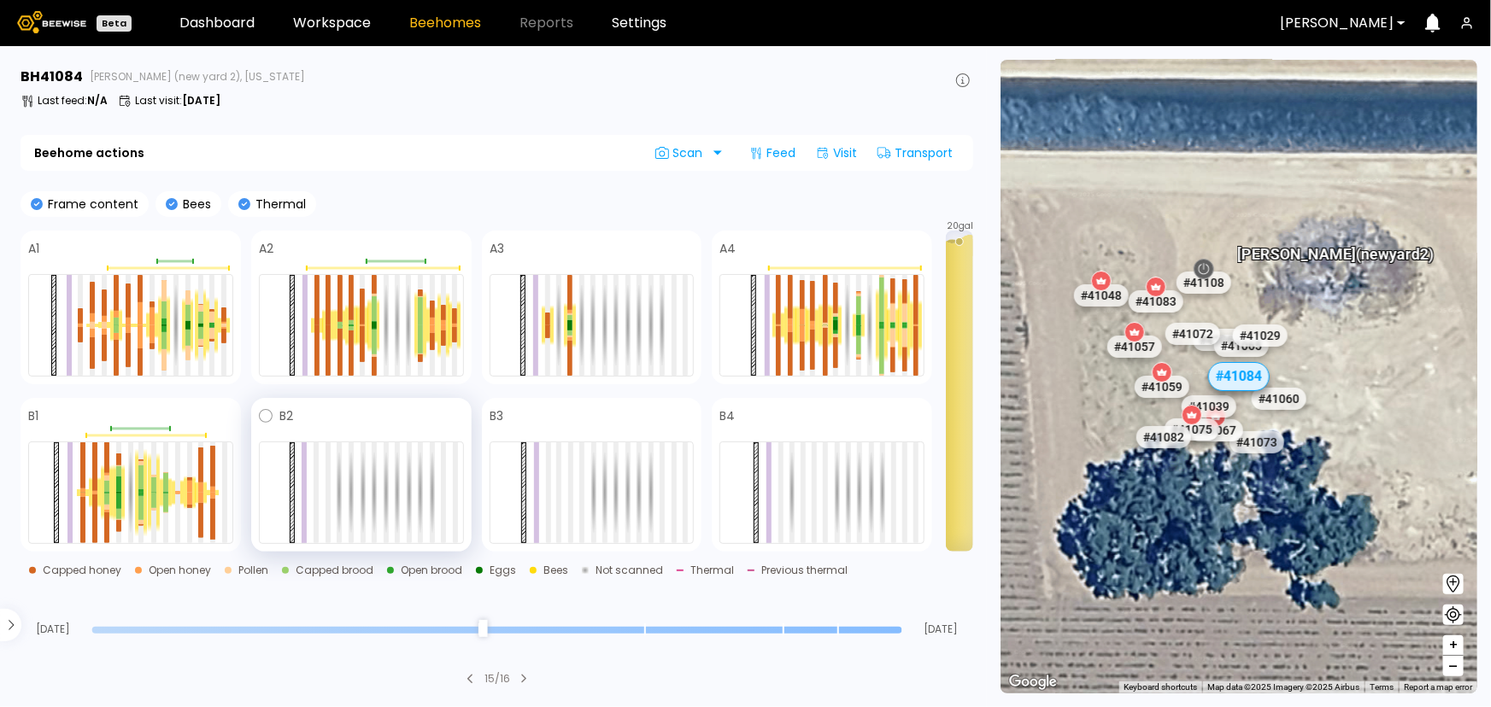
click at [331, 478] on div at bounding box center [361, 493] width 205 height 103
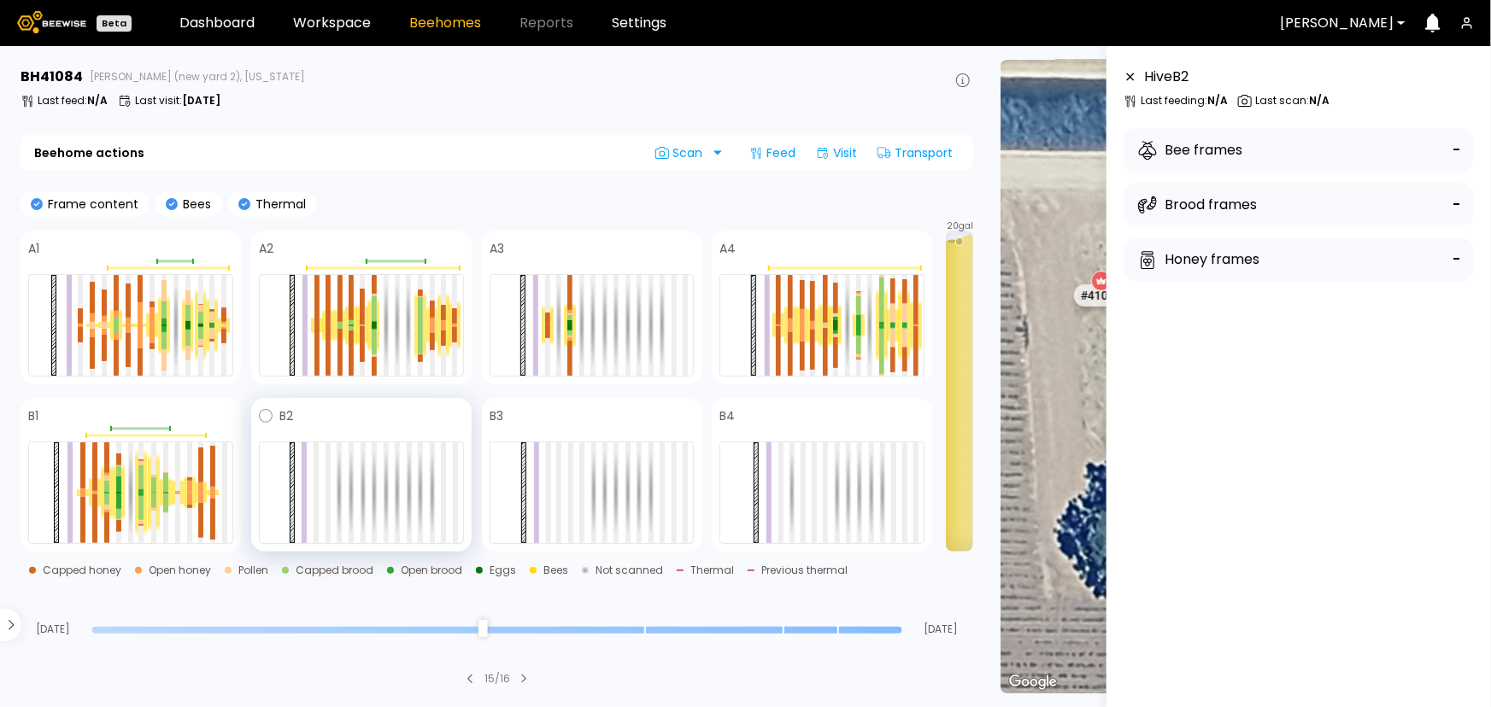
click at [320, 484] on div at bounding box center [361, 493] width 205 height 103
click at [328, 479] on div at bounding box center [328, 493] width 5 height 101
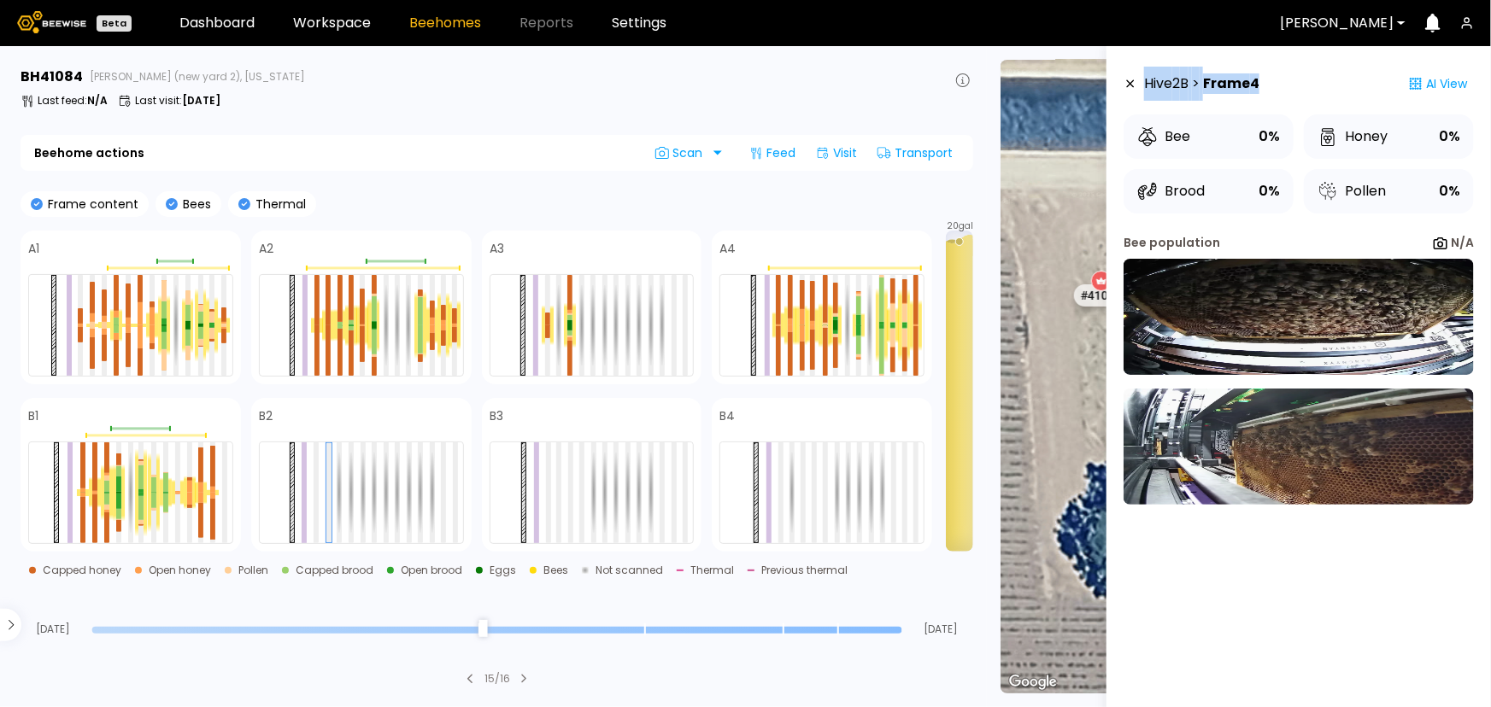
drag, startPoint x: 1302, startPoint y: 85, endPoint x: 1122, endPoint y: 96, distance: 180.6
click at [1123, 96] on aside "Hive 2 B > Frame 4 AI View Bee 0% Honey 0% Brood 0% Pollen 0% Bee population N/A" at bounding box center [1298, 399] width 384 height 707
click at [1290, 110] on div "Hive 2 B > Frame 4 AI View Bee 0% Honey 0% Brood 0% Pollen 0%" at bounding box center [1299, 140] width 350 height 147
click at [1132, 81] on icon at bounding box center [1131, 84] width 8 height 8
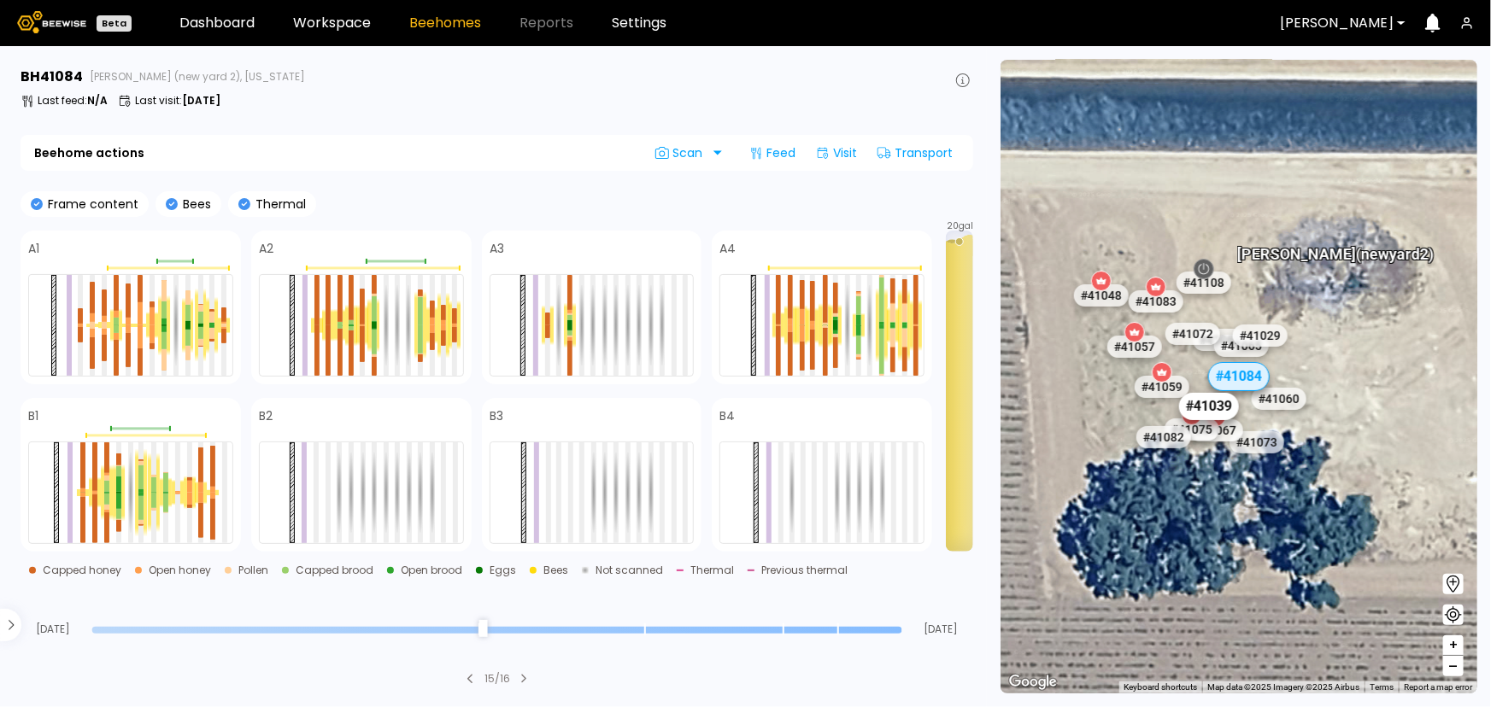
click at [1222, 413] on div "# 41039" at bounding box center [1210, 406] width 60 height 27
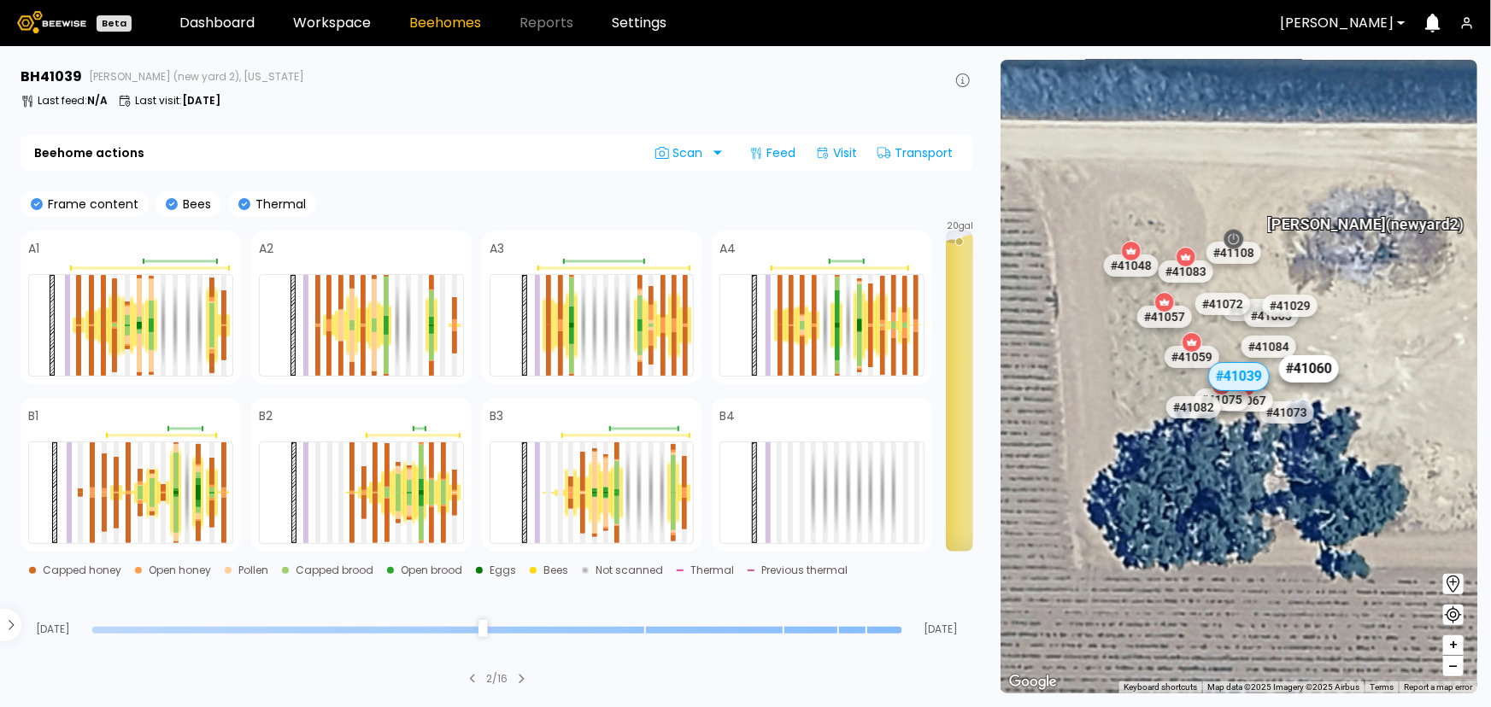
click at [1311, 365] on div "# 41060" at bounding box center [1309, 368] width 60 height 27
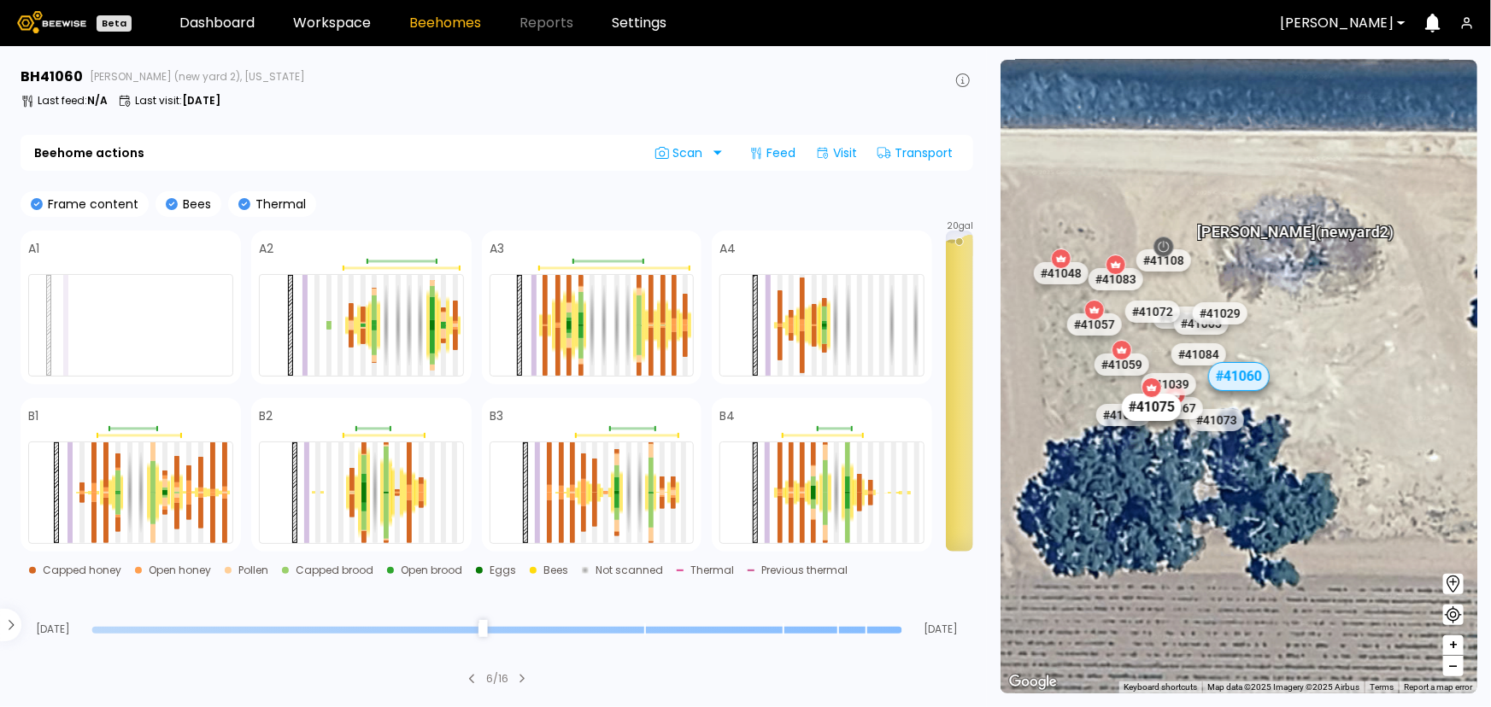
click at [1165, 413] on div "# 41075" at bounding box center [1152, 407] width 60 height 27
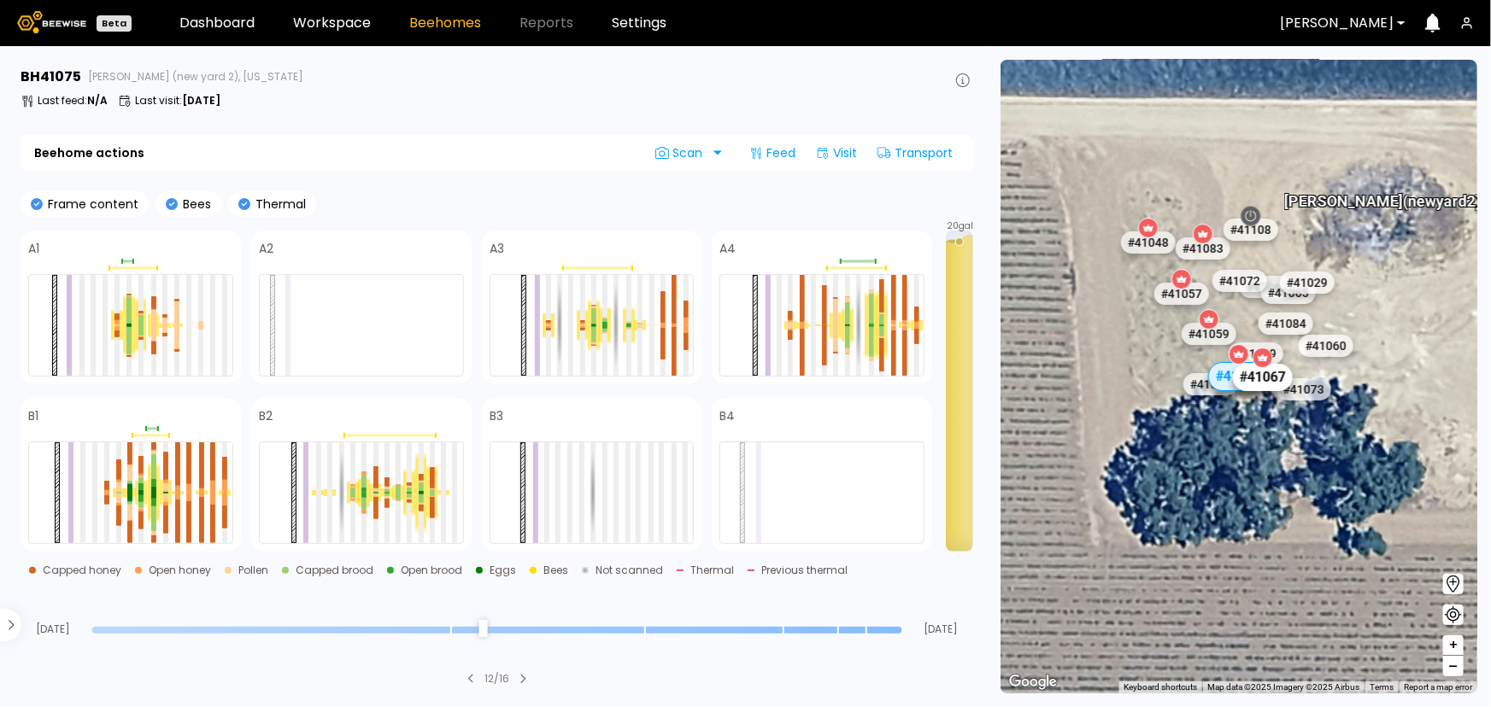
click at [1280, 381] on div "# 41067" at bounding box center [1263, 377] width 60 height 27
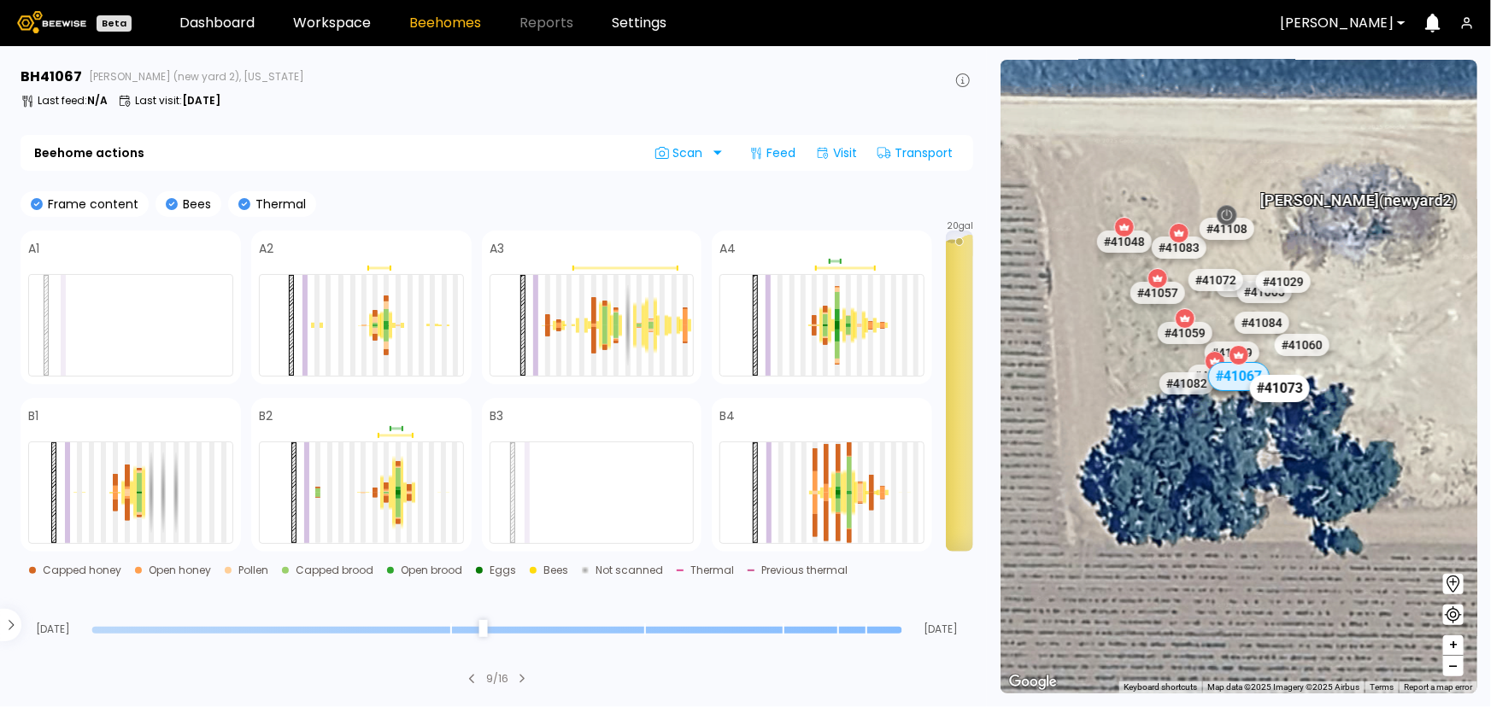
click at [1281, 391] on div "# 41073" at bounding box center [1280, 388] width 60 height 27
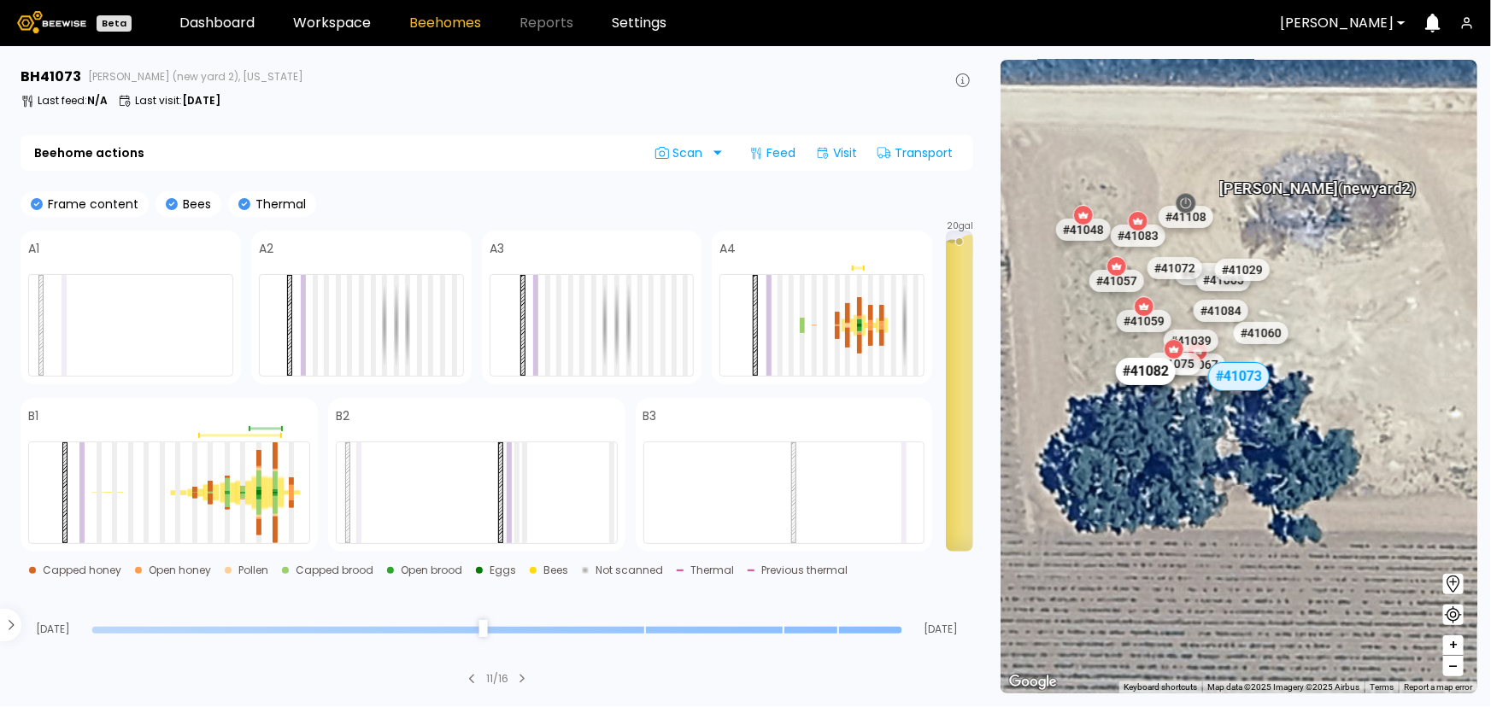
click at [1150, 376] on div "# 41082" at bounding box center [1146, 371] width 60 height 27
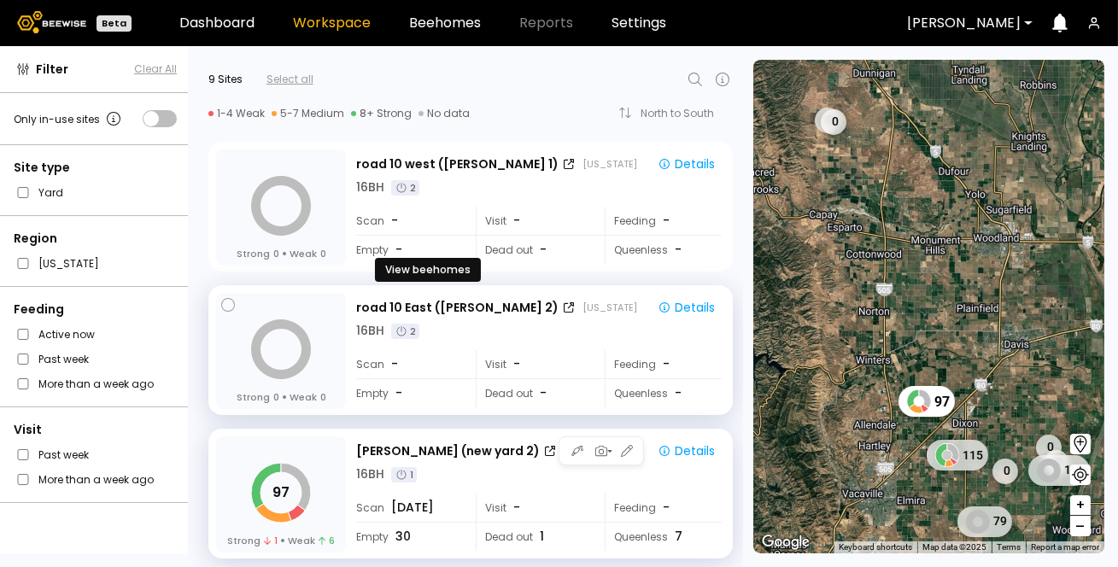
scroll to position [155, 0]
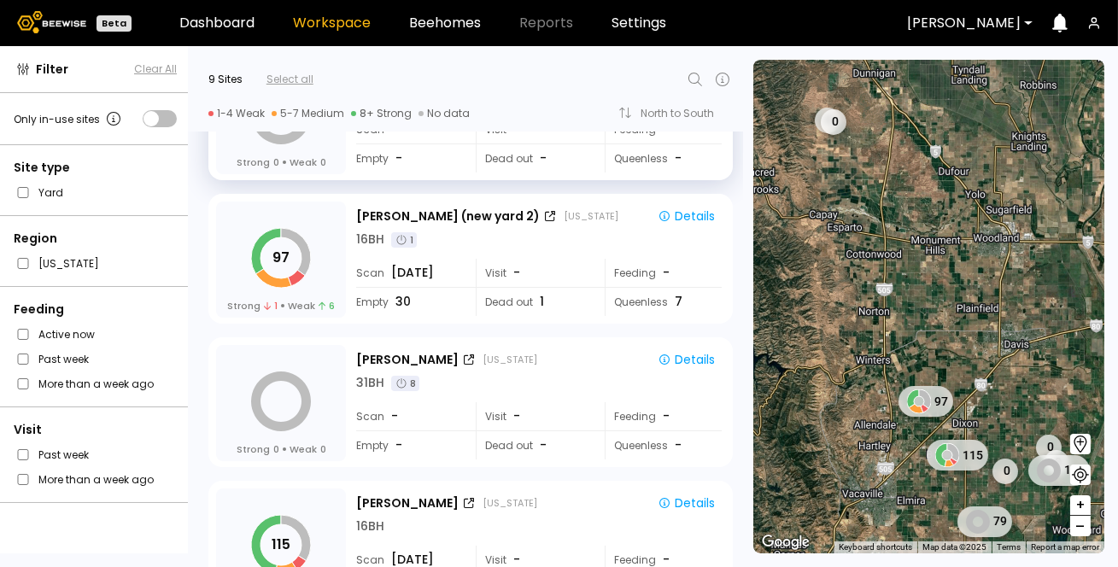
scroll to position [232, 0]
